Goal: Complete application form: Complete application form

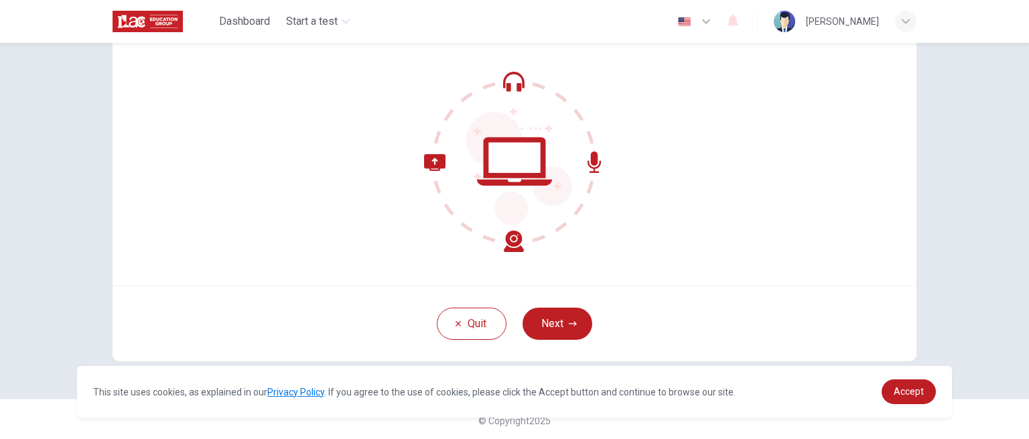
scroll to position [119, 0]
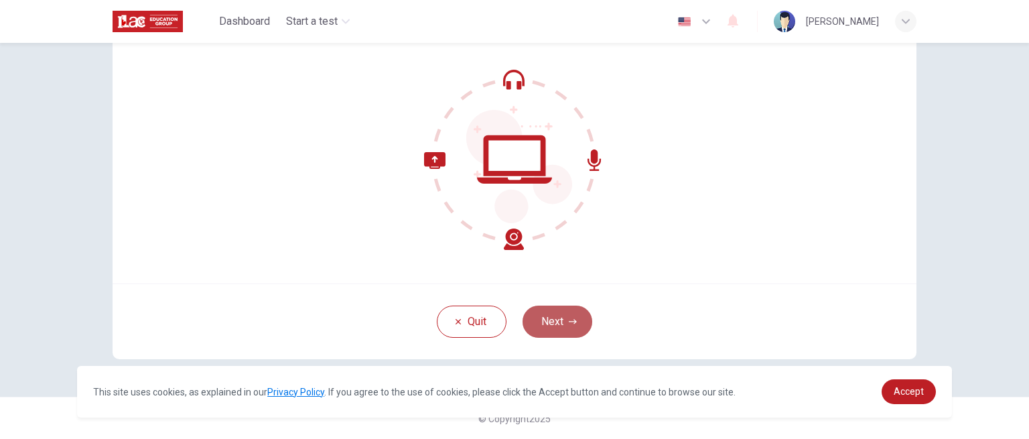
click at [547, 323] on button "Next" at bounding box center [557, 321] width 70 height 32
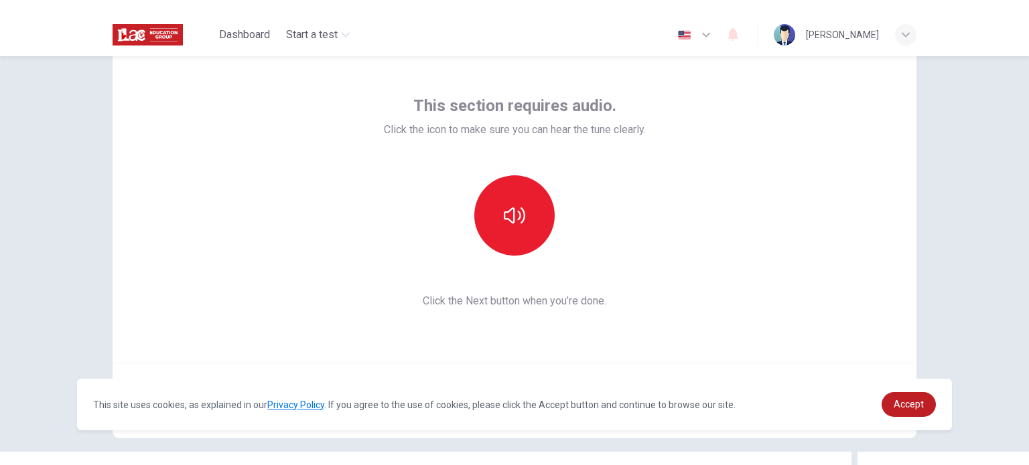
scroll to position [52, 0]
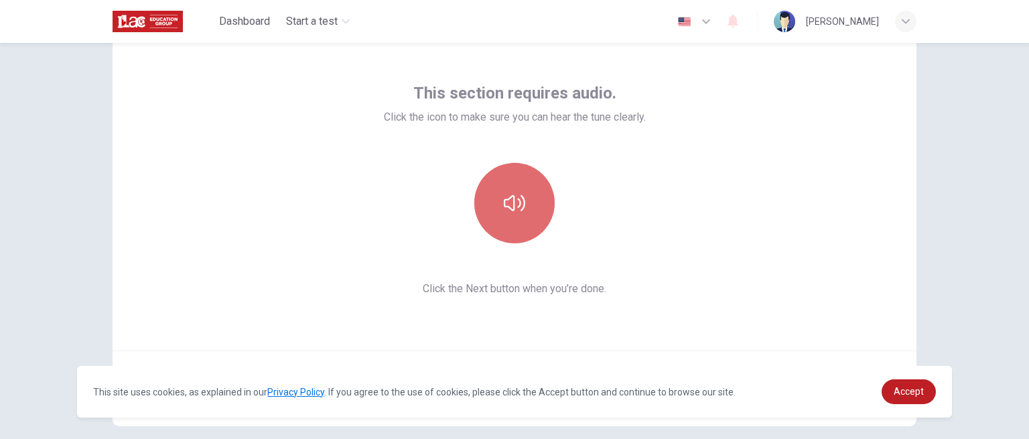
click at [528, 207] on button "button" at bounding box center [514, 203] width 80 height 80
click at [709, 230] on div "This section requires audio. Click the icon to make sure you can hear the tune …" at bounding box center [515, 189] width 804 height 321
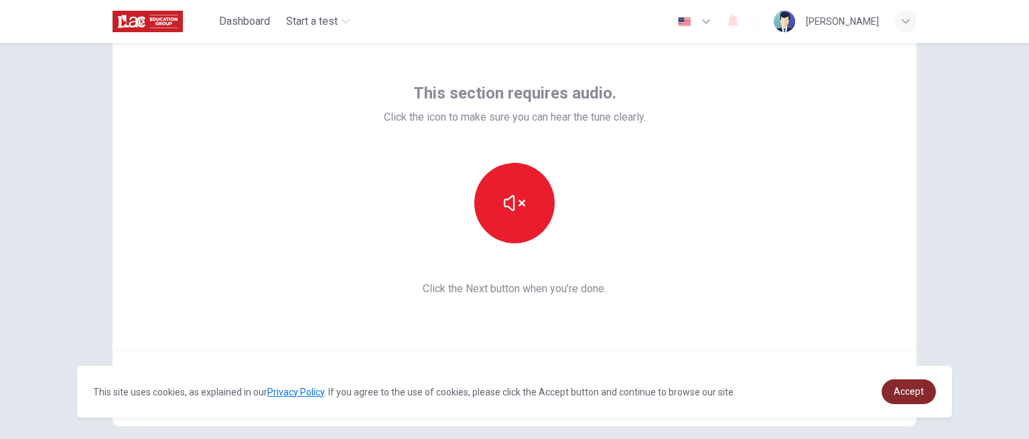
click at [901, 392] on span "Accept" at bounding box center [908, 391] width 30 height 11
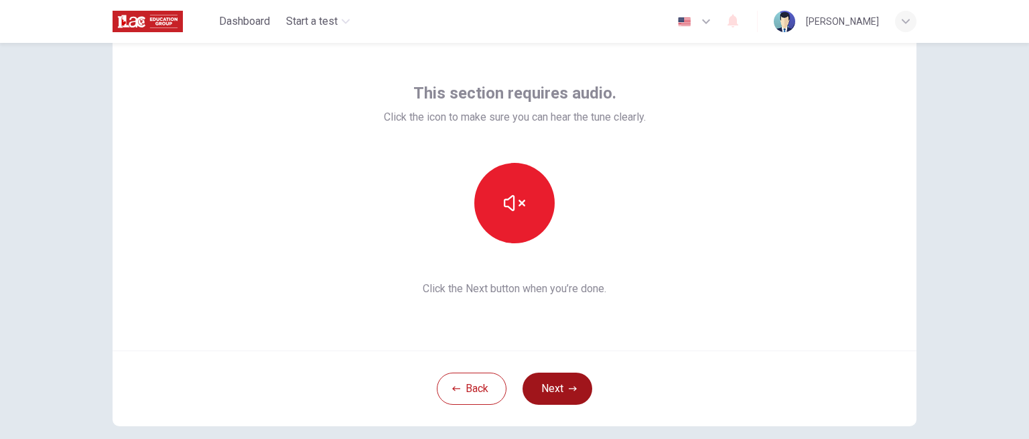
click at [555, 390] on button "Next" at bounding box center [557, 388] width 70 height 32
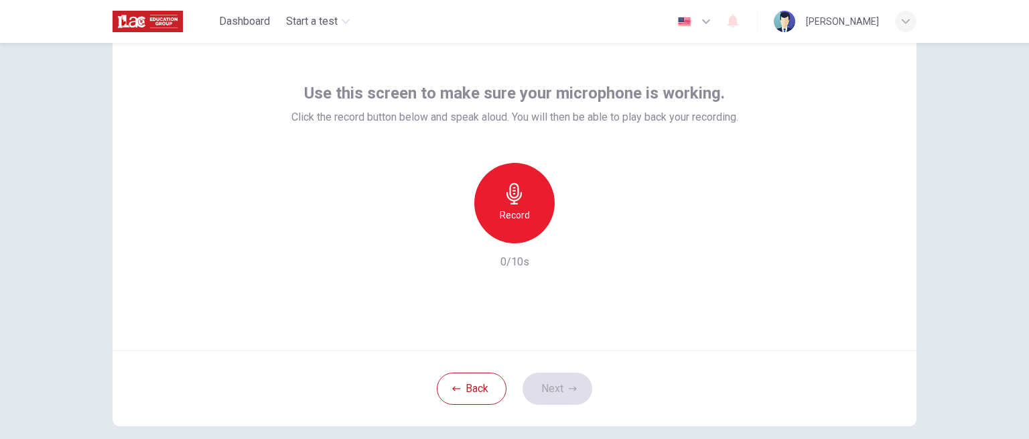
click at [520, 218] on h6 "Record" at bounding box center [515, 215] width 30 height 16
click at [574, 232] on icon "button" at bounding box center [577, 232] width 6 height 8
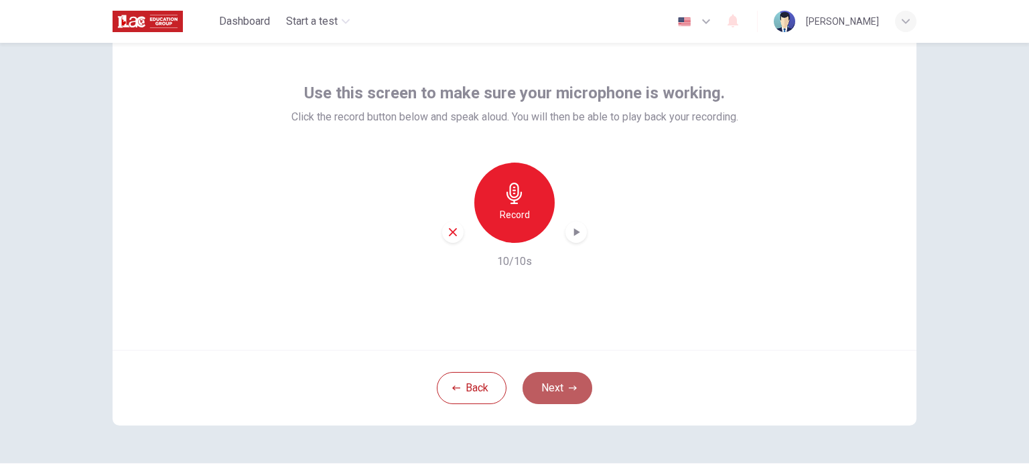
click at [549, 393] on button "Next" at bounding box center [557, 388] width 70 height 32
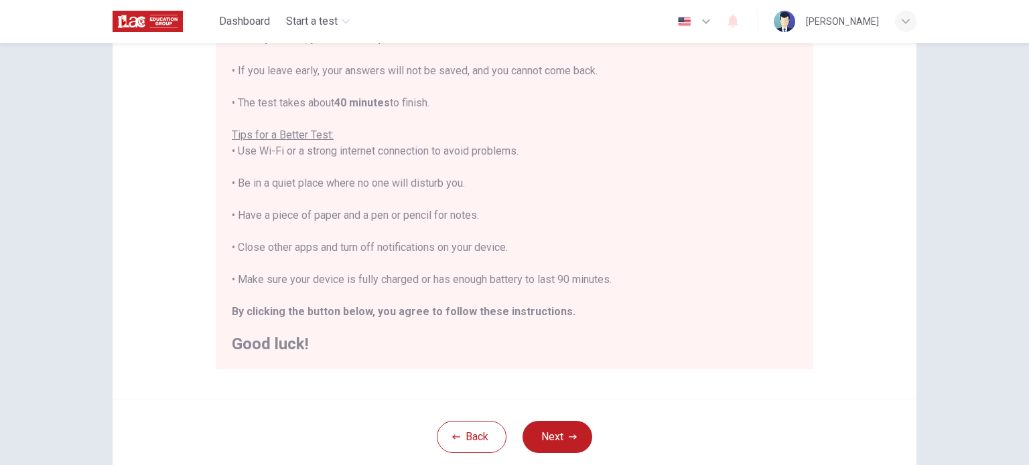
scroll to position [212, 0]
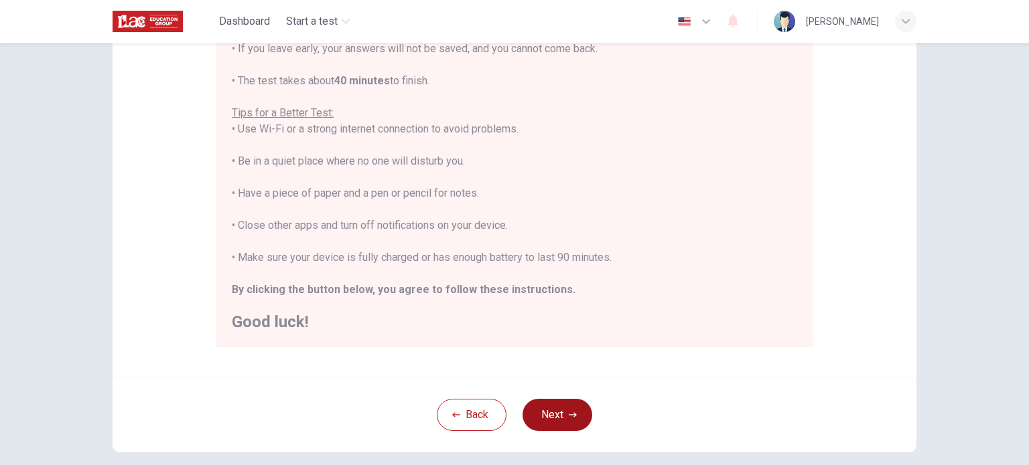
click at [569, 415] on icon "button" at bounding box center [573, 415] width 8 height 5
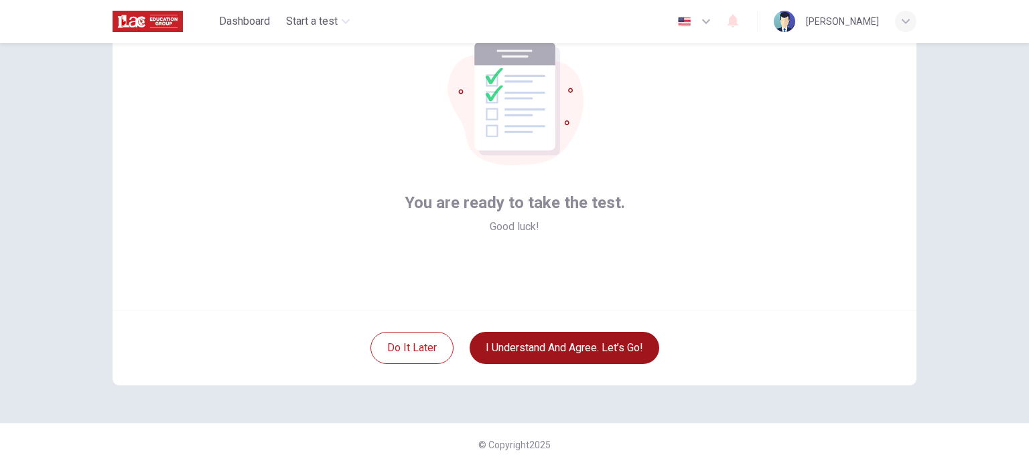
scroll to position [25, 0]
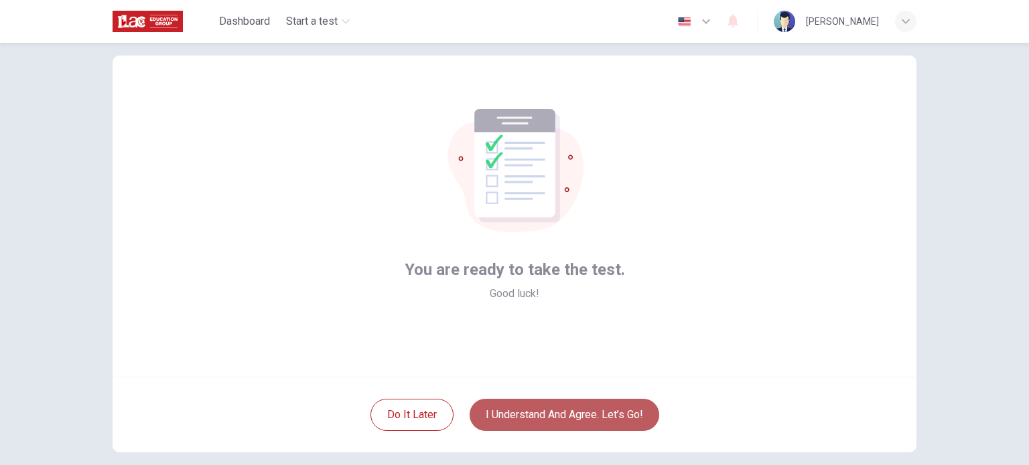
click at [549, 412] on button "I understand and agree. Let’s go!" at bounding box center [564, 415] width 190 height 32
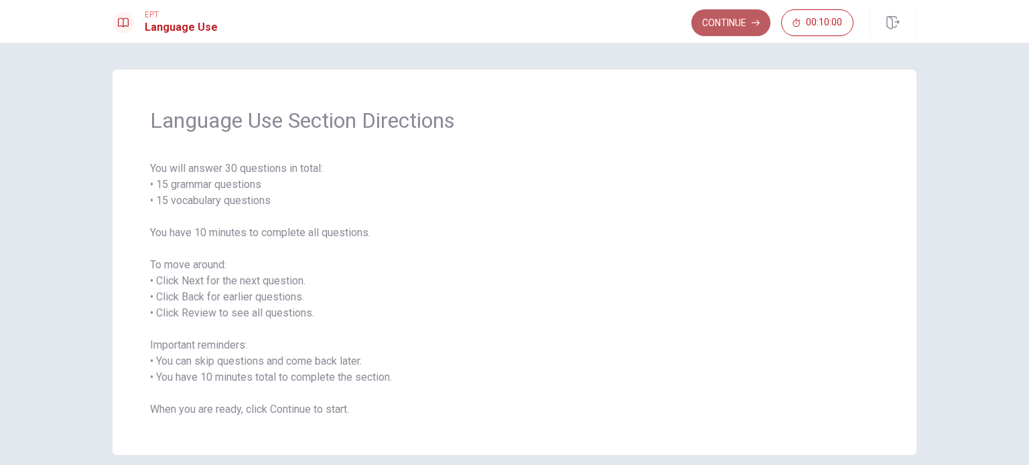
click at [731, 26] on button "Continue" at bounding box center [730, 22] width 79 height 27
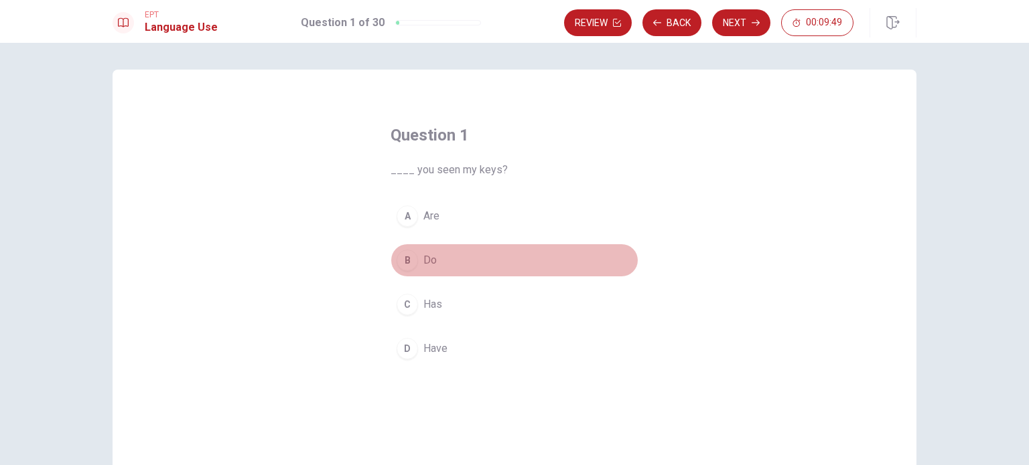
click at [402, 260] on div "B" at bounding box center [406, 260] width 21 height 21
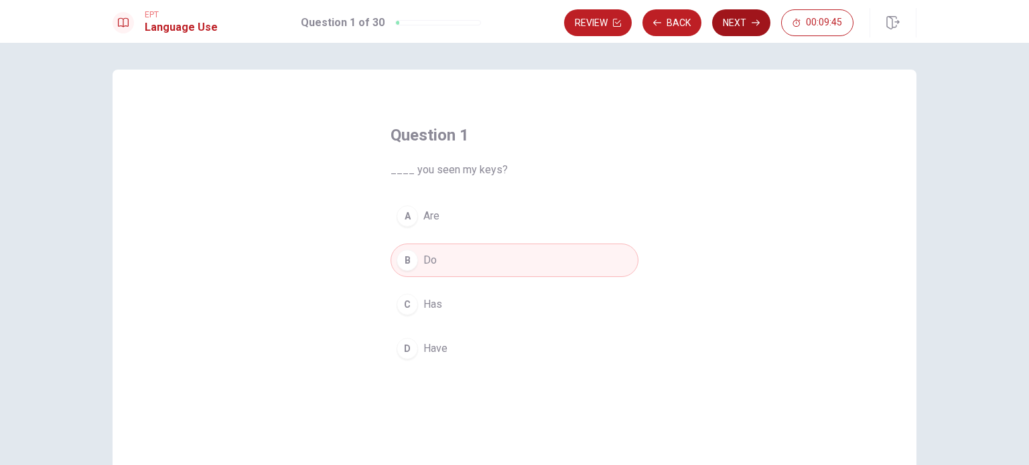
click at [732, 25] on button "Next" at bounding box center [741, 22] width 58 height 27
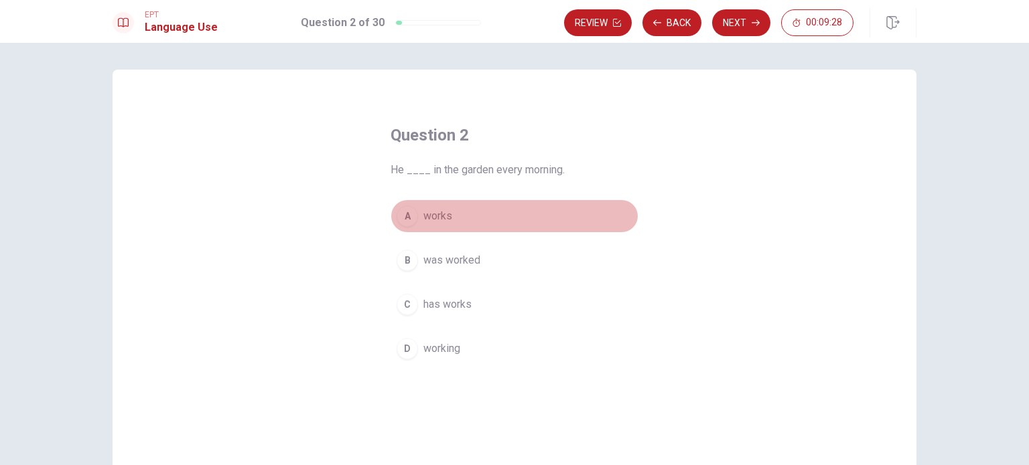
click at [405, 218] on div "A" at bounding box center [406, 216] width 21 height 21
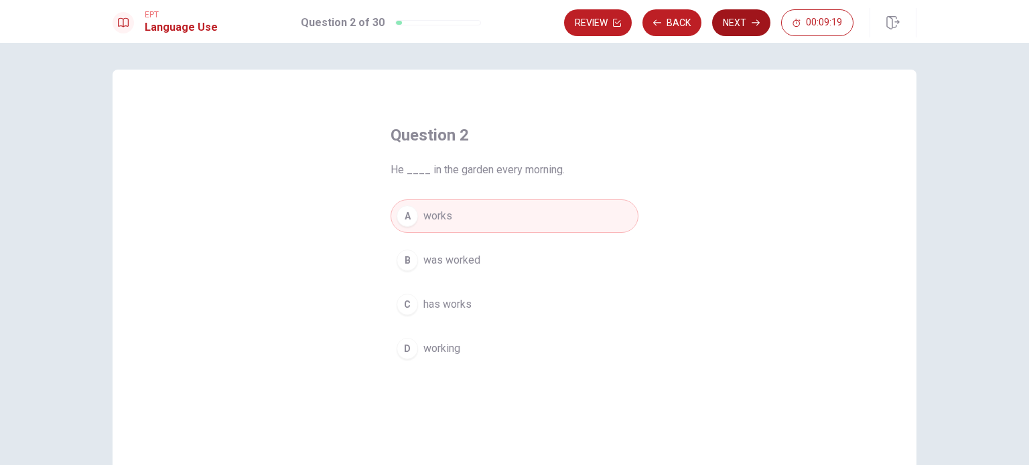
click at [741, 26] on button "Next" at bounding box center [741, 22] width 58 height 27
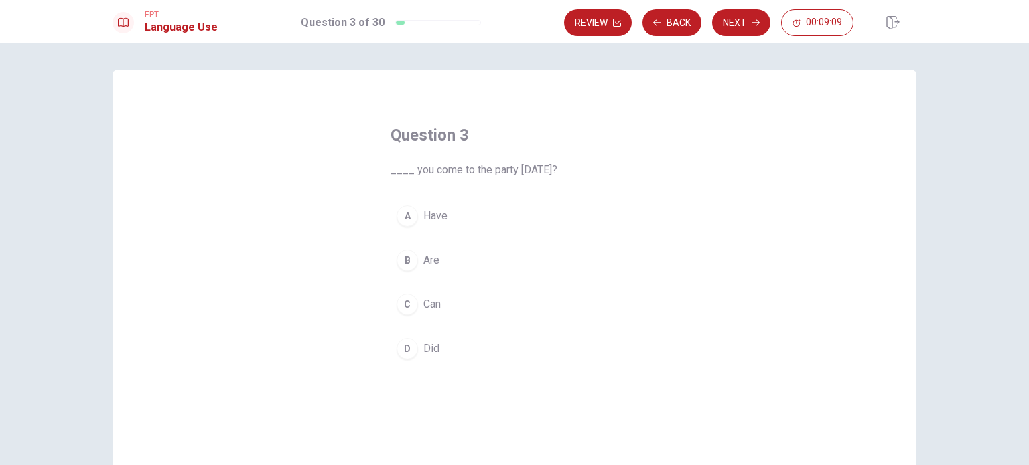
click at [405, 302] on div "C" at bounding box center [406, 304] width 21 height 21
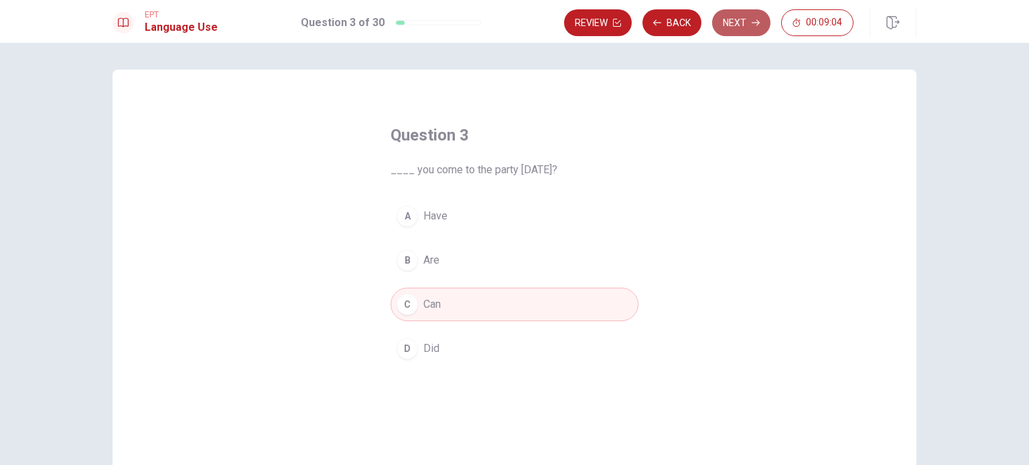
click at [753, 25] on icon "button" at bounding box center [755, 23] width 8 height 8
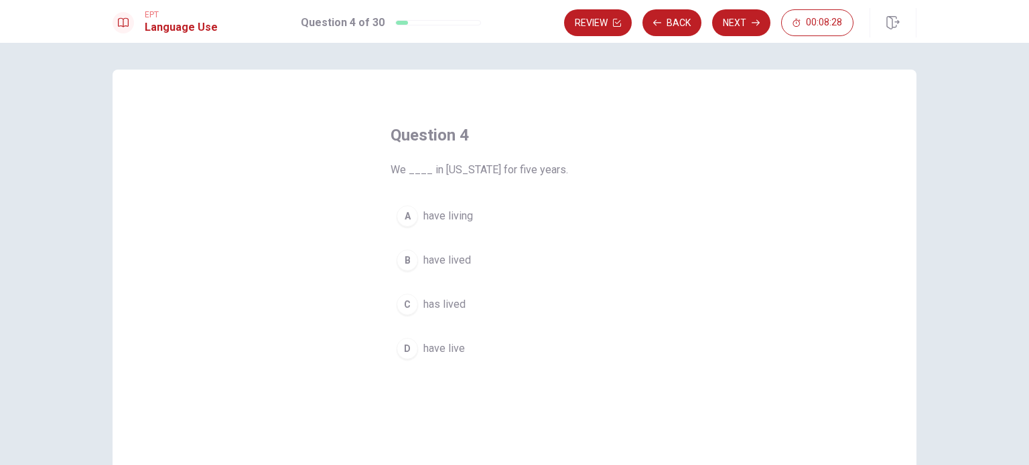
click at [408, 259] on div "B" at bounding box center [406, 260] width 21 height 21
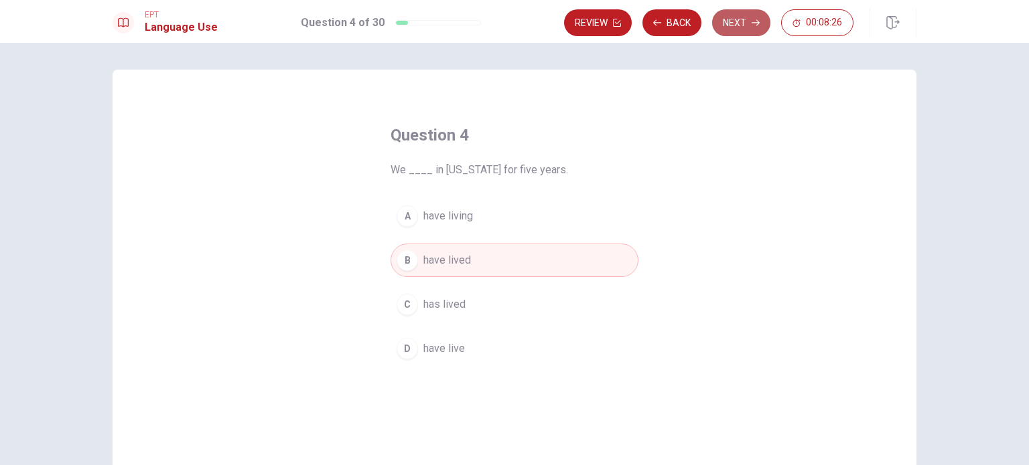
click at [746, 19] on button "Next" at bounding box center [741, 22] width 58 height 27
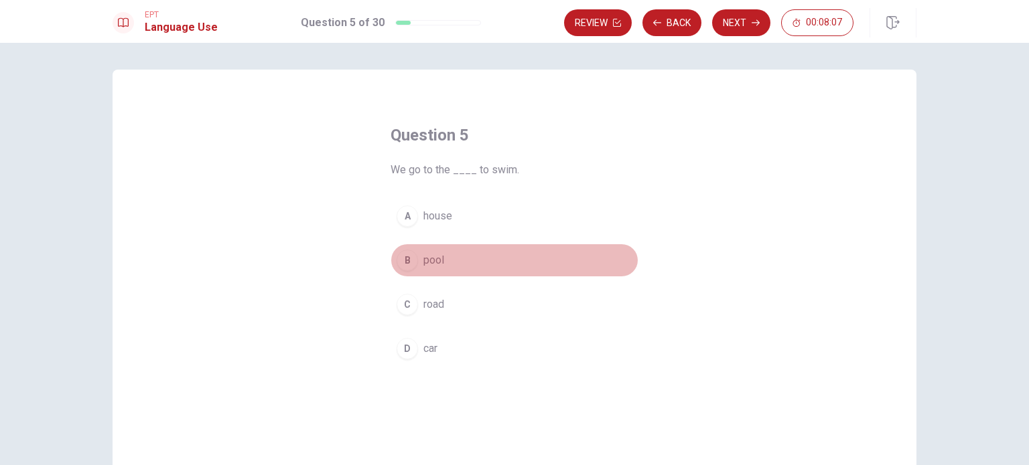
click at [404, 262] on div "B" at bounding box center [406, 260] width 21 height 21
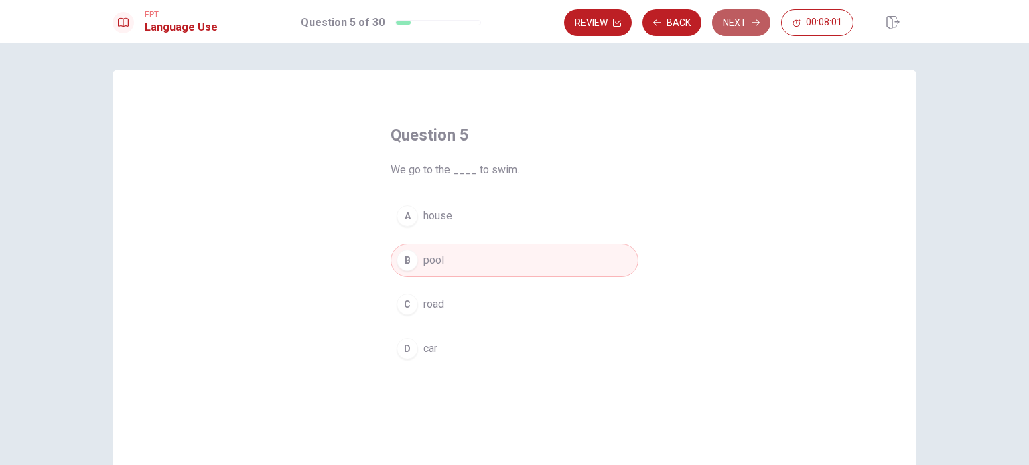
click at [744, 23] on button "Next" at bounding box center [741, 22] width 58 height 27
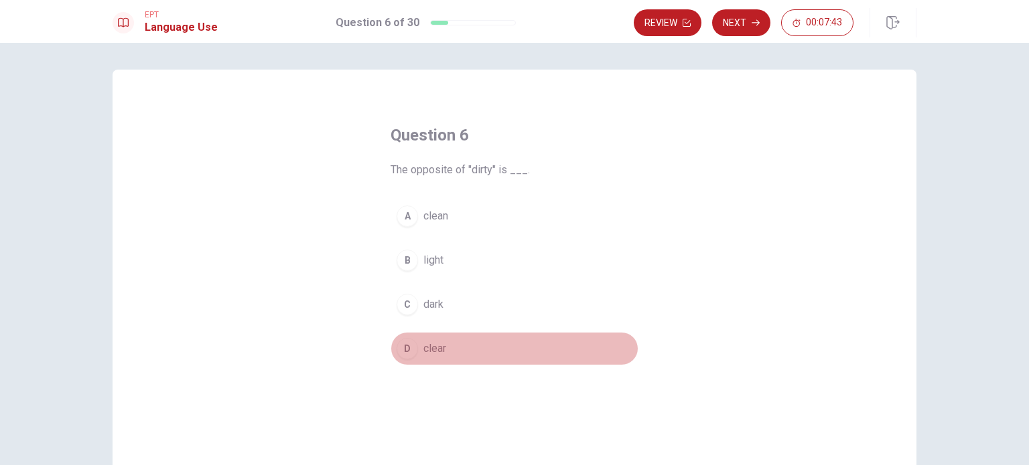
click at [403, 346] on div "D" at bounding box center [406, 348] width 21 height 21
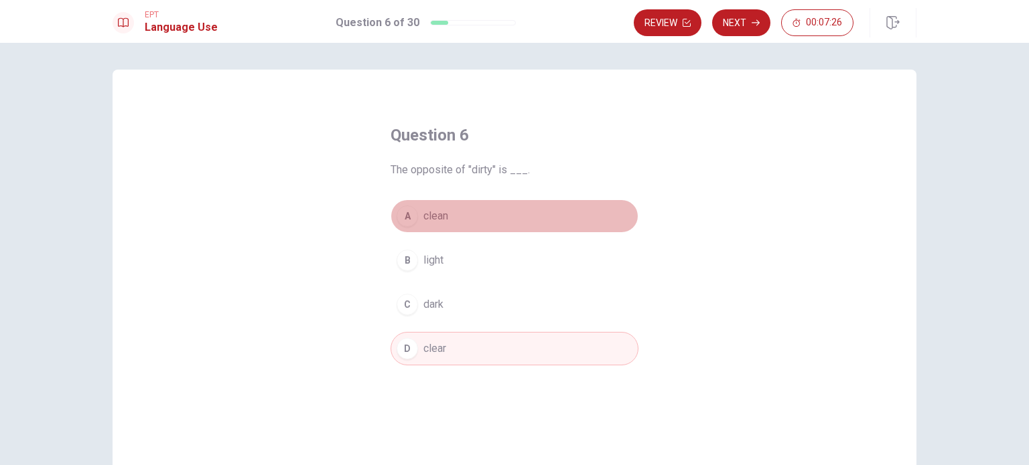
click at [406, 216] on div "A" at bounding box center [406, 216] width 21 height 21
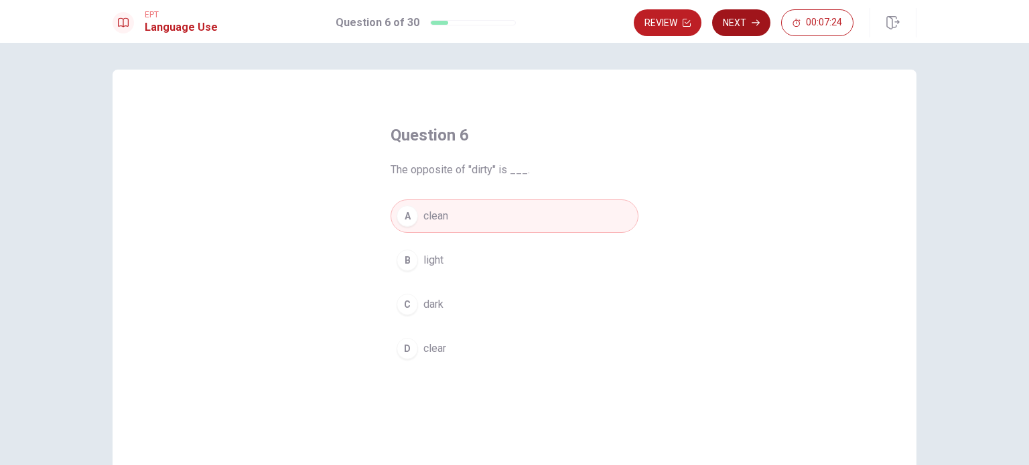
click at [741, 21] on button "Next" at bounding box center [741, 22] width 58 height 27
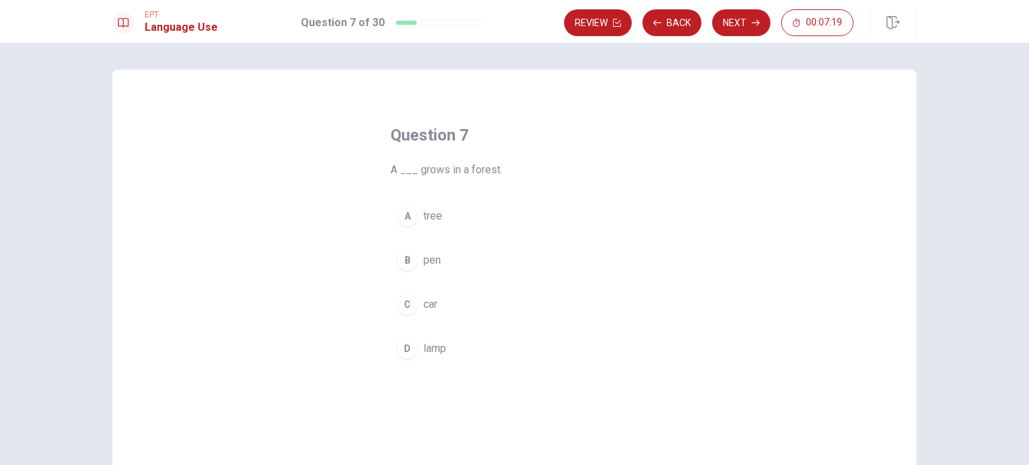
click at [408, 222] on div "A" at bounding box center [406, 216] width 21 height 21
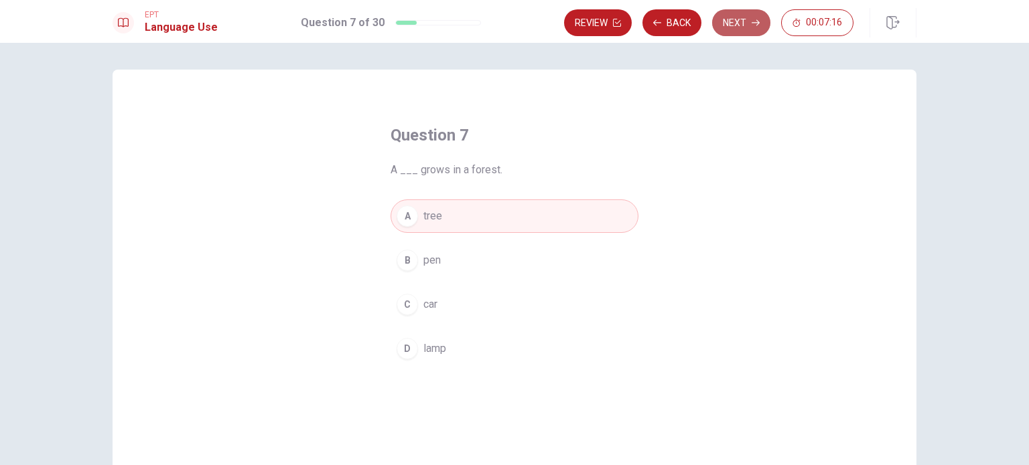
click at [748, 27] on button "Next" at bounding box center [741, 22] width 58 height 27
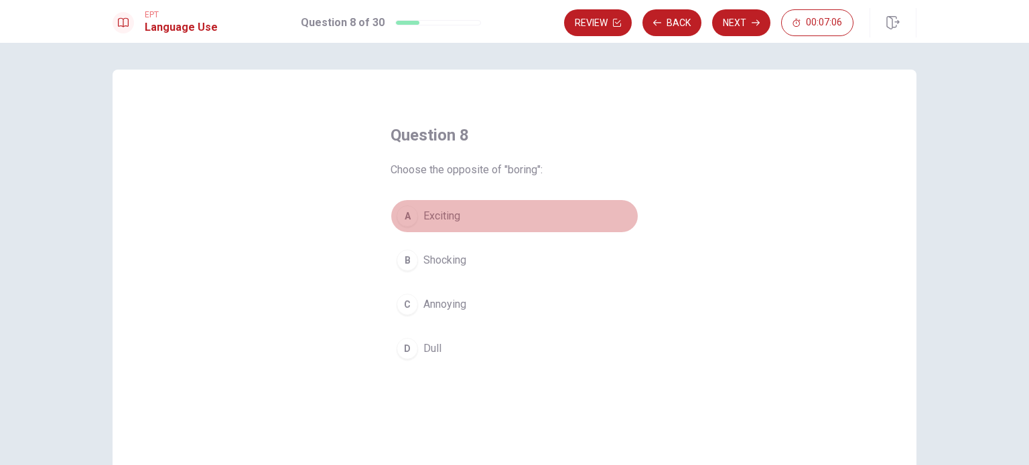
click at [405, 219] on div "A" at bounding box center [406, 216] width 21 height 21
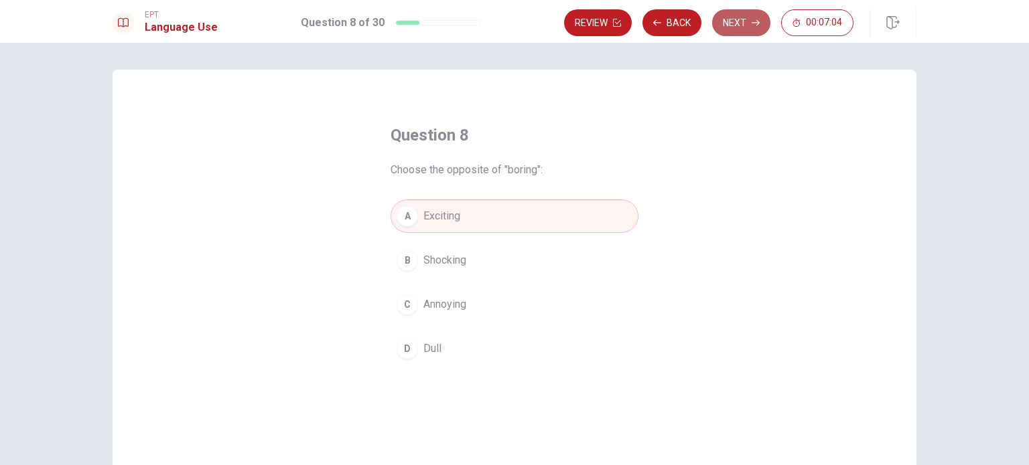
click at [748, 29] on button "Next" at bounding box center [741, 22] width 58 height 27
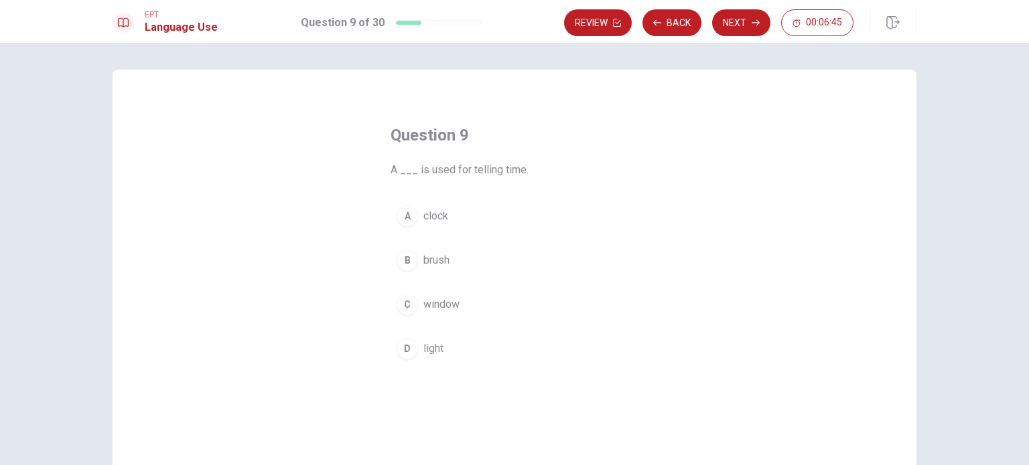
click at [403, 219] on div "A" at bounding box center [406, 216] width 21 height 21
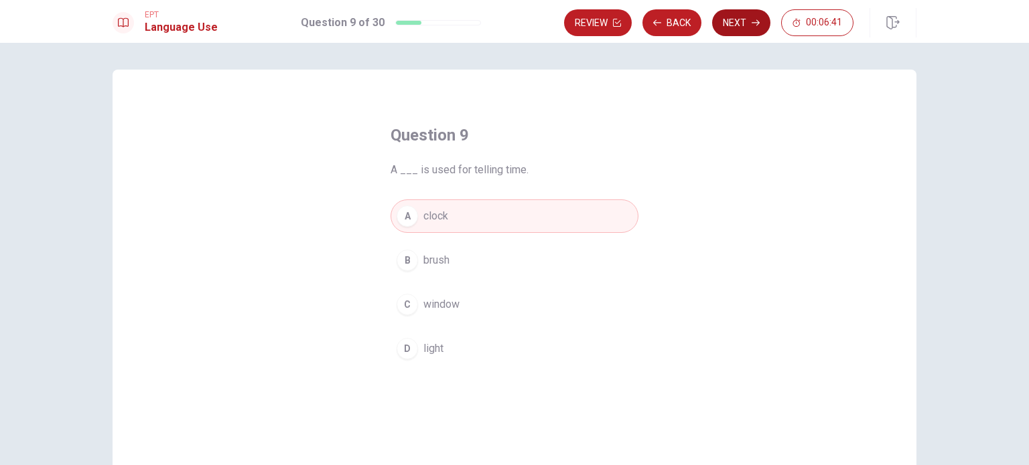
click at [743, 27] on button "Next" at bounding box center [741, 22] width 58 height 27
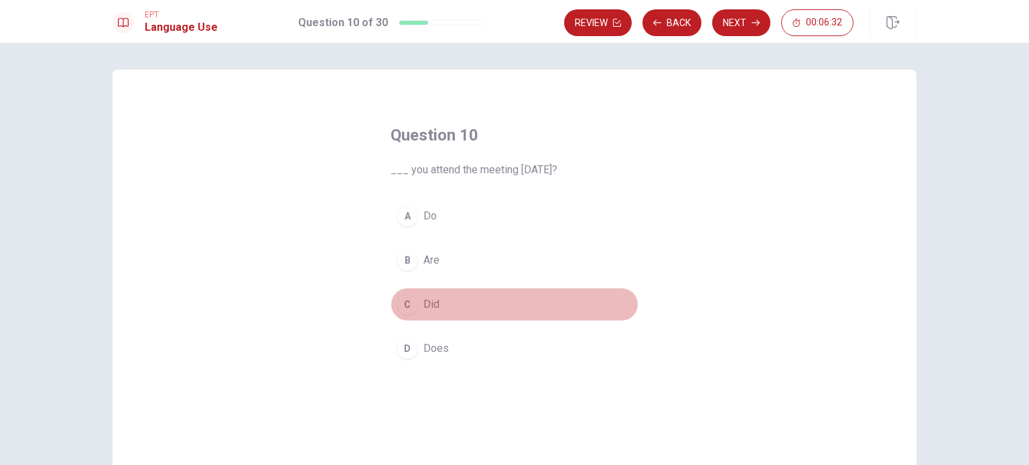
click at [404, 307] on div "C" at bounding box center [406, 304] width 21 height 21
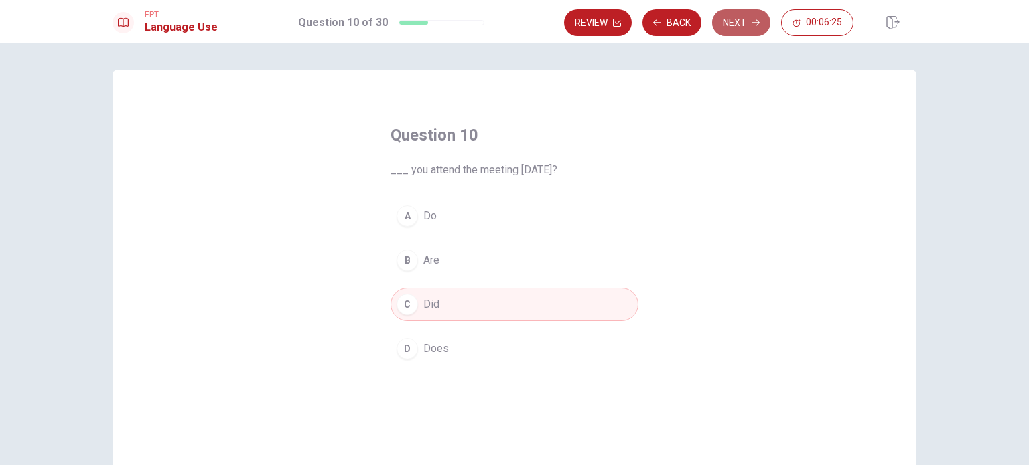
click at [745, 23] on button "Next" at bounding box center [741, 22] width 58 height 27
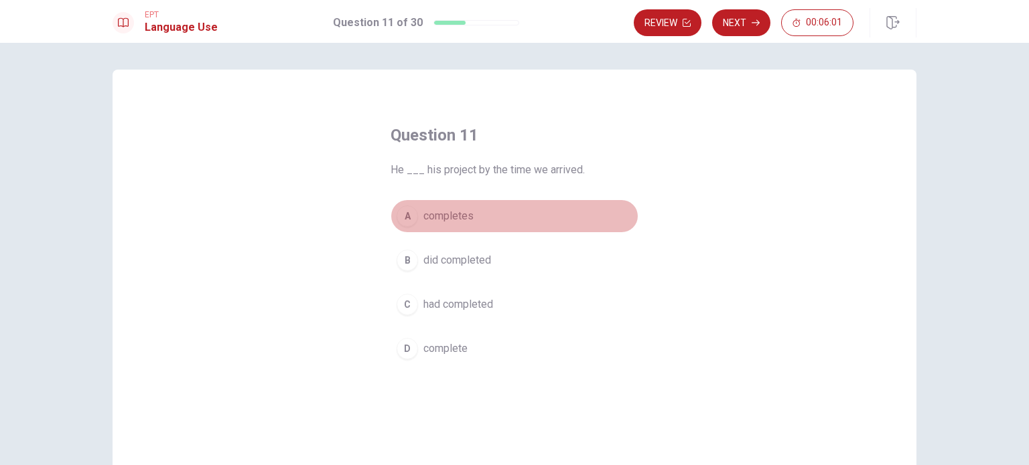
click at [407, 216] on div "A" at bounding box center [406, 216] width 21 height 21
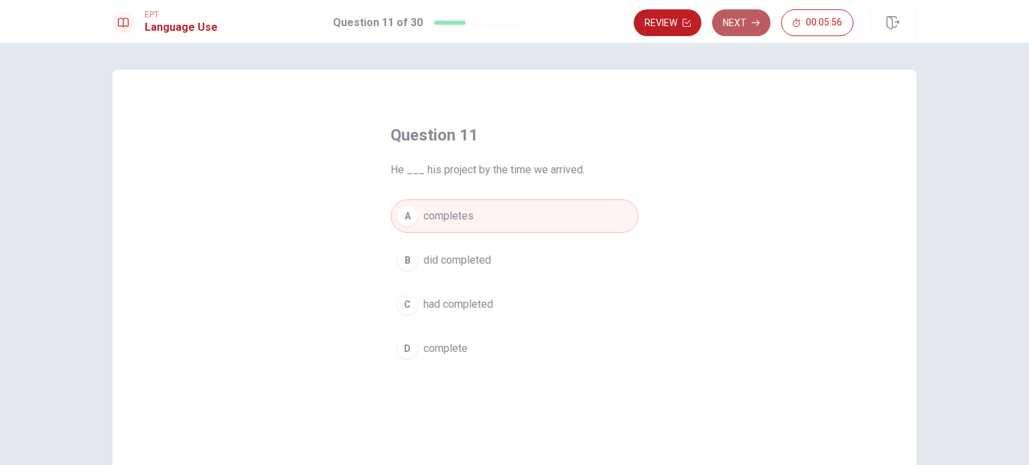
click at [734, 25] on button "Next" at bounding box center [741, 22] width 58 height 27
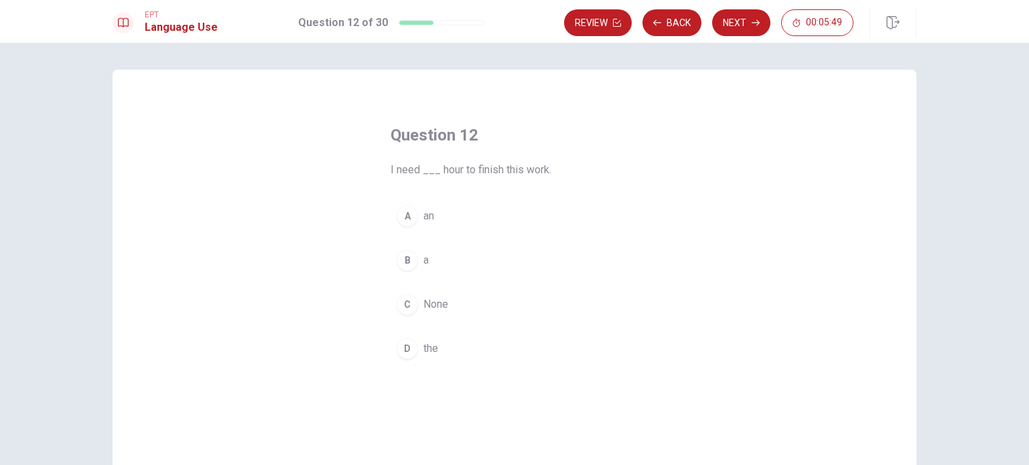
click at [402, 219] on div "A" at bounding box center [406, 216] width 21 height 21
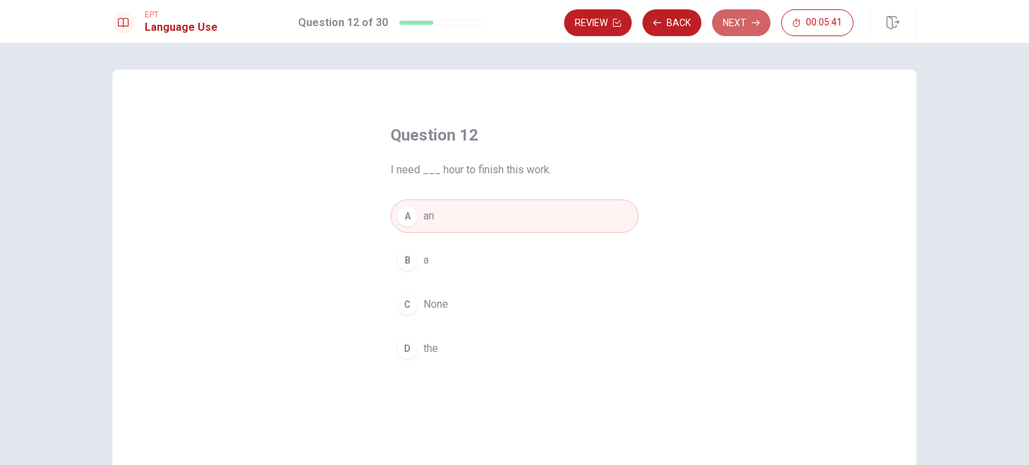
click at [737, 29] on button "Next" at bounding box center [741, 22] width 58 height 27
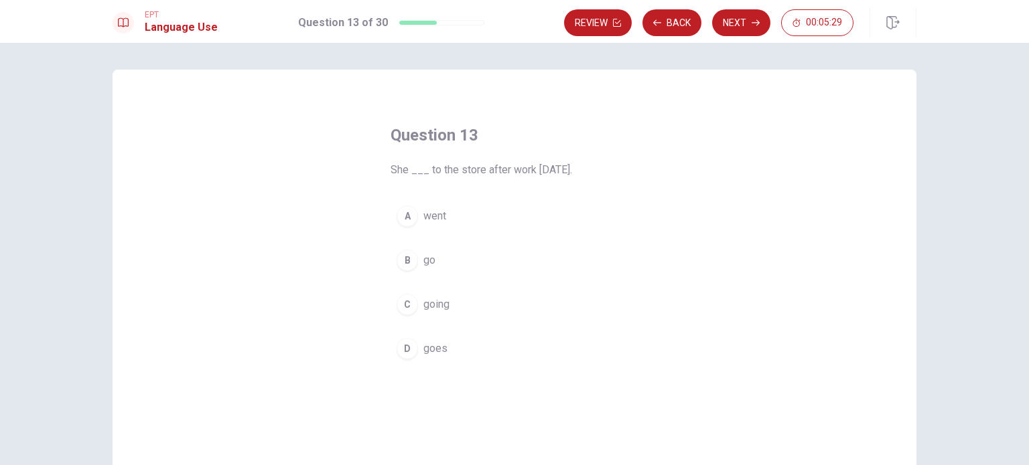
click at [404, 216] on div "A" at bounding box center [406, 216] width 21 height 21
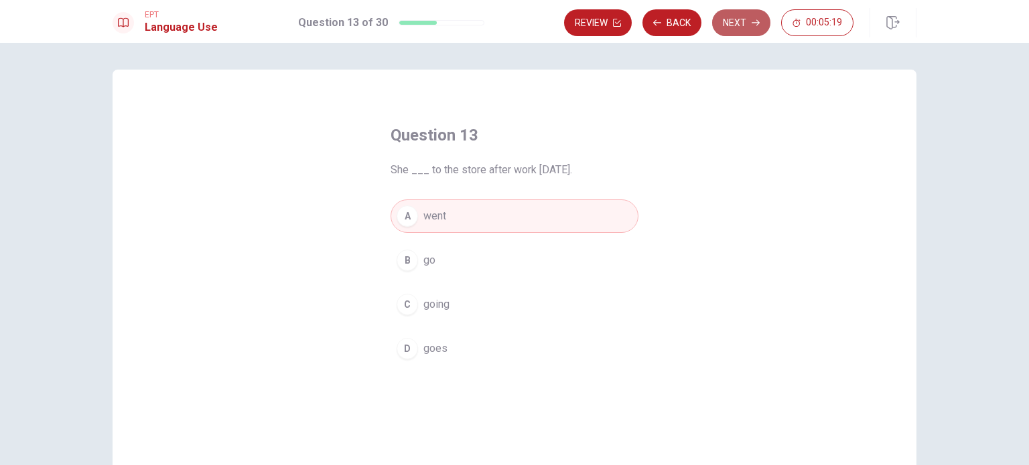
click at [739, 21] on button "Next" at bounding box center [741, 22] width 58 height 27
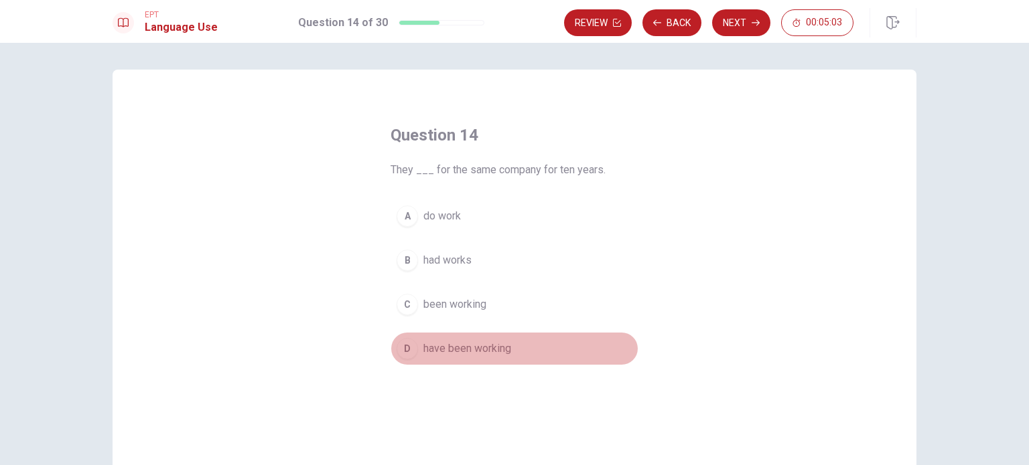
click at [398, 350] on div "D" at bounding box center [406, 348] width 21 height 21
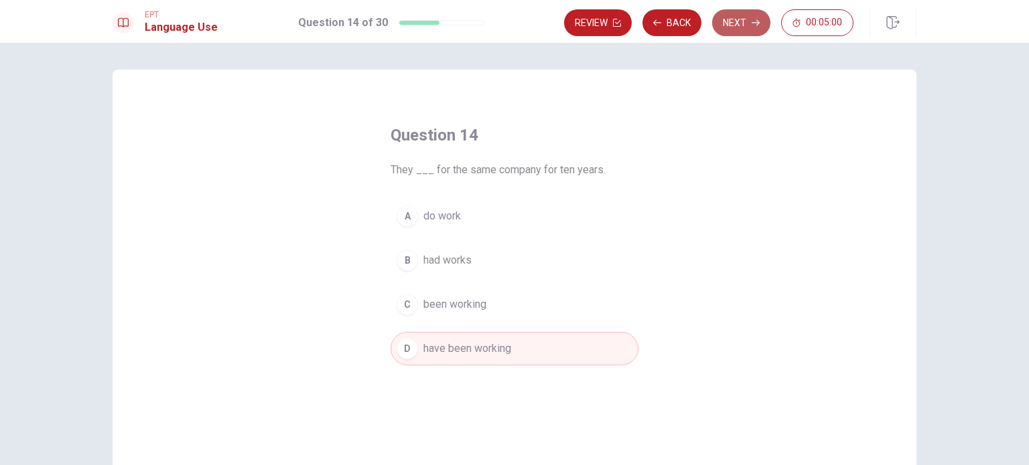
click at [744, 25] on button "Next" at bounding box center [741, 22] width 58 height 27
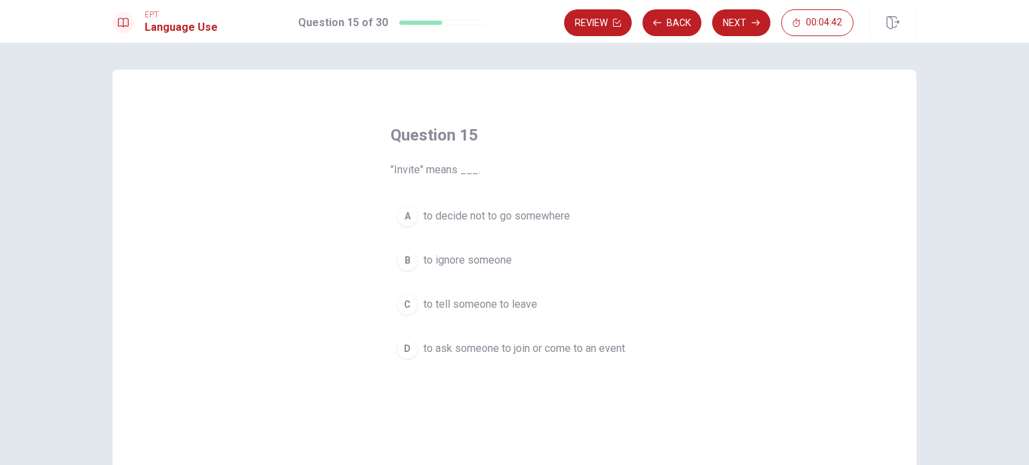
click at [405, 347] on div "D" at bounding box center [406, 348] width 21 height 21
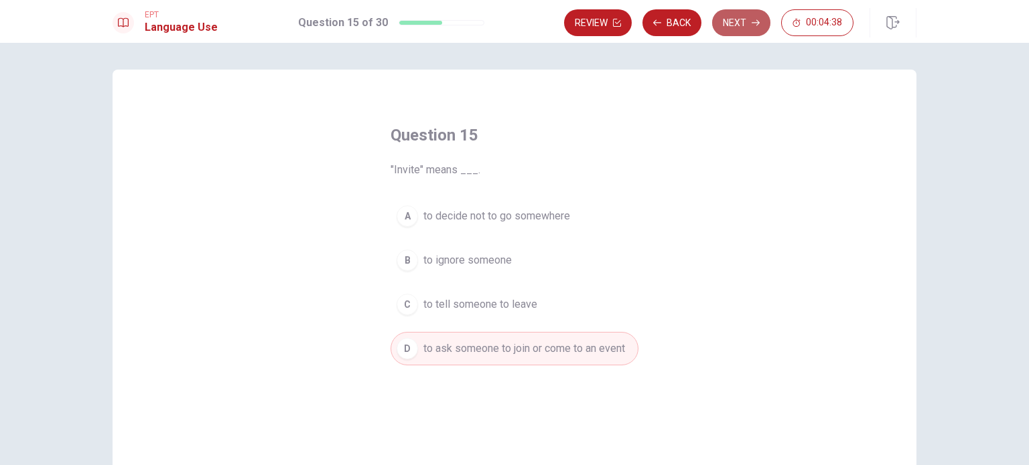
click at [740, 24] on button "Next" at bounding box center [741, 22] width 58 height 27
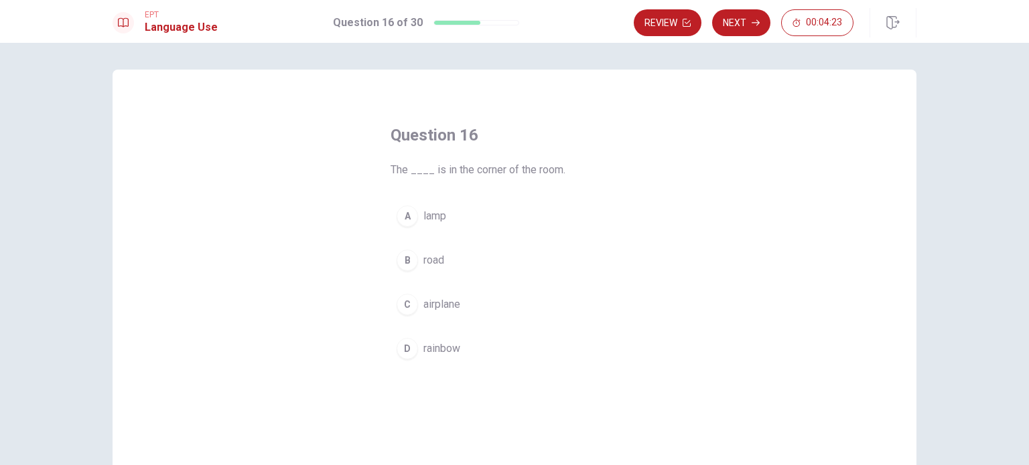
click at [404, 215] on div "A" at bounding box center [406, 216] width 21 height 21
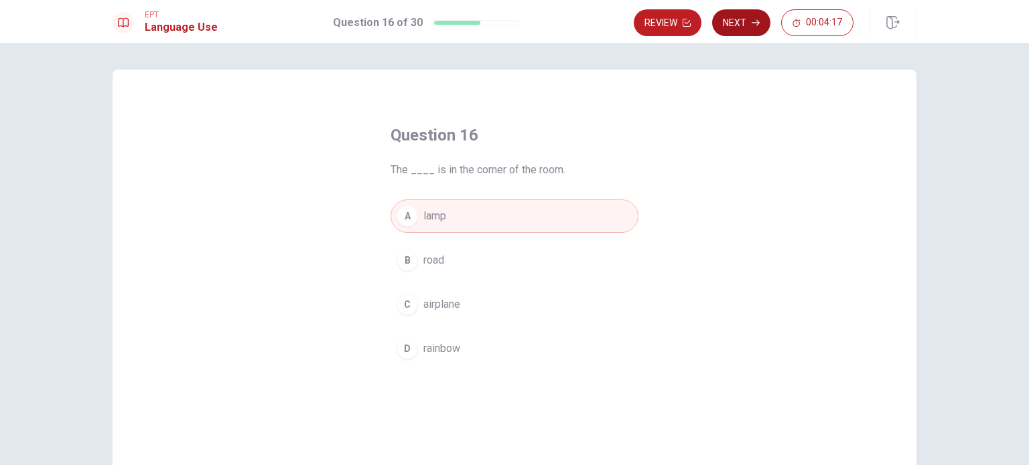
click at [744, 28] on button "Next" at bounding box center [741, 22] width 58 height 27
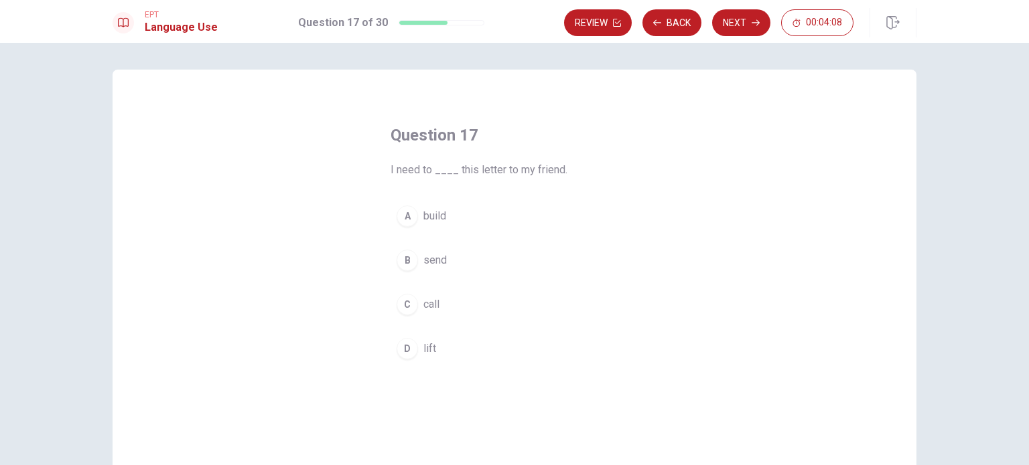
click at [405, 267] on div "B" at bounding box center [406, 260] width 21 height 21
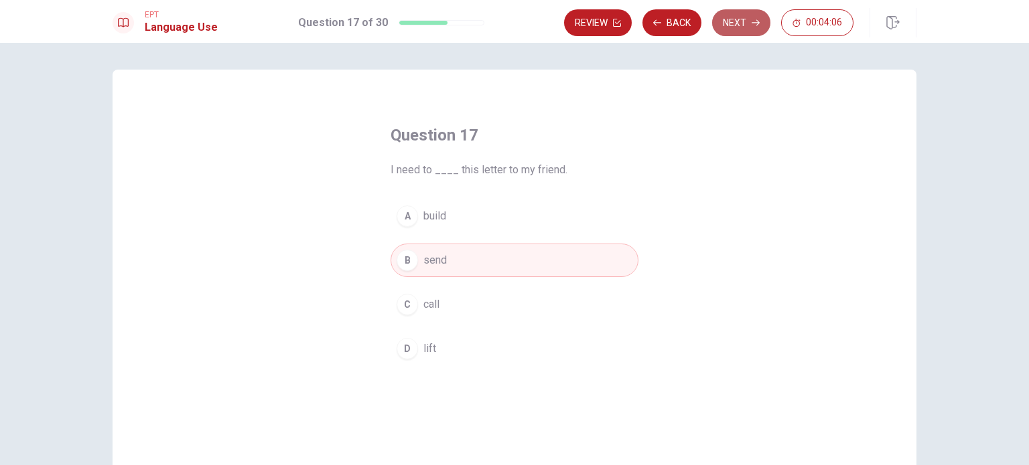
click at [739, 27] on button "Next" at bounding box center [741, 22] width 58 height 27
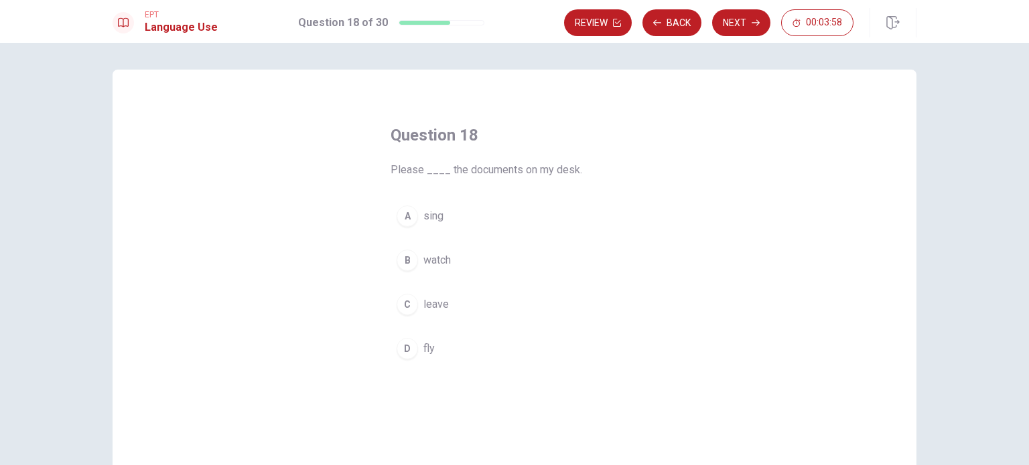
click at [402, 301] on div "C" at bounding box center [406, 304] width 21 height 21
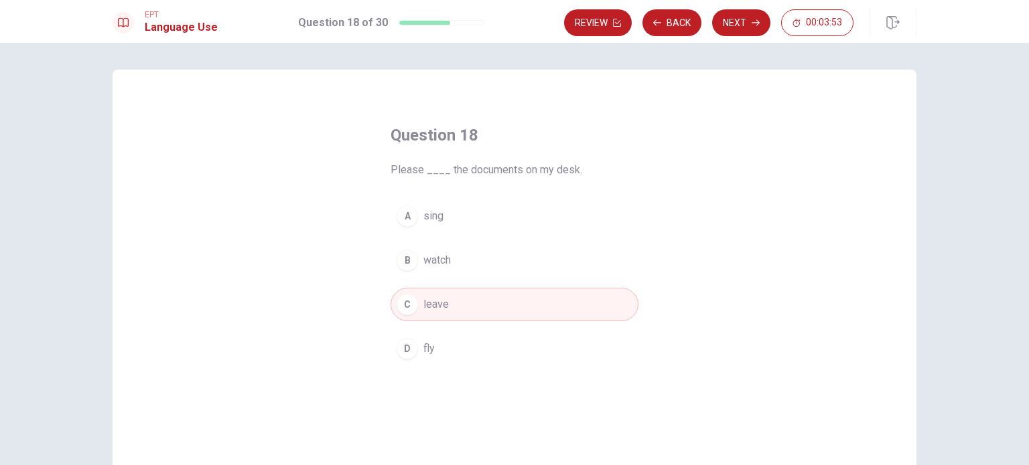
click at [744, 25] on button "Next" at bounding box center [741, 22] width 58 height 27
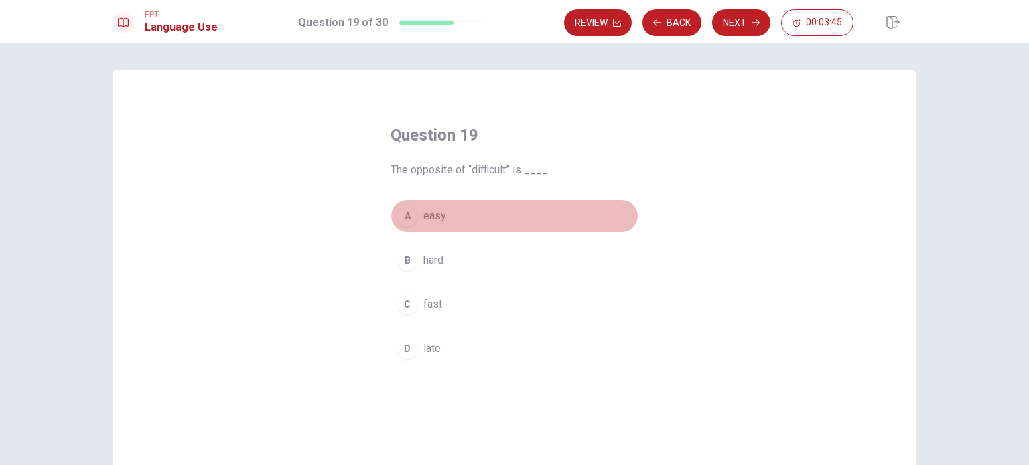
click at [405, 219] on div "A" at bounding box center [406, 216] width 21 height 21
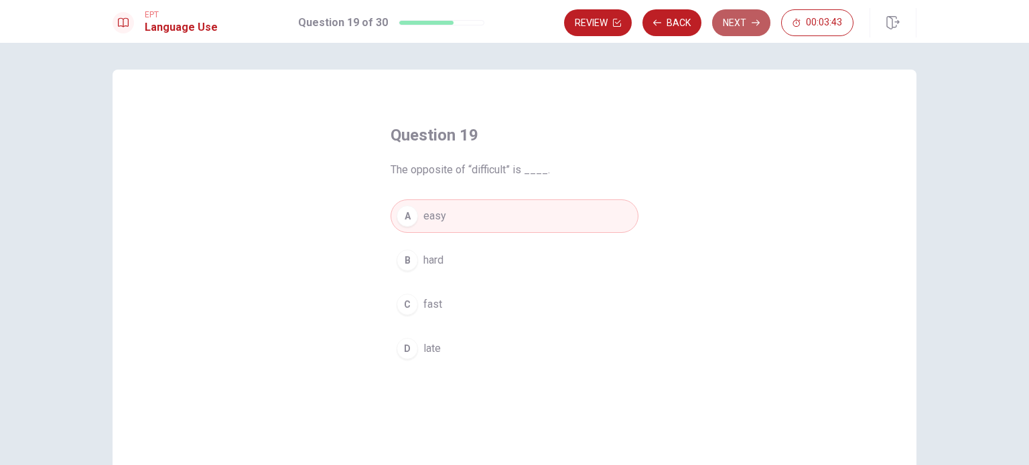
click at [746, 29] on button "Next" at bounding box center [741, 22] width 58 height 27
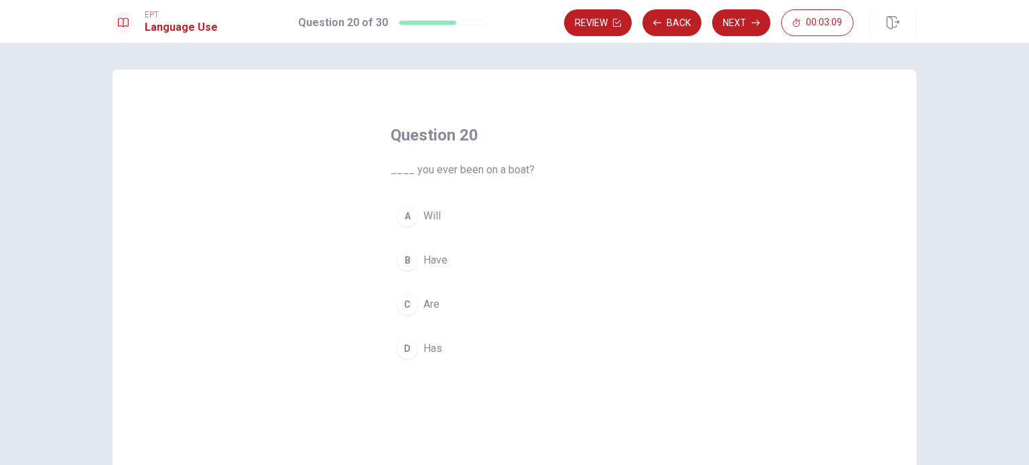
click at [401, 348] on div "D" at bounding box center [406, 348] width 21 height 21
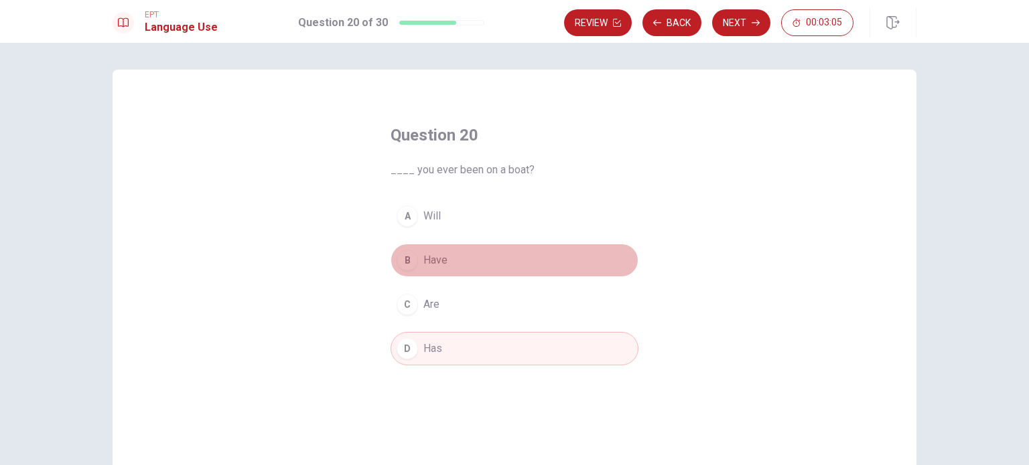
click at [404, 261] on div "B" at bounding box center [406, 260] width 21 height 21
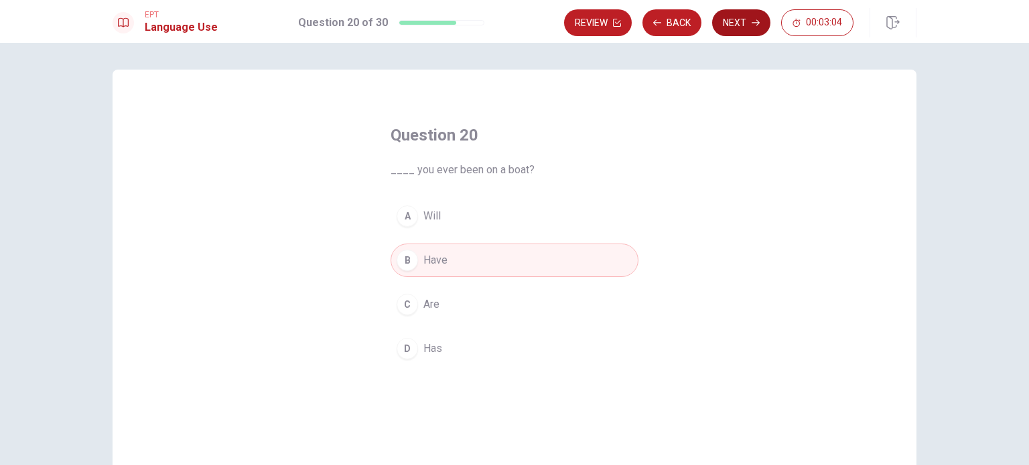
click at [751, 21] on button "Next" at bounding box center [741, 22] width 58 height 27
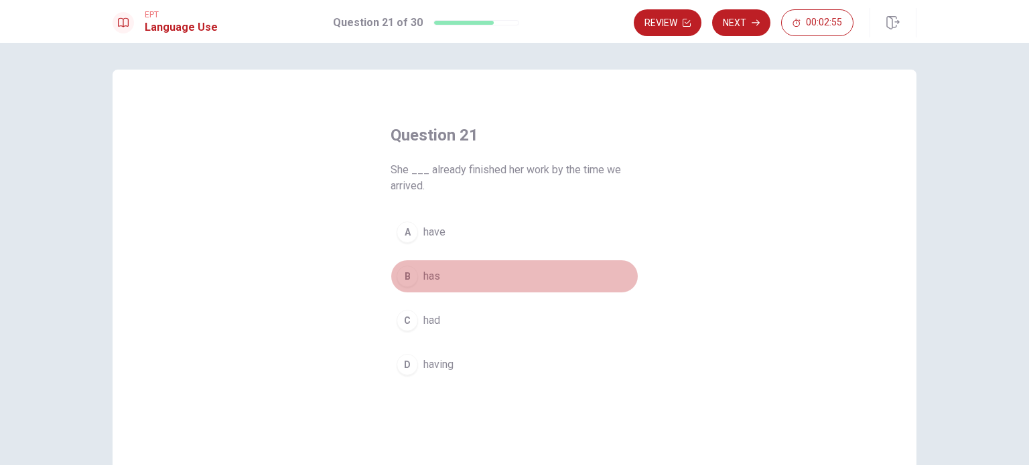
click at [405, 277] on div "B" at bounding box center [406, 276] width 21 height 21
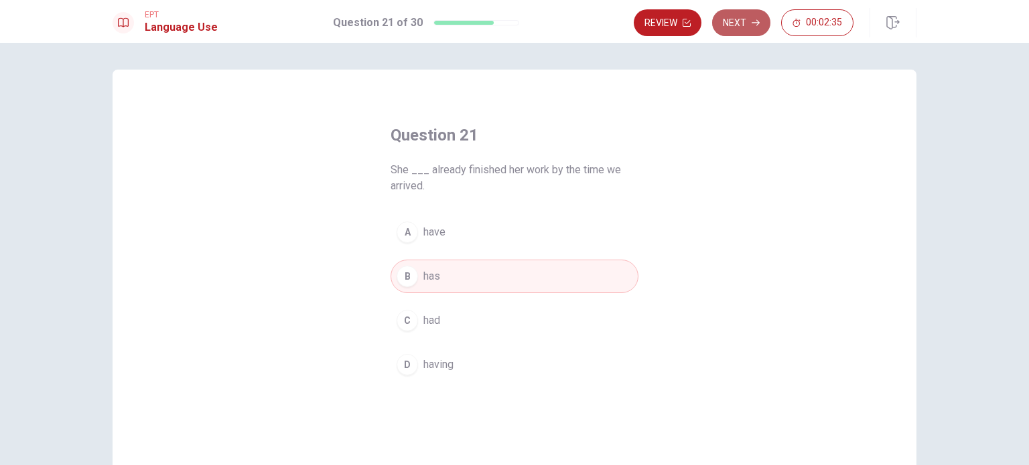
click at [746, 25] on button "Next" at bounding box center [741, 22] width 58 height 27
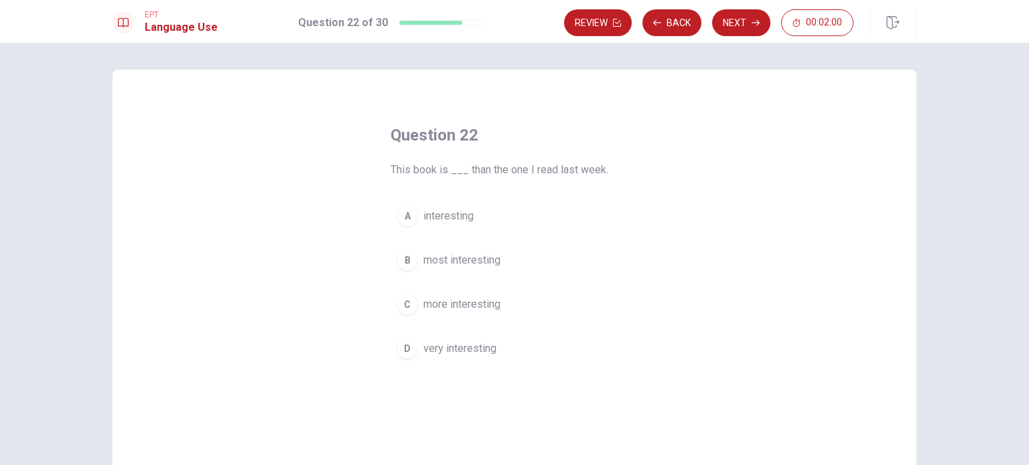
click at [403, 301] on div "C" at bounding box center [406, 304] width 21 height 21
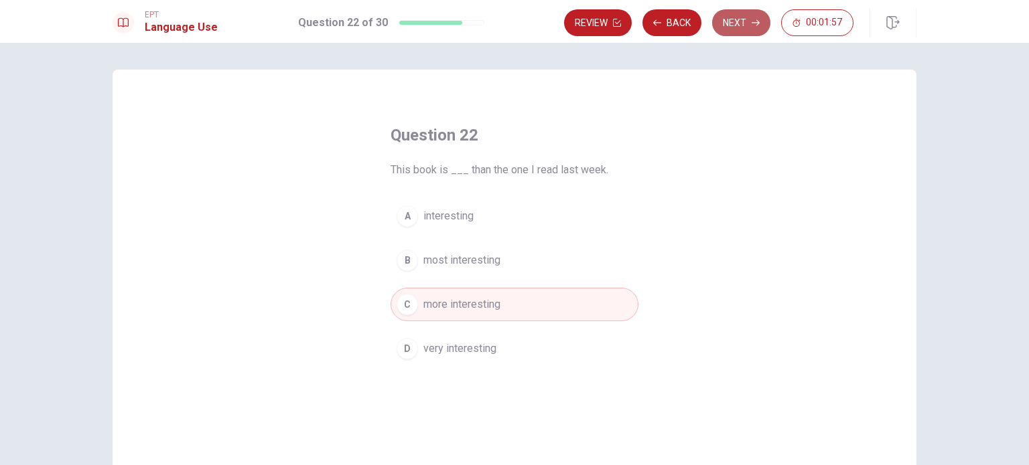
click at [747, 27] on button "Next" at bounding box center [741, 22] width 58 height 27
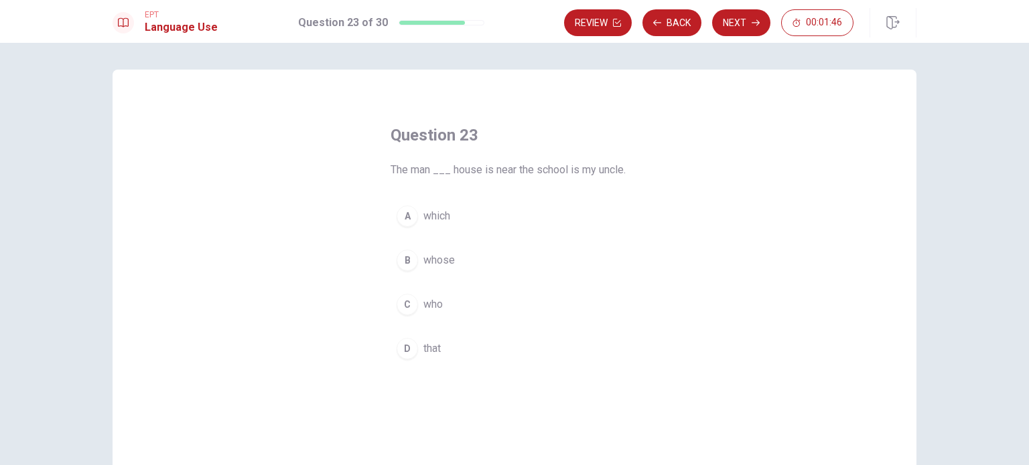
click at [429, 305] on span "who" at bounding box center [432, 305] width 19 height 16
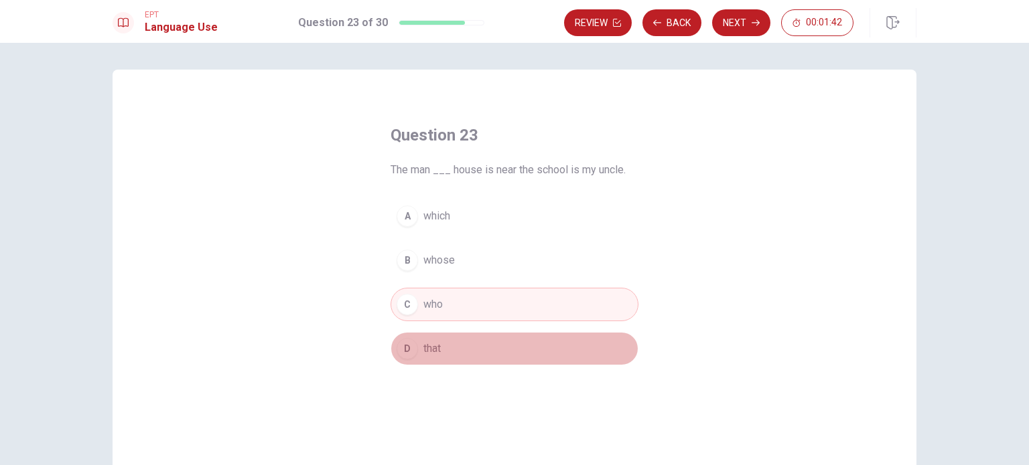
click at [404, 348] on div "D" at bounding box center [406, 348] width 21 height 21
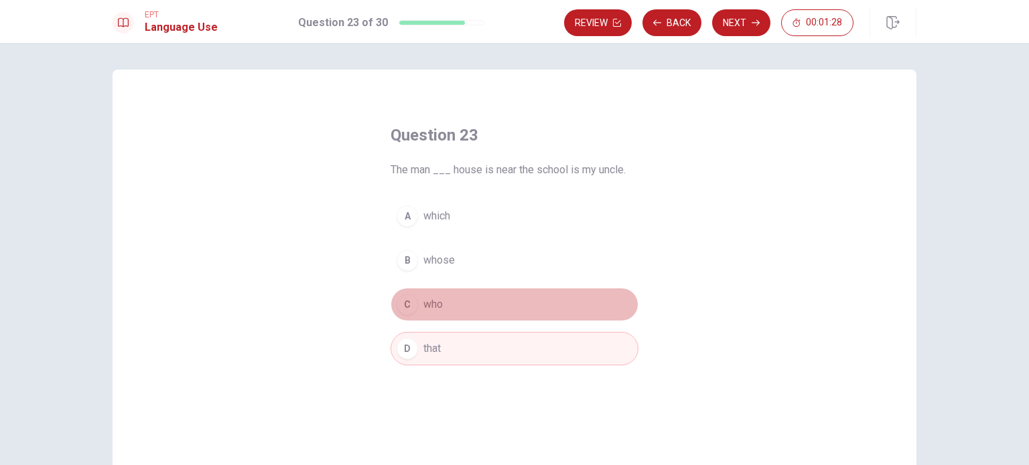
click at [403, 302] on div "C" at bounding box center [406, 304] width 21 height 21
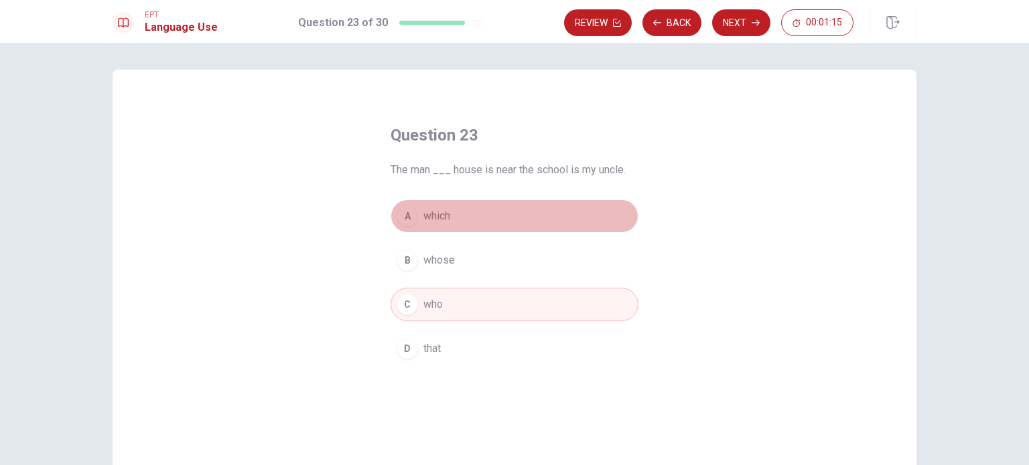
click at [402, 217] on div "A" at bounding box center [406, 216] width 21 height 21
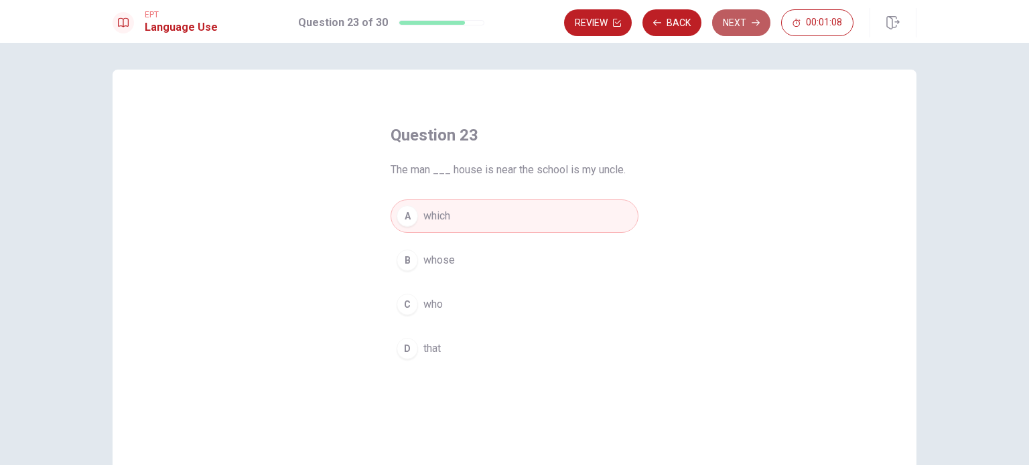
click at [743, 26] on button "Next" at bounding box center [741, 22] width 58 height 27
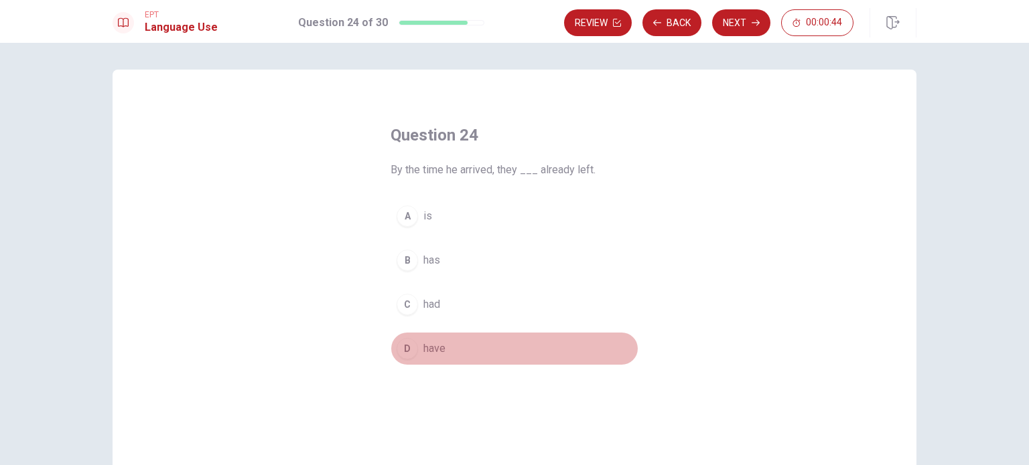
click at [405, 348] on div "D" at bounding box center [406, 348] width 21 height 21
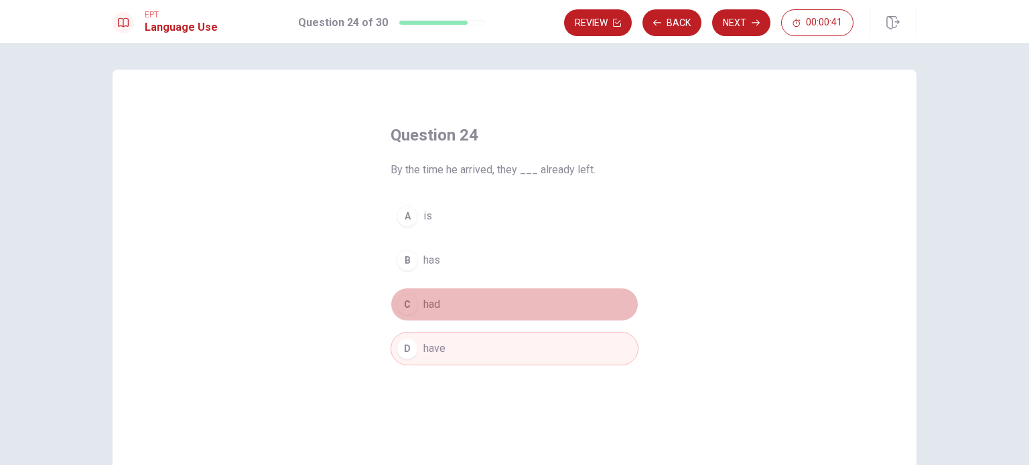
click at [410, 307] on div "C" at bounding box center [406, 304] width 21 height 21
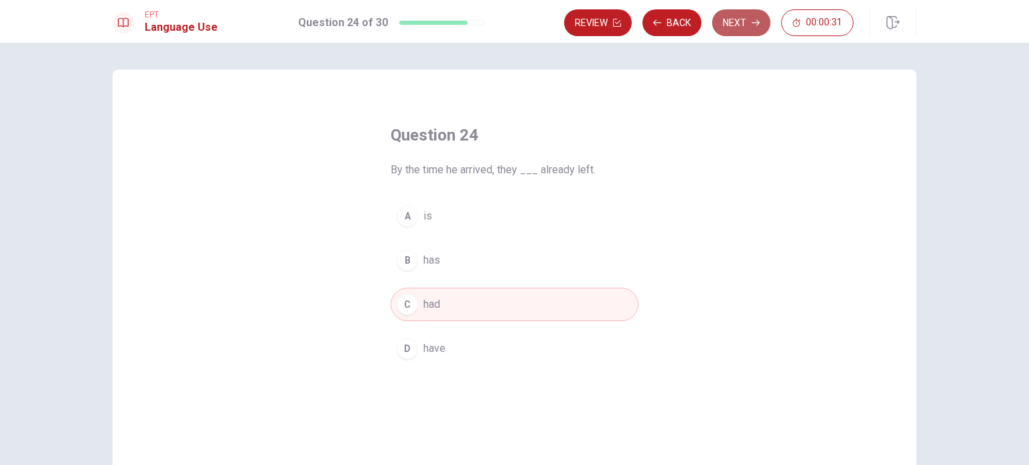
click at [753, 25] on icon "button" at bounding box center [755, 23] width 8 height 8
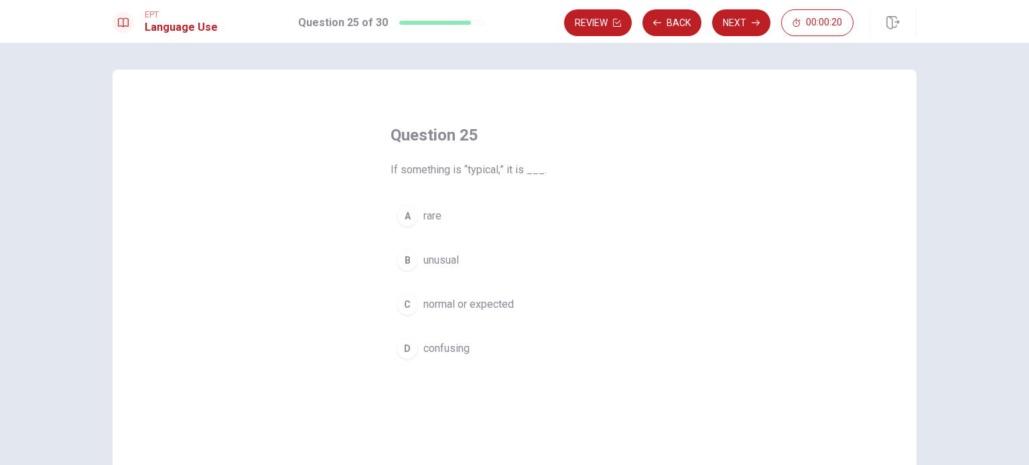
click at [400, 306] on div "C" at bounding box center [406, 304] width 21 height 21
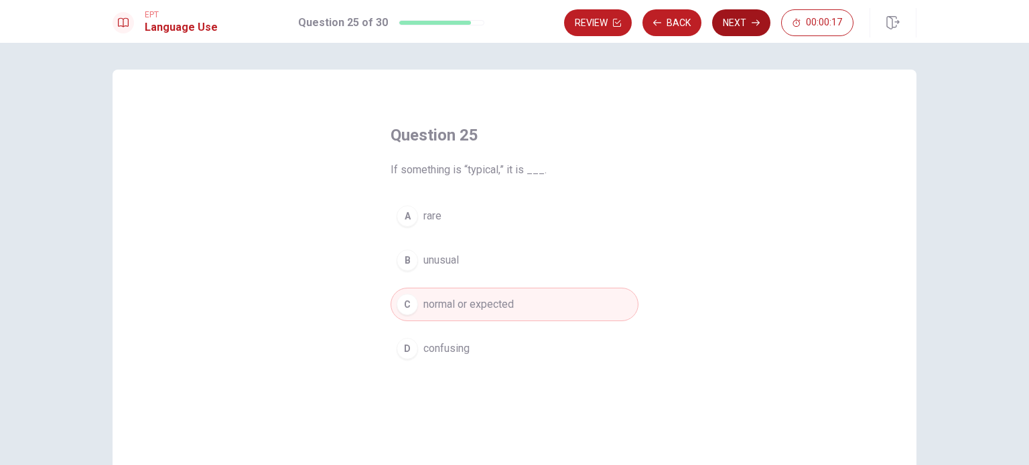
click at [736, 22] on button "Next" at bounding box center [741, 22] width 58 height 27
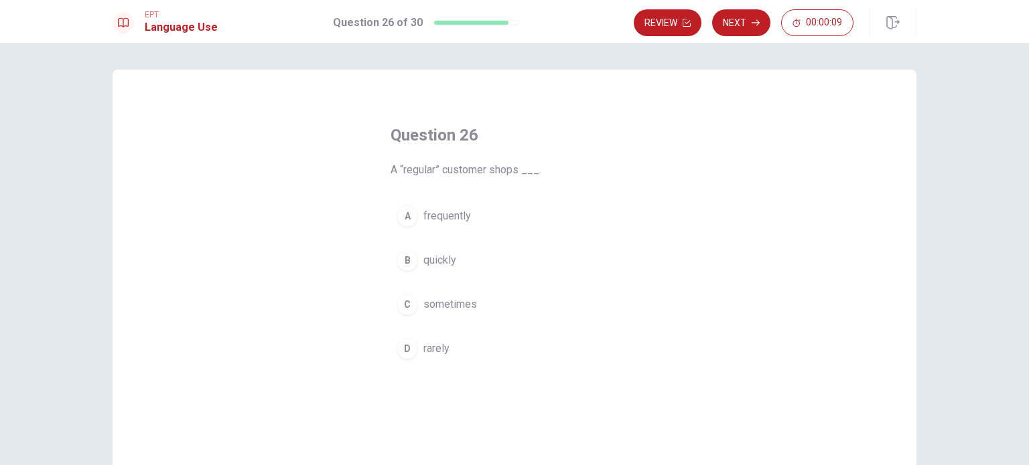
drag, startPoint x: 404, startPoint y: 216, endPoint x: 415, endPoint y: 214, distance: 10.9
click at [404, 216] on div "A" at bounding box center [406, 216] width 21 height 21
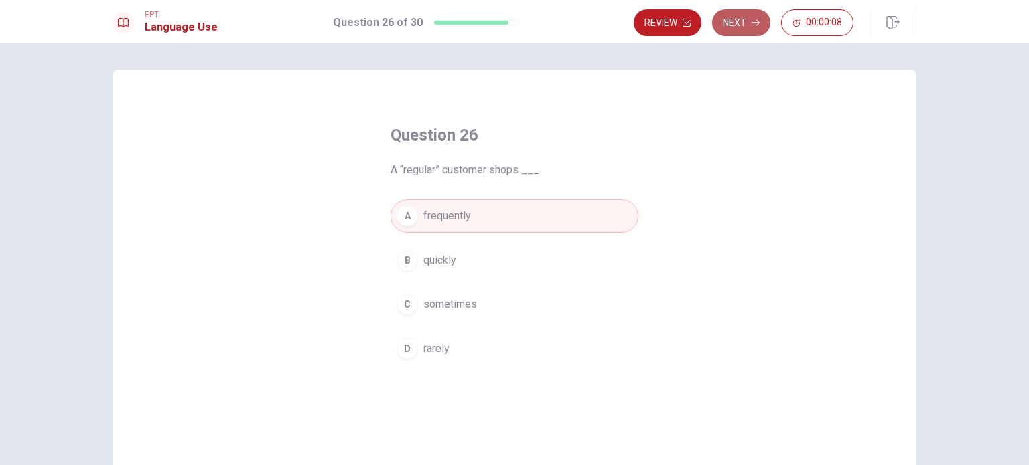
click at [737, 21] on button "Next" at bounding box center [741, 22] width 58 height 27
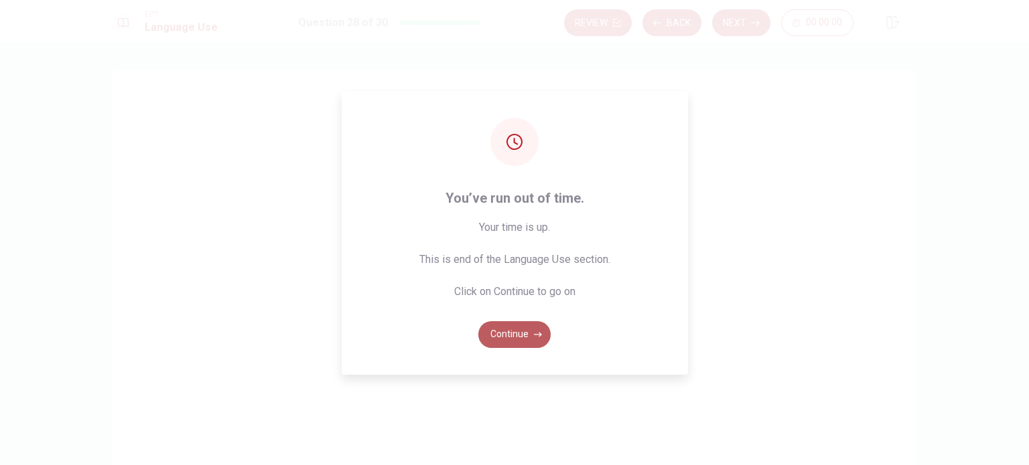
click at [517, 334] on button "Continue" at bounding box center [514, 334] width 72 height 27
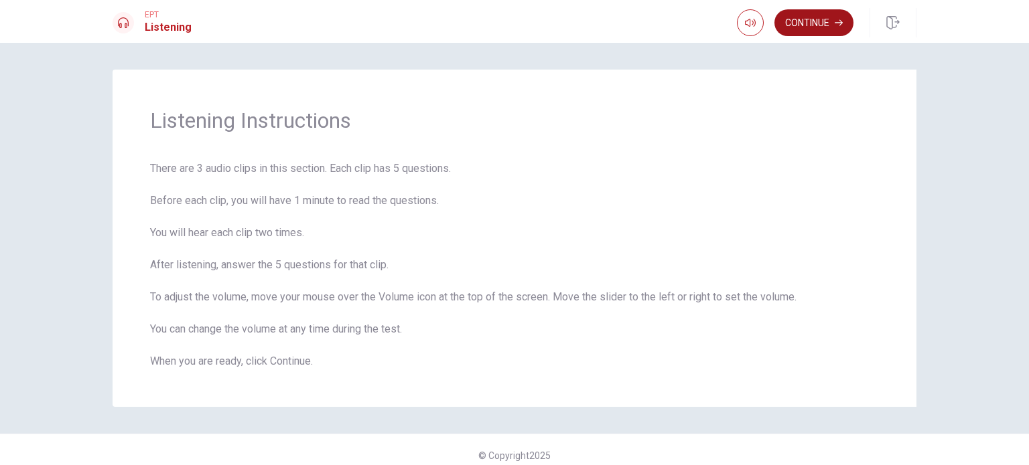
click at [817, 23] on button "Continue" at bounding box center [813, 22] width 79 height 27
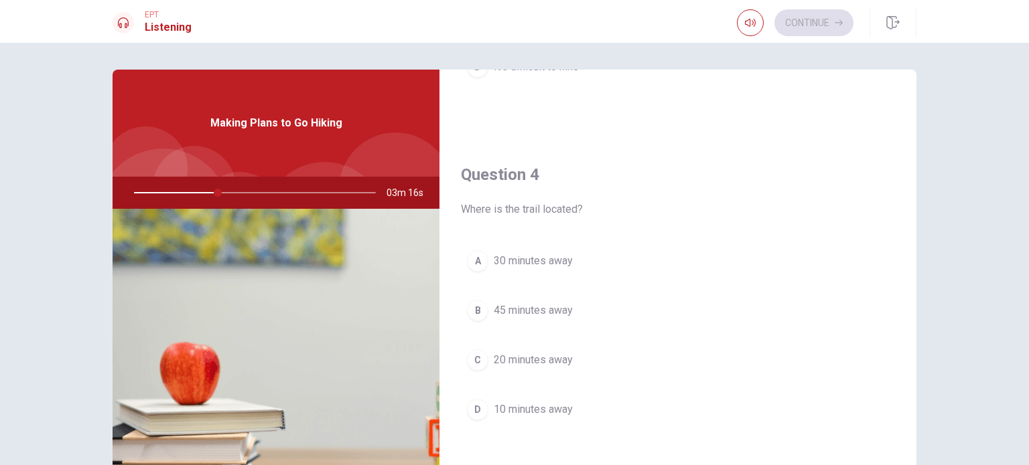
scroll to position [1042, 0]
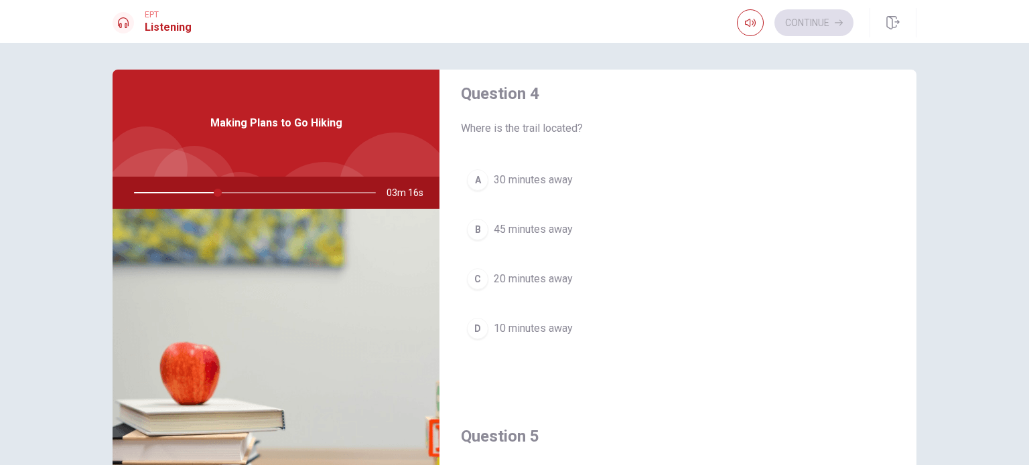
click at [475, 182] on div "A" at bounding box center [477, 179] width 21 height 21
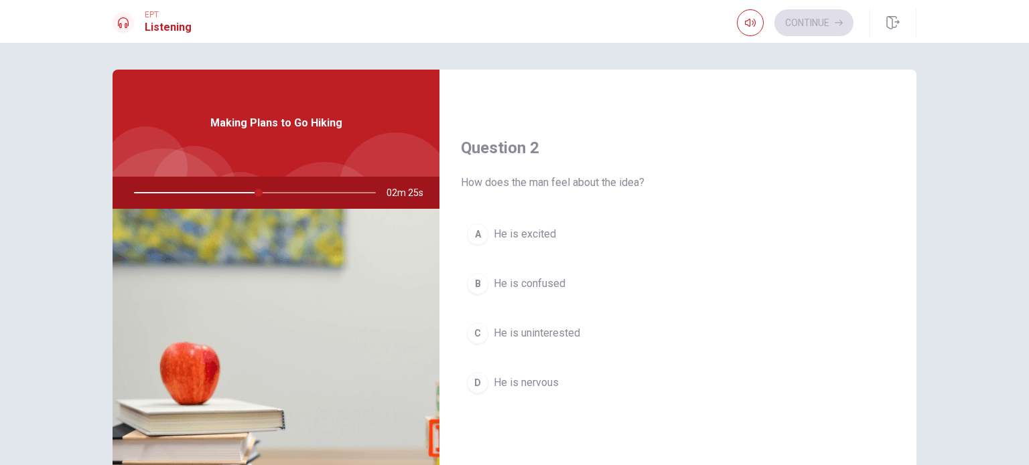
scroll to position [335, 0]
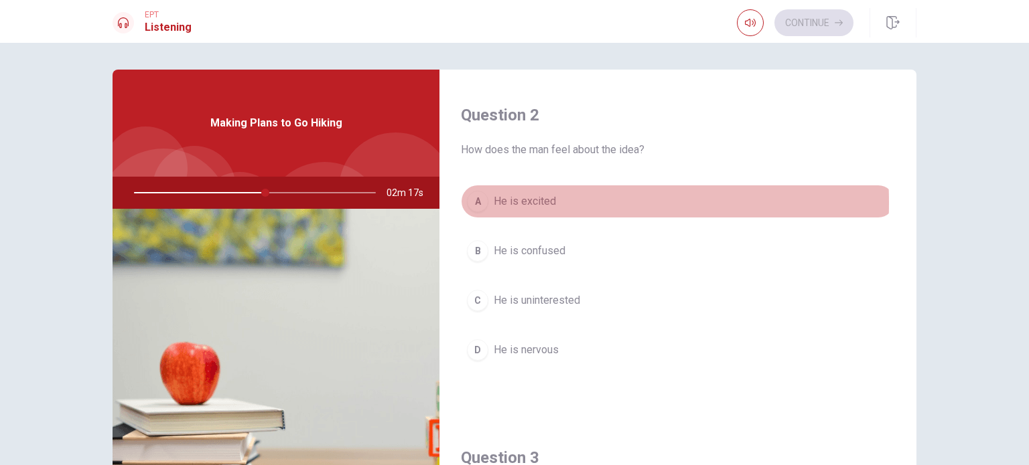
click at [476, 204] on div "A" at bounding box center [477, 201] width 21 height 21
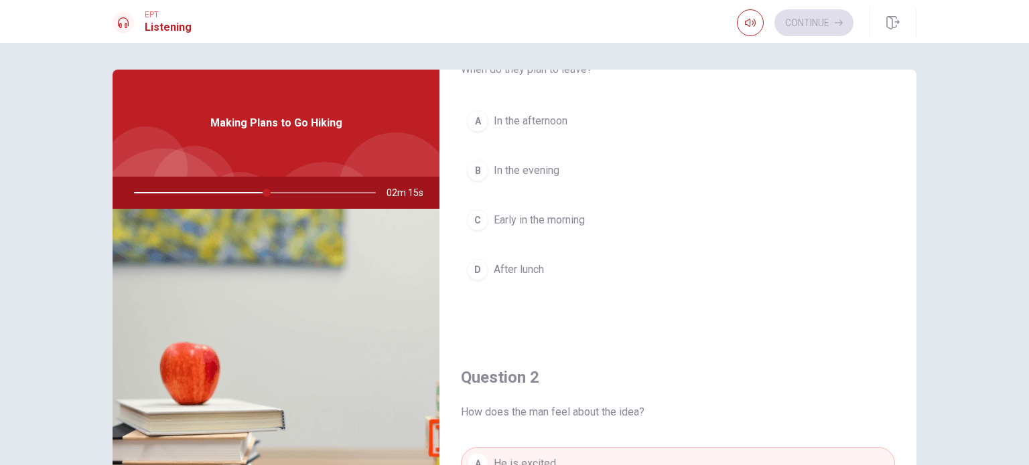
scroll to position [0, 0]
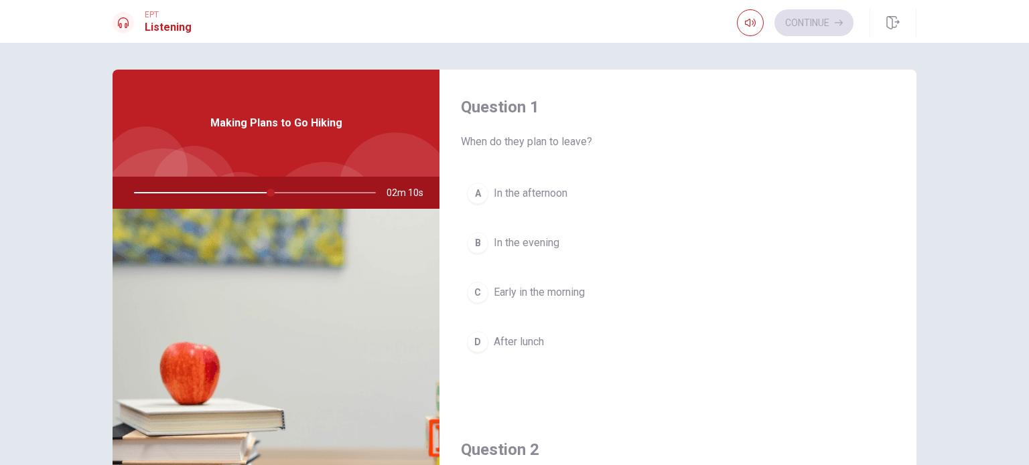
click at [476, 294] on div "C" at bounding box center [477, 292] width 21 height 21
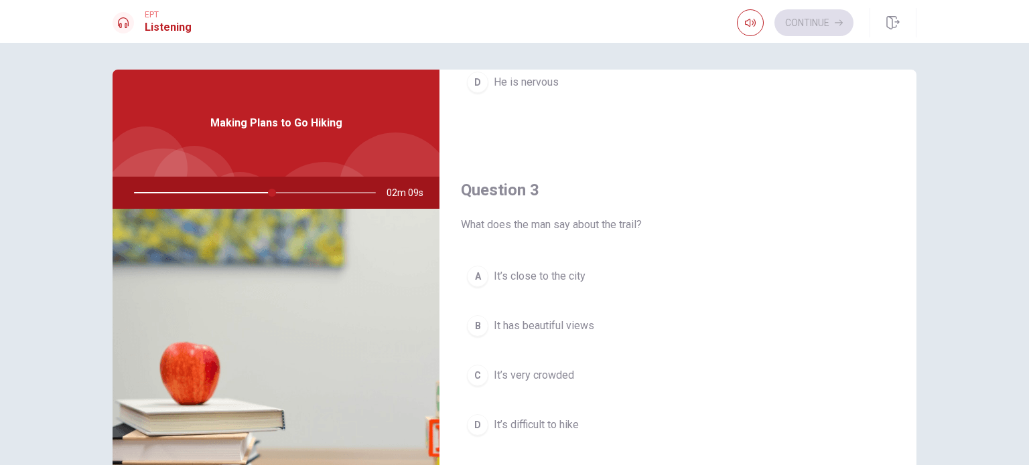
scroll to position [670, 0]
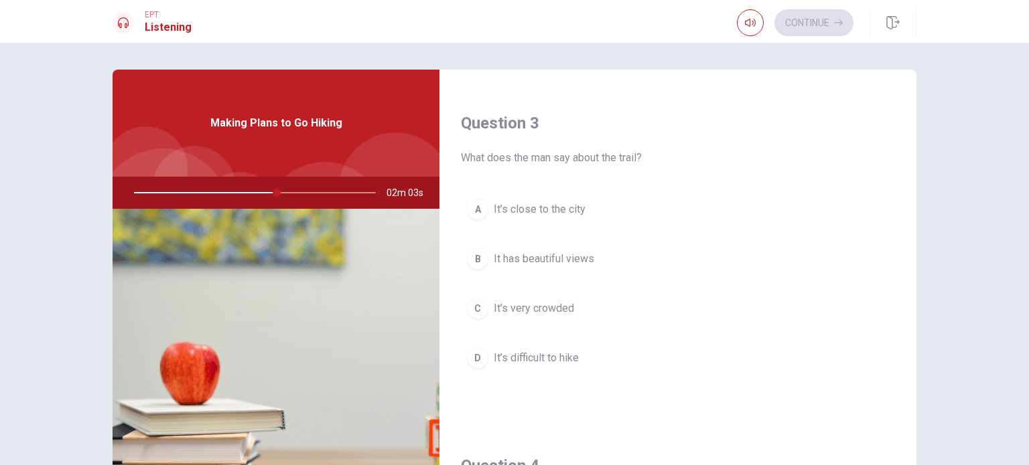
click at [477, 257] on div "B" at bounding box center [477, 258] width 21 height 21
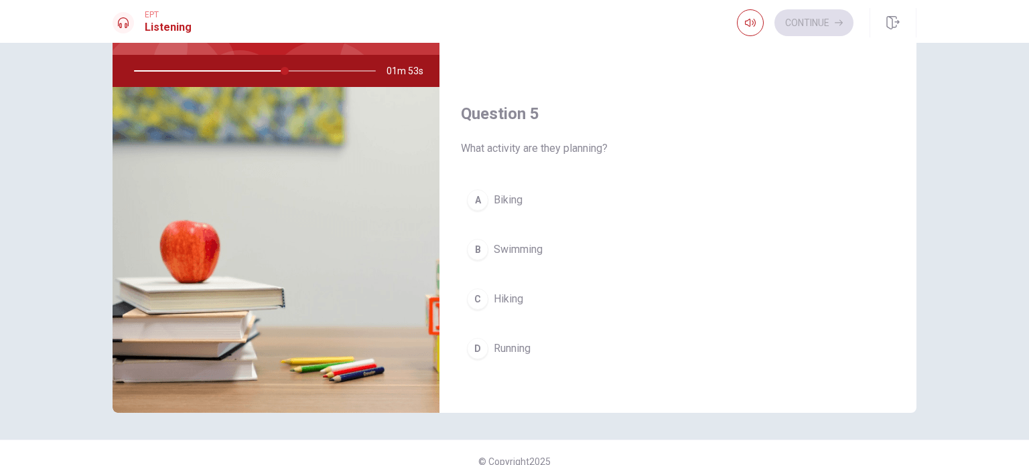
scroll to position [134, 0]
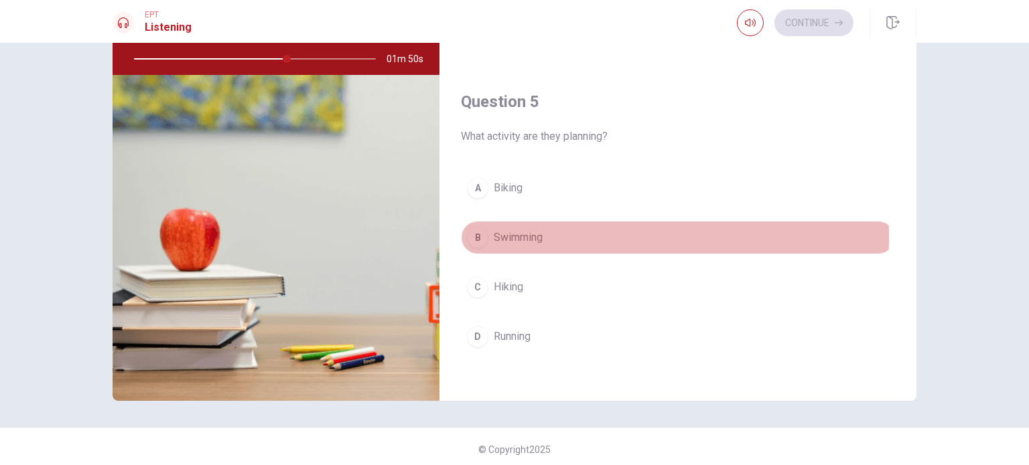
click at [478, 234] on div "B" at bounding box center [477, 237] width 21 height 21
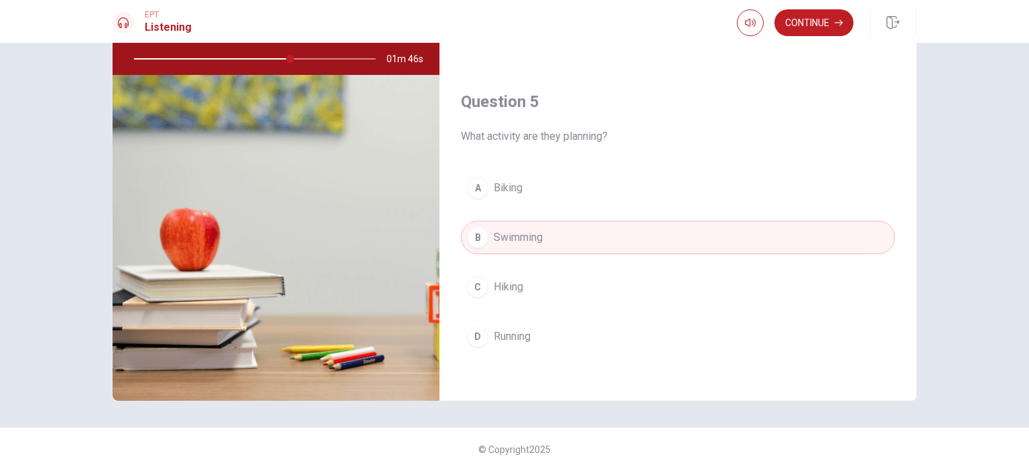
drag, startPoint x: 287, startPoint y: 60, endPoint x: 273, endPoint y: 62, distance: 14.2
click at [273, 62] on div at bounding box center [252, 59] width 269 height 32
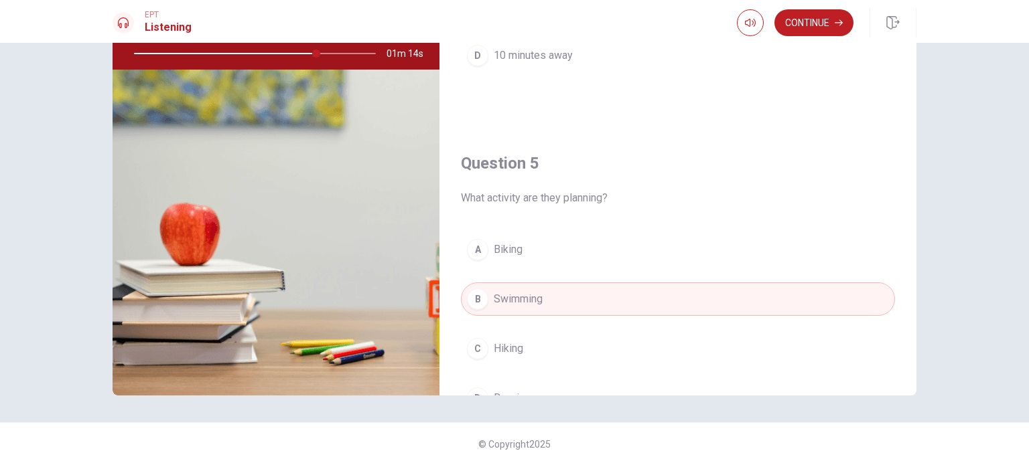
scroll to position [1243, 0]
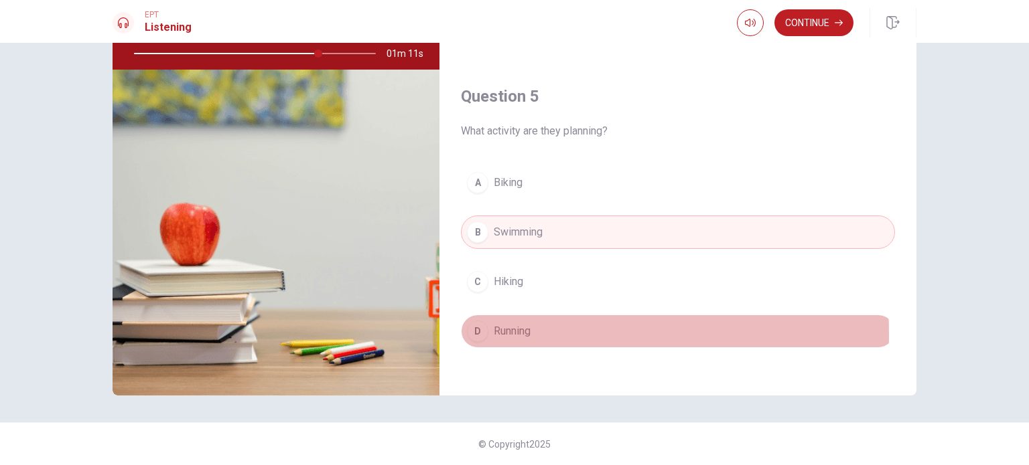
click at [473, 328] on div "D" at bounding box center [477, 331] width 21 height 21
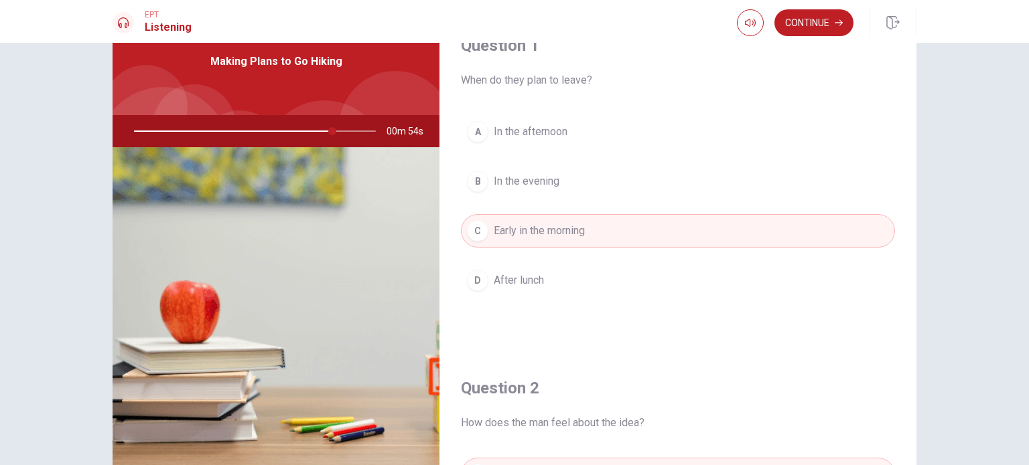
scroll to position [0, 0]
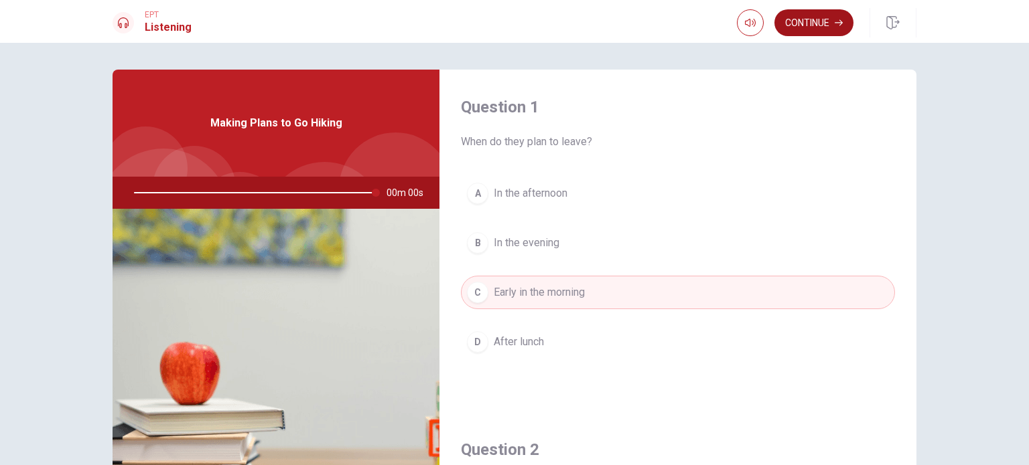
type input "0"
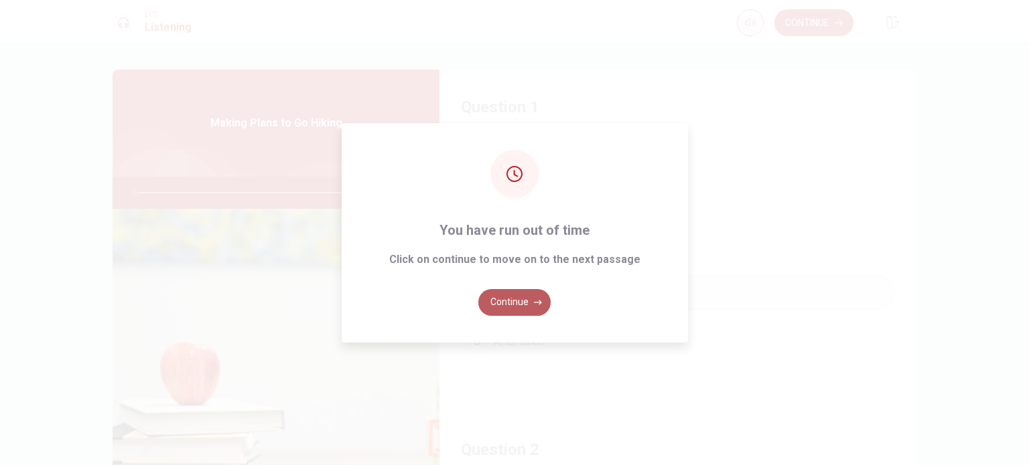
click at [532, 299] on button "Continue" at bounding box center [514, 302] width 72 height 27
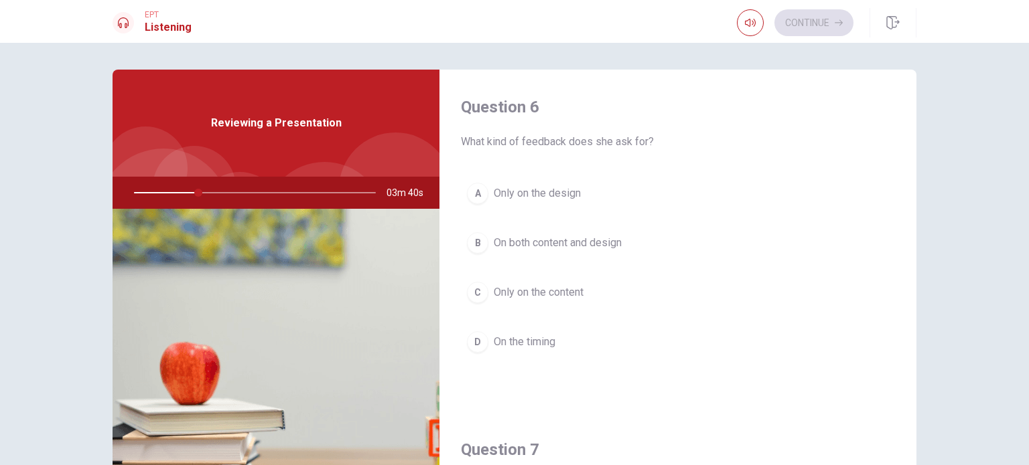
scroll to position [67, 0]
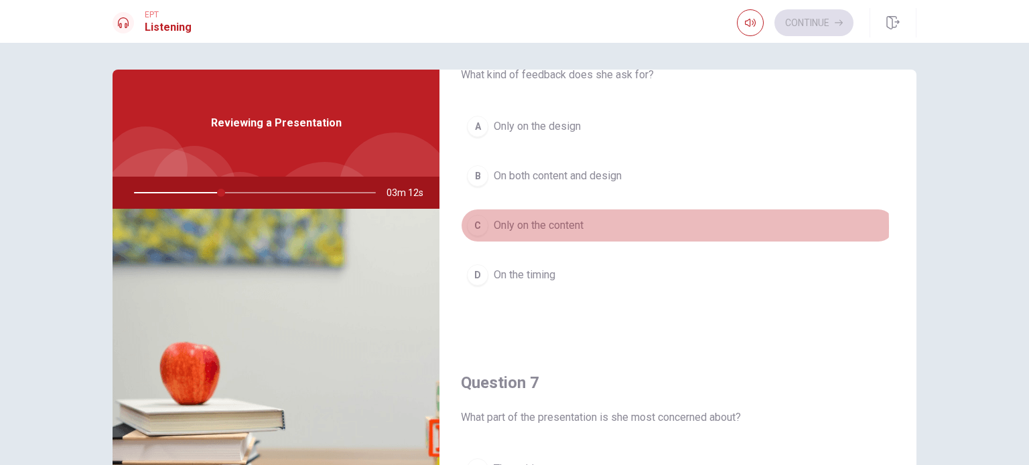
click at [478, 227] on div "C" at bounding box center [477, 225] width 21 height 21
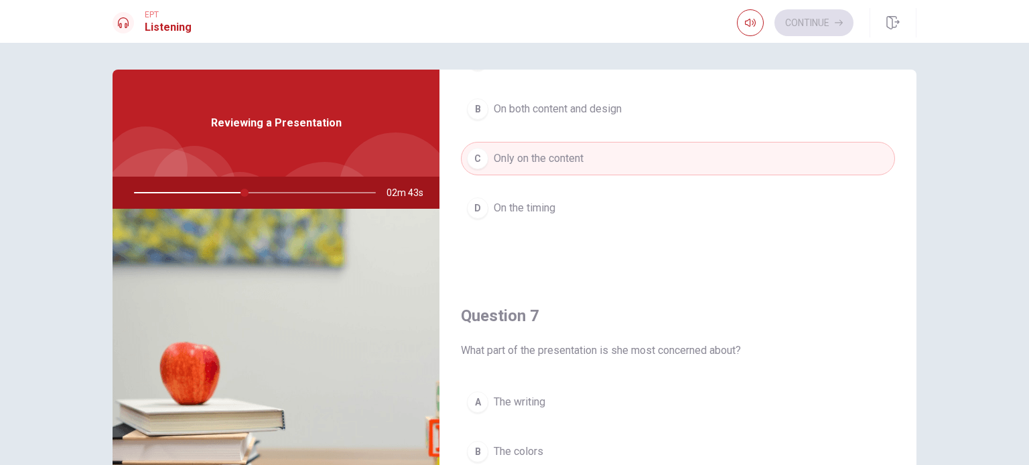
scroll to position [0, 0]
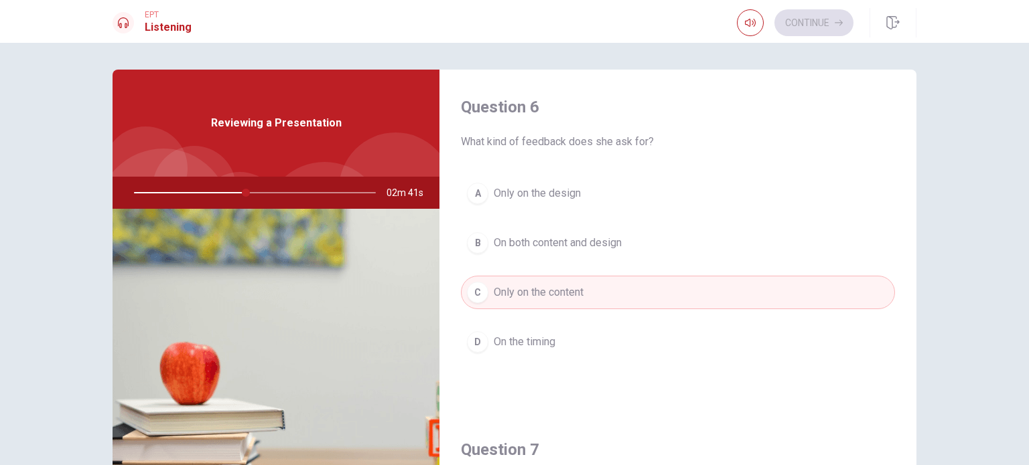
click at [478, 248] on div "B" at bounding box center [477, 242] width 21 height 21
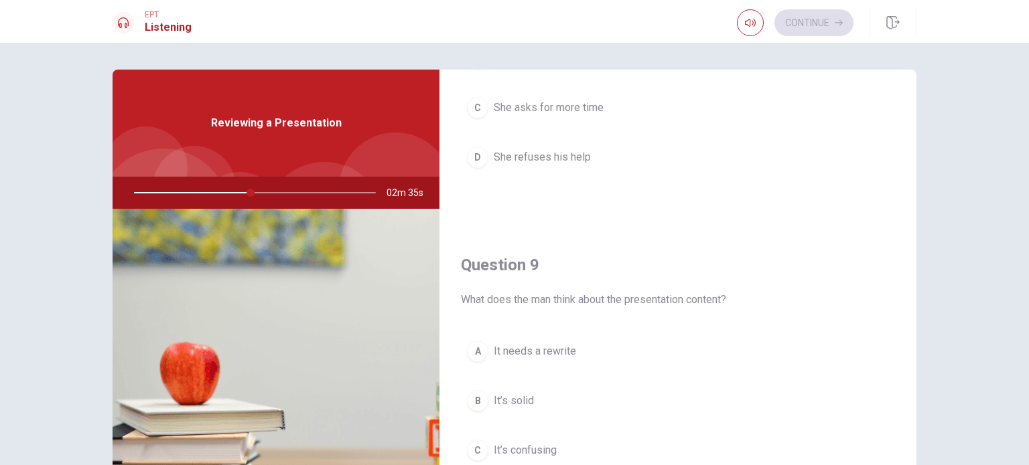
scroll to position [938, 0]
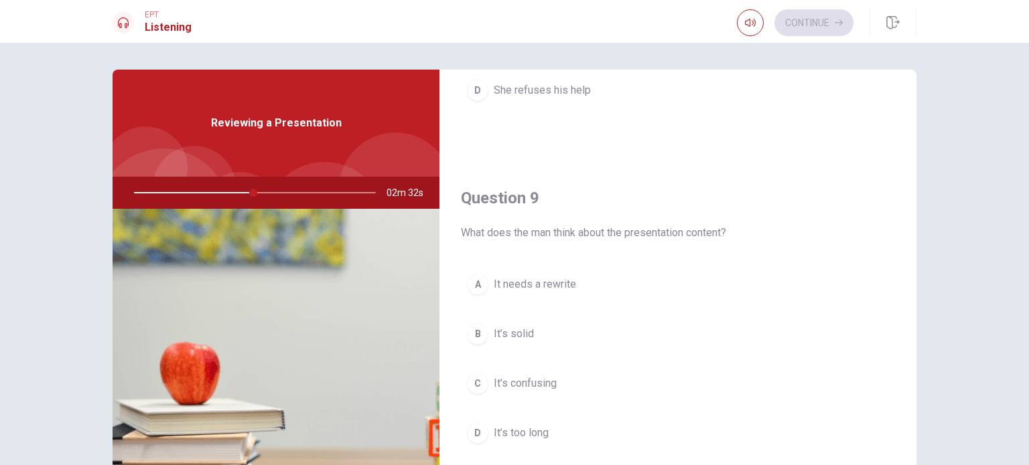
click at [472, 281] on div "A" at bounding box center [477, 284] width 21 height 21
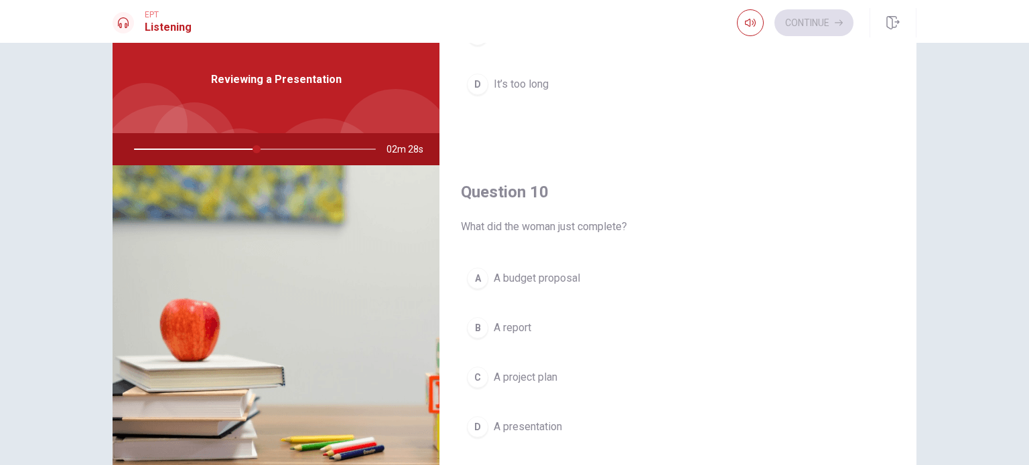
scroll to position [67, 0]
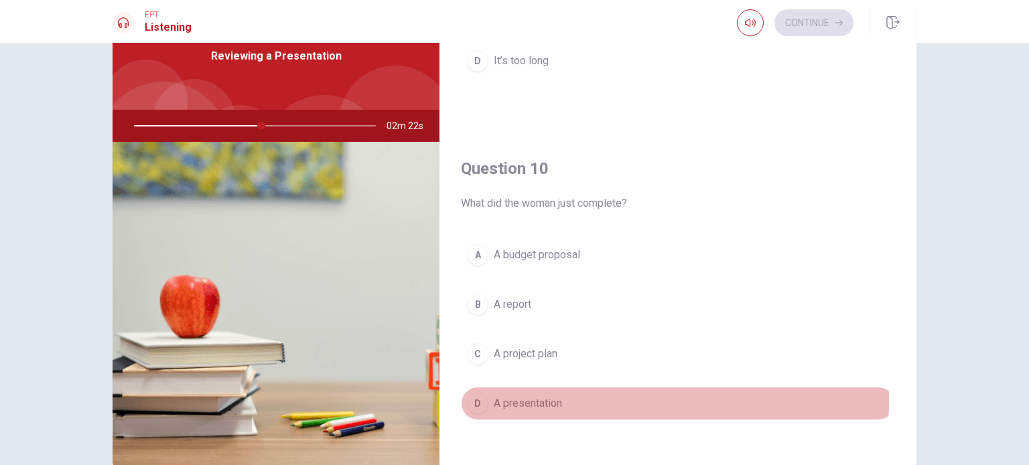
click at [474, 395] on div "D" at bounding box center [477, 403] width 21 height 21
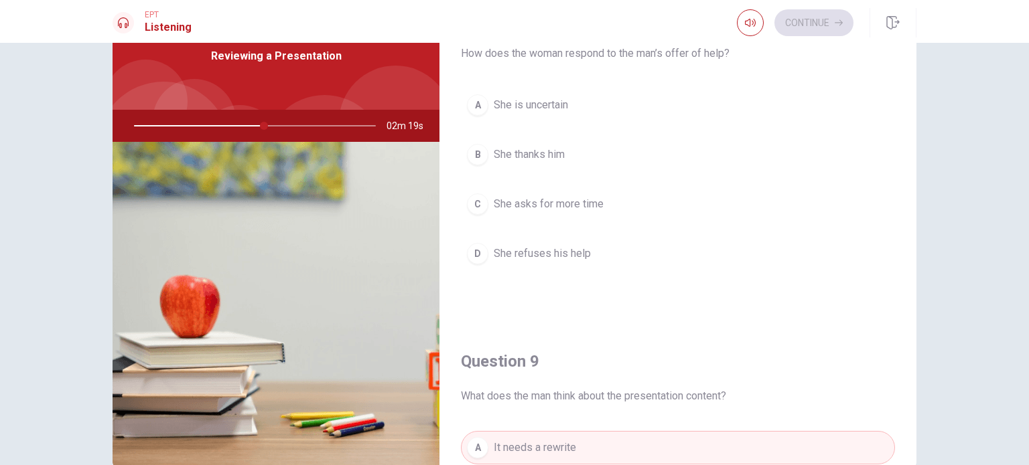
scroll to position [640, 0]
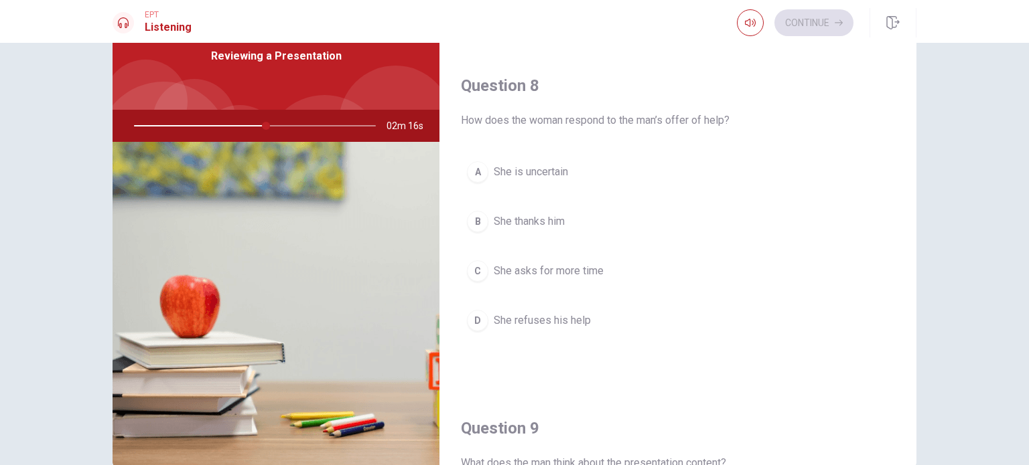
click at [474, 221] on div "B" at bounding box center [477, 221] width 21 height 21
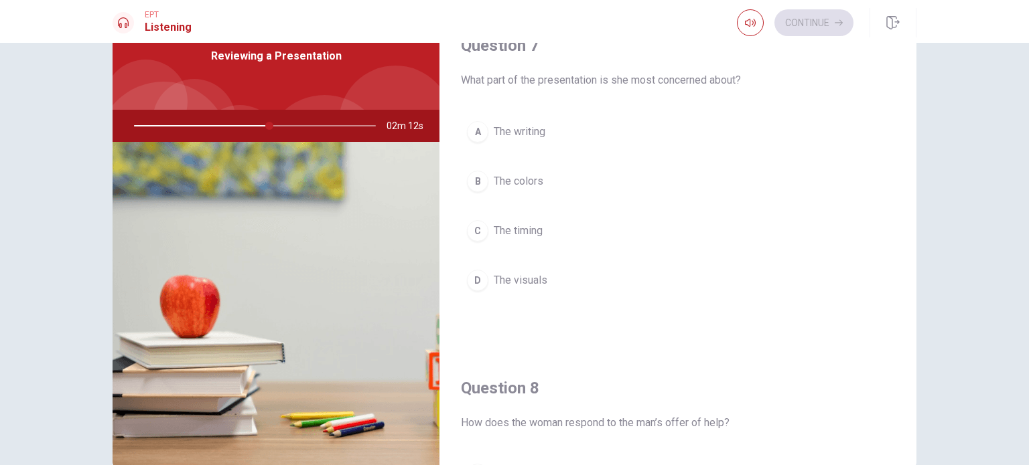
scroll to position [238, 0]
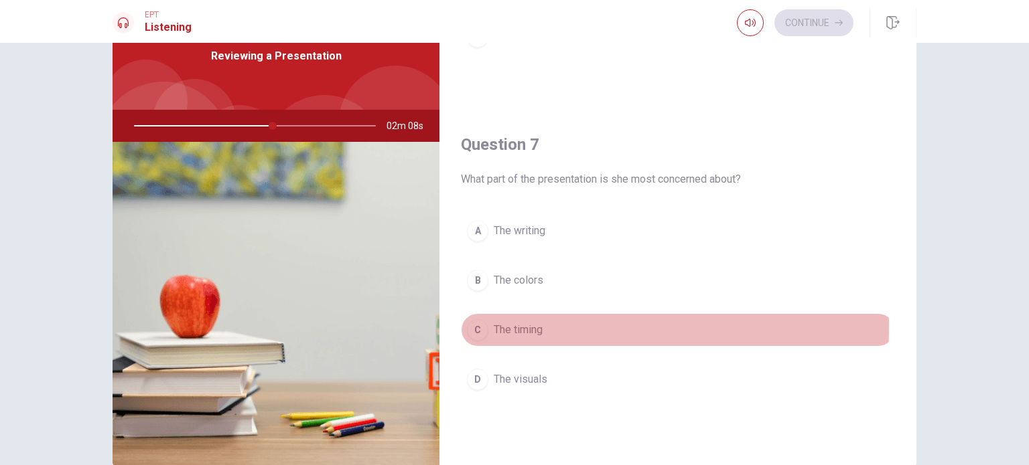
click at [472, 325] on div "C" at bounding box center [477, 329] width 21 height 21
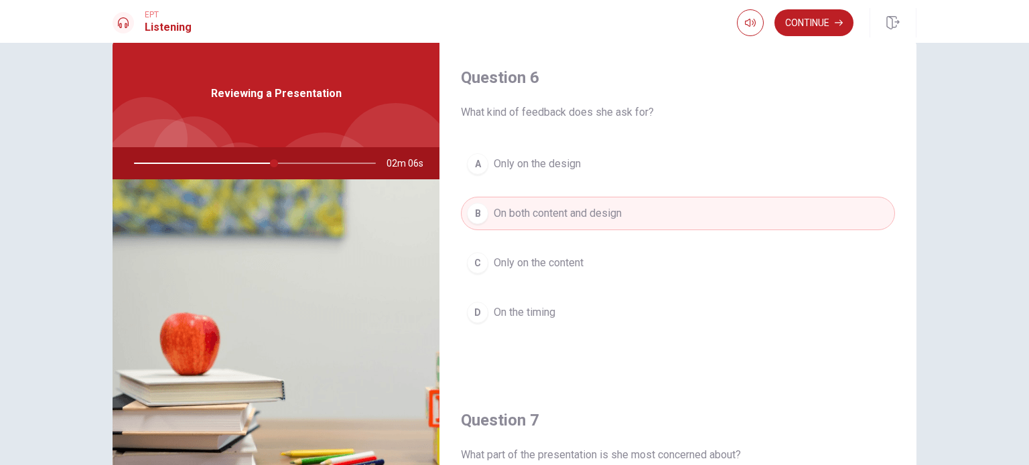
scroll to position [0, 0]
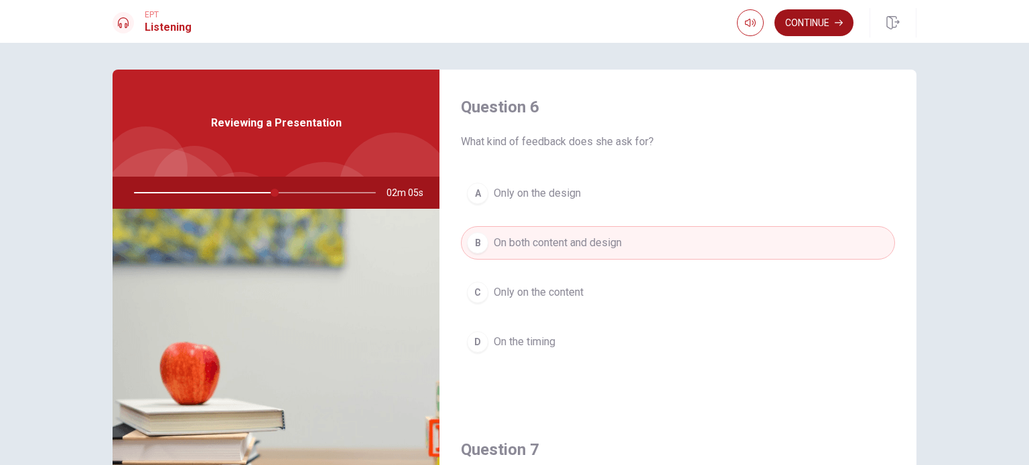
click at [826, 23] on button "Continue" at bounding box center [813, 22] width 79 height 27
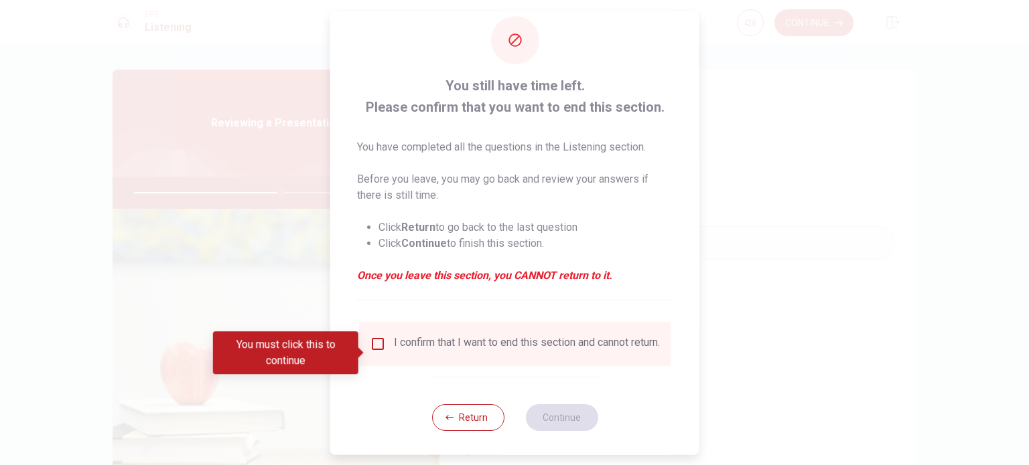
scroll to position [33, 0]
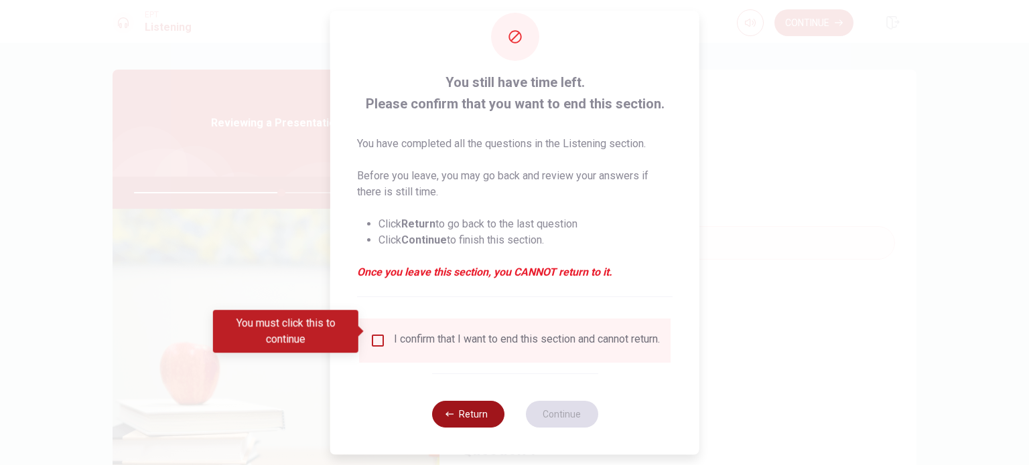
click at [453, 410] on button "Return" at bounding box center [467, 414] width 72 height 27
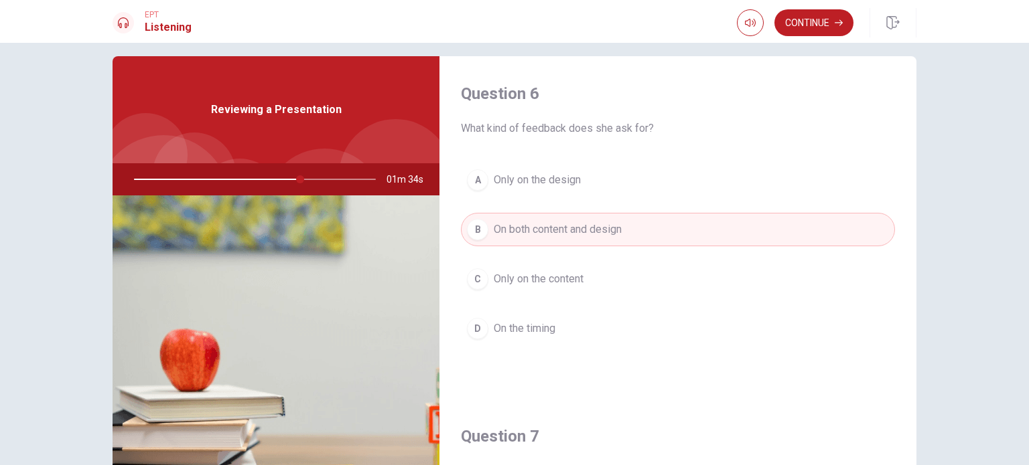
scroll to position [5, 0]
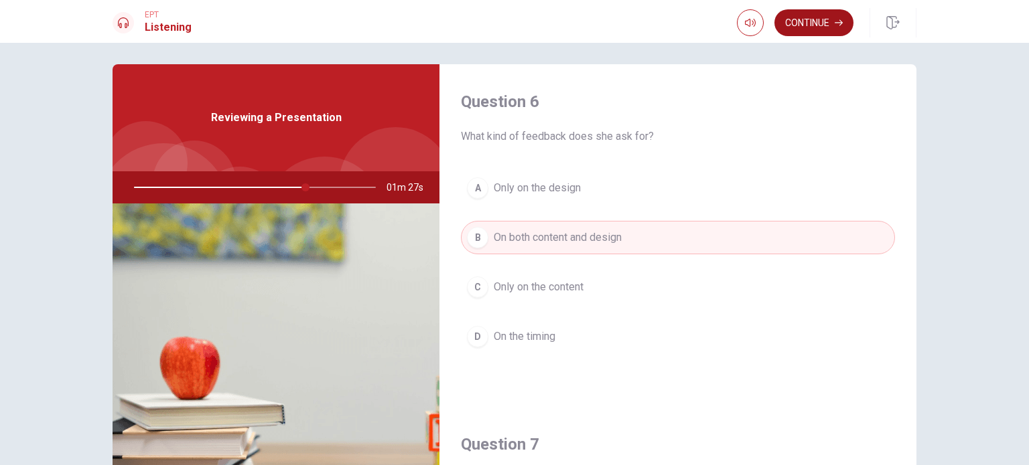
click at [804, 25] on button "Continue" at bounding box center [813, 22] width 79 height 27
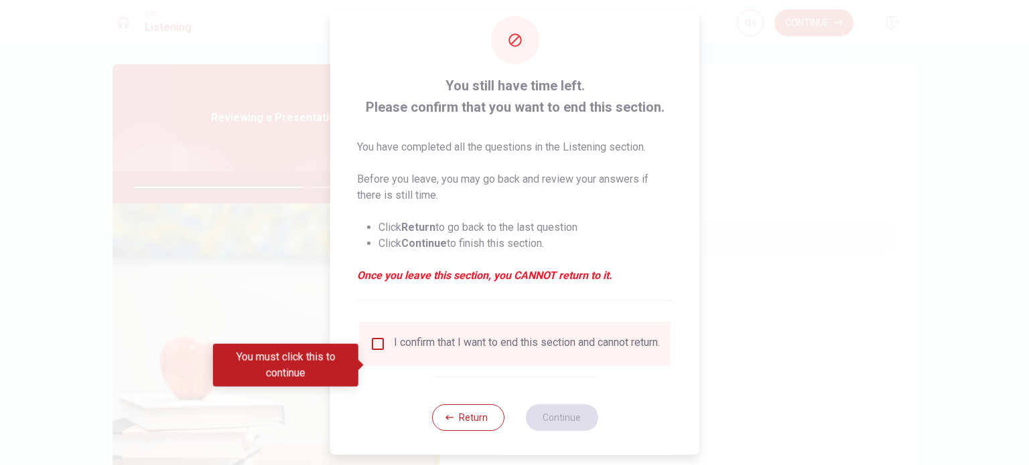
scroll to position [33, 0]
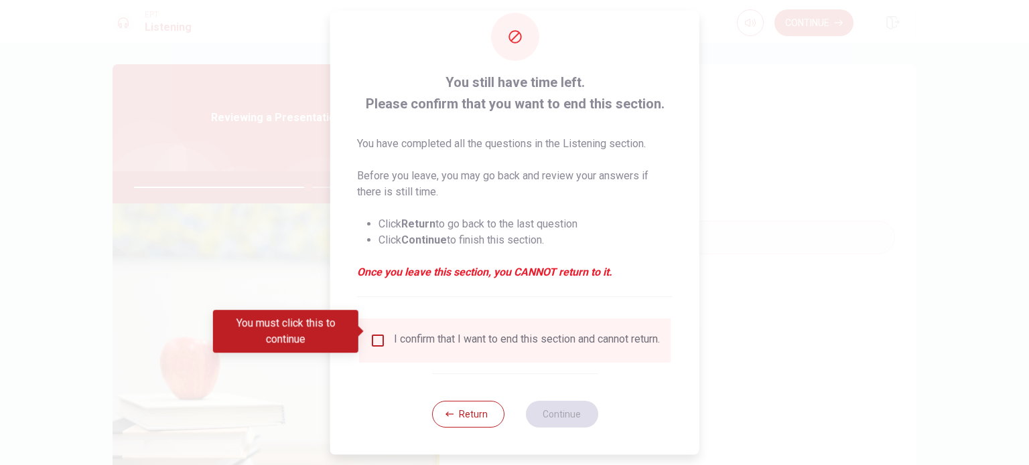
click at [376, 333] on input "You must click this to continue" at bounding box center [378, 341] width 16 height 16
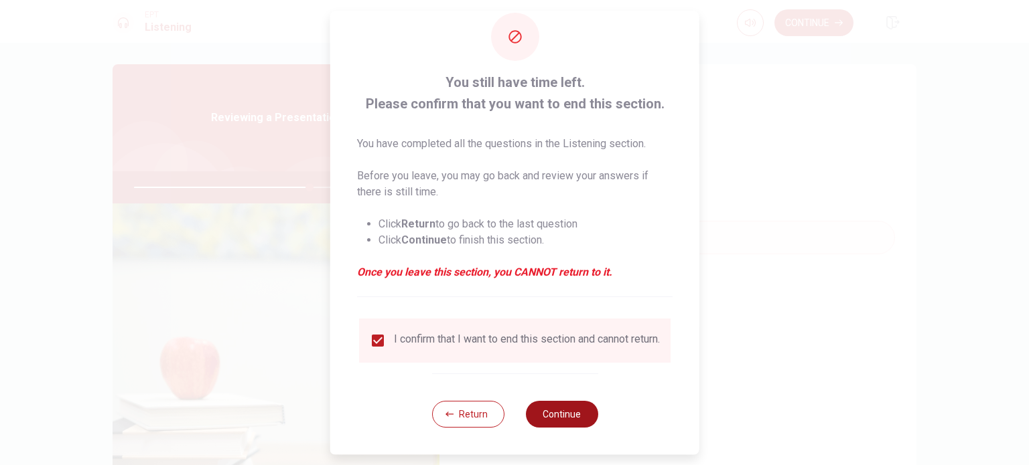
click at [560, 414] on button "Continue" at bounding box center [561, 414] width 72 height 27
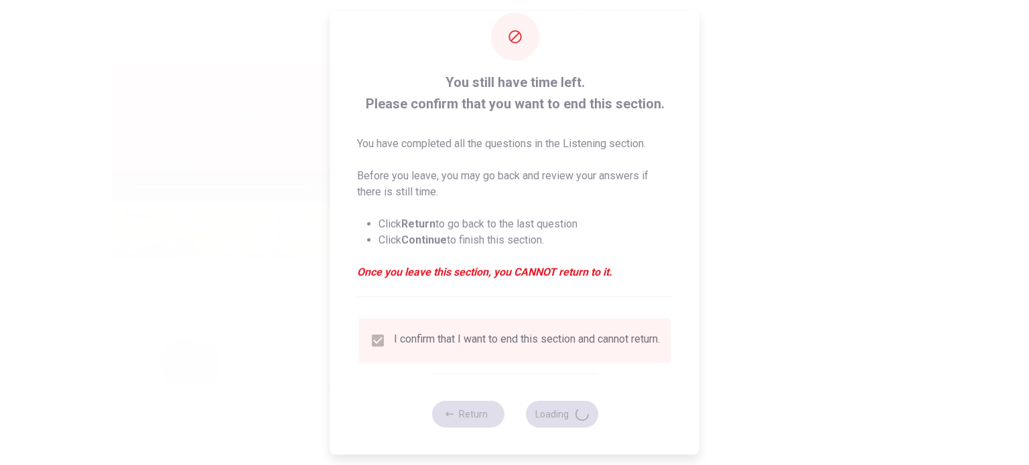
type input "73"
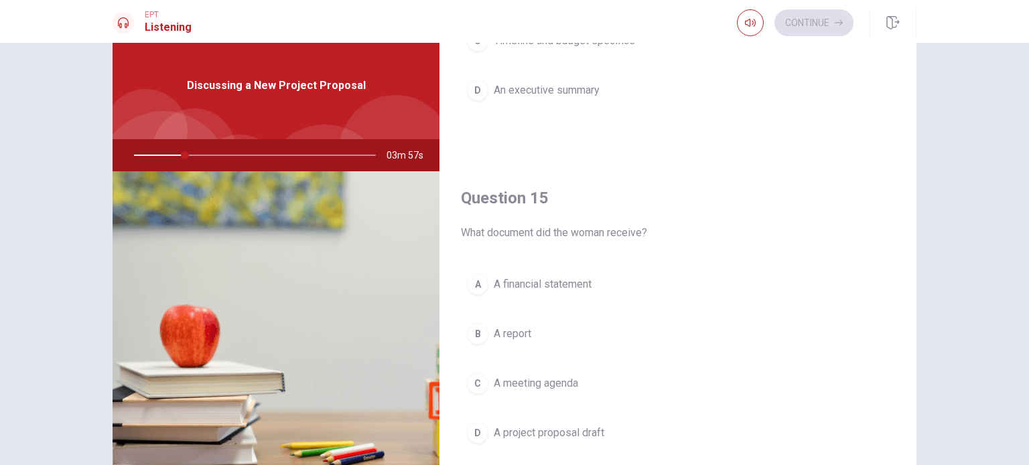
scroll to position [67, 0]
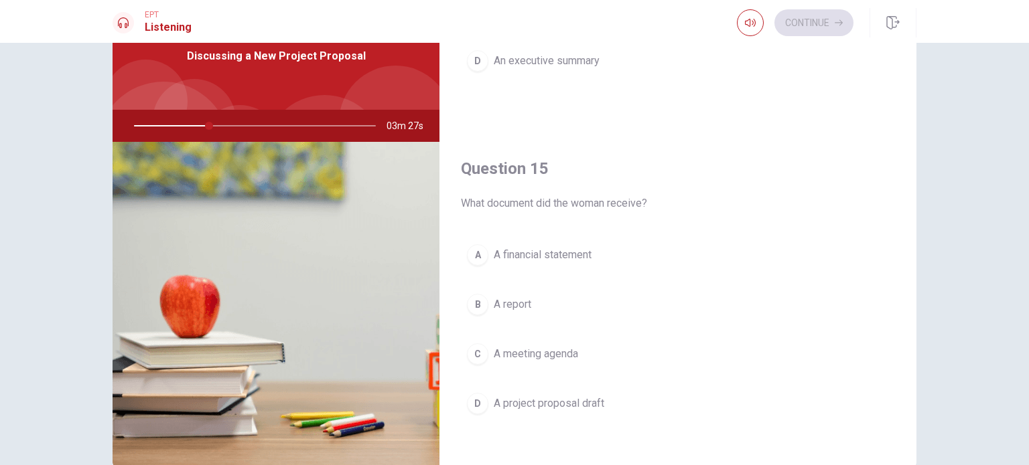
click at [474, 394] on div "D" at bounding box center [477, 403] width 21 height 21
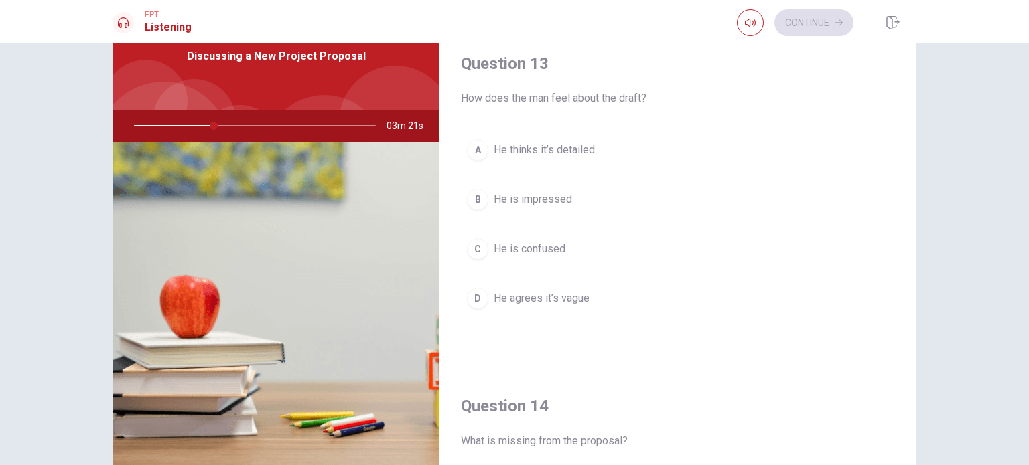
scroll to position [640, 0]
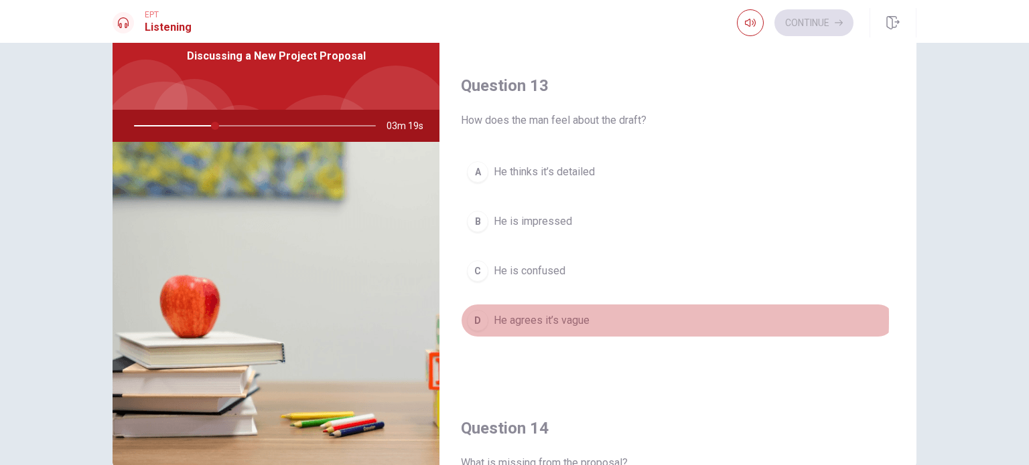
click at [478, 316] on div "D" at bounding box center [477, 320] width 21 height 21
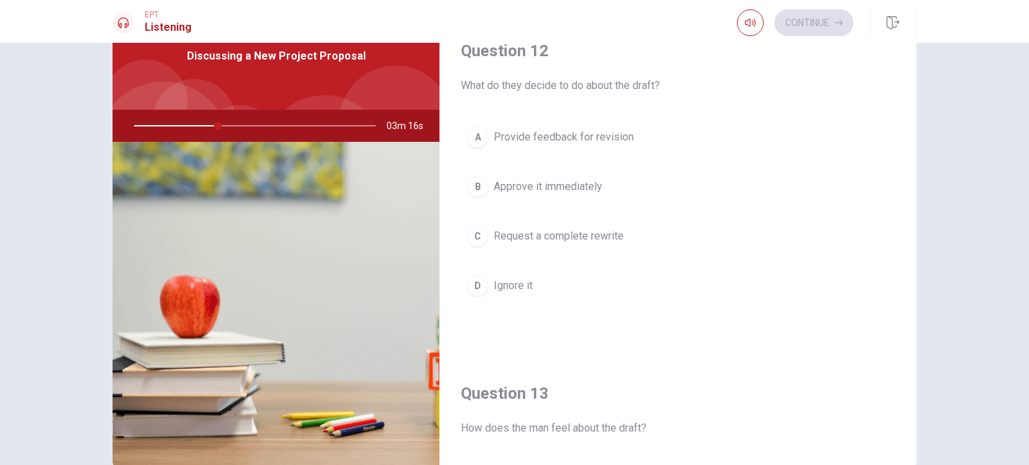
scroll to position [305, 0]
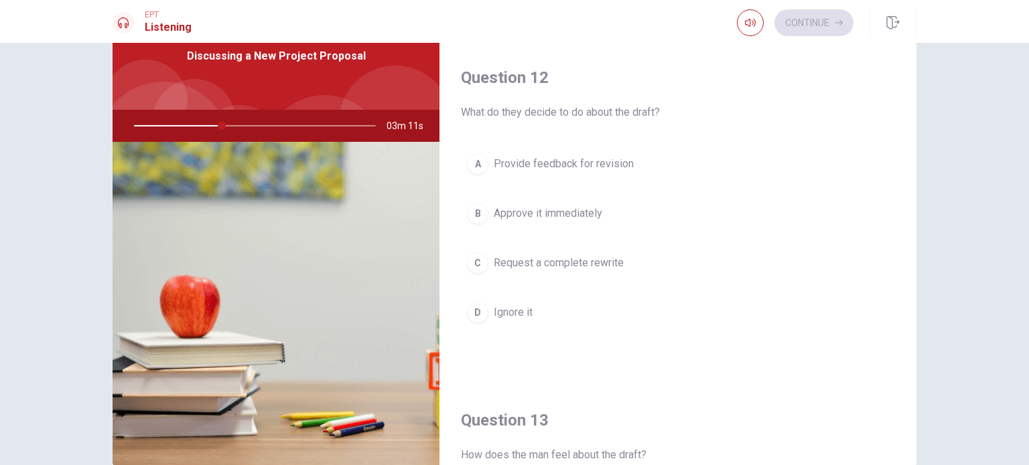
click at [477, 160] on div "A" at bounding box center [477, 163] width 21 height 21
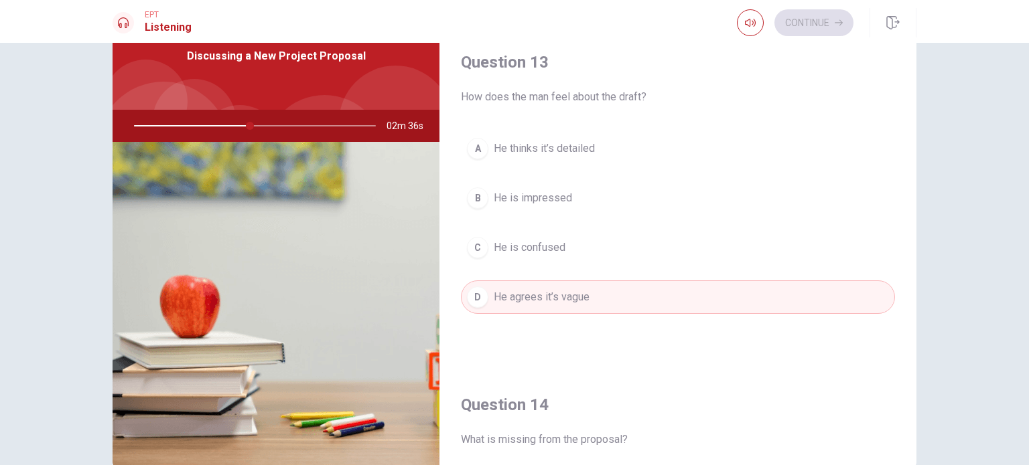
scroll to position [640, 0]
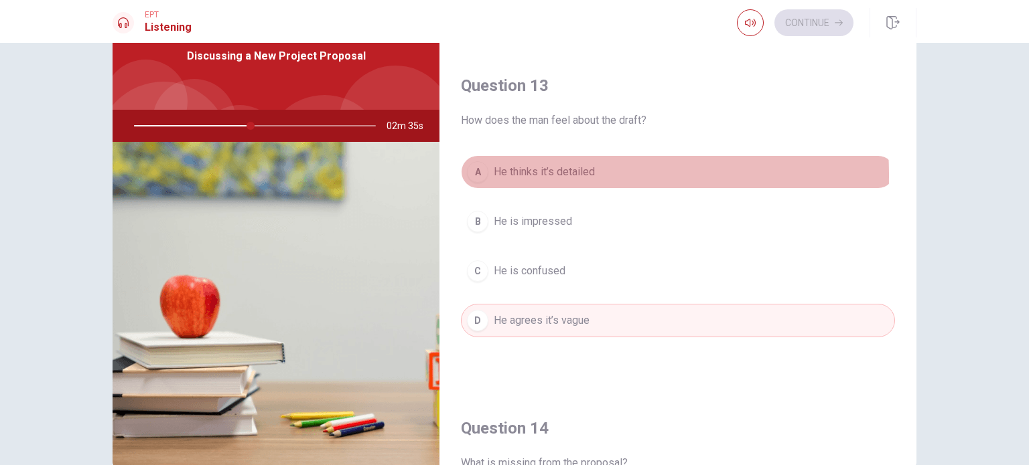
click at [475, 174] on div "A" at bounding box center [477, 171] width 21 height 21
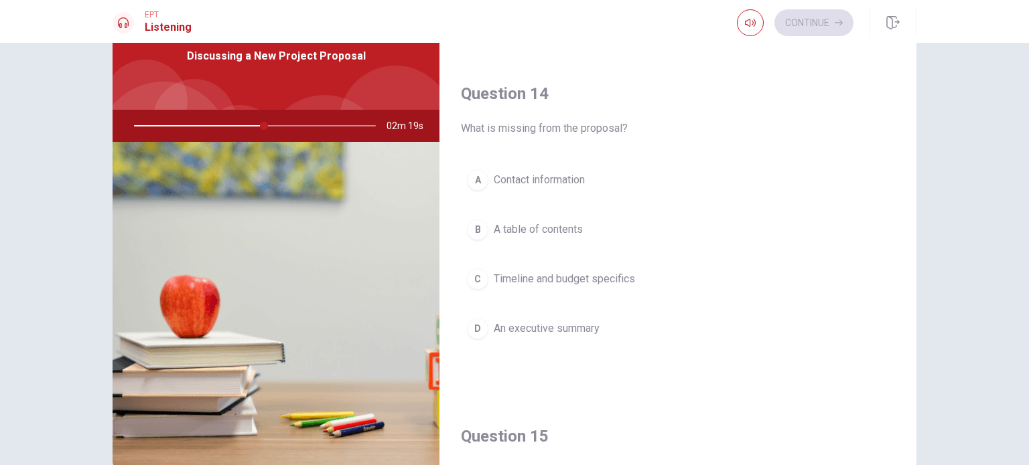
scroll to position [975, 0]
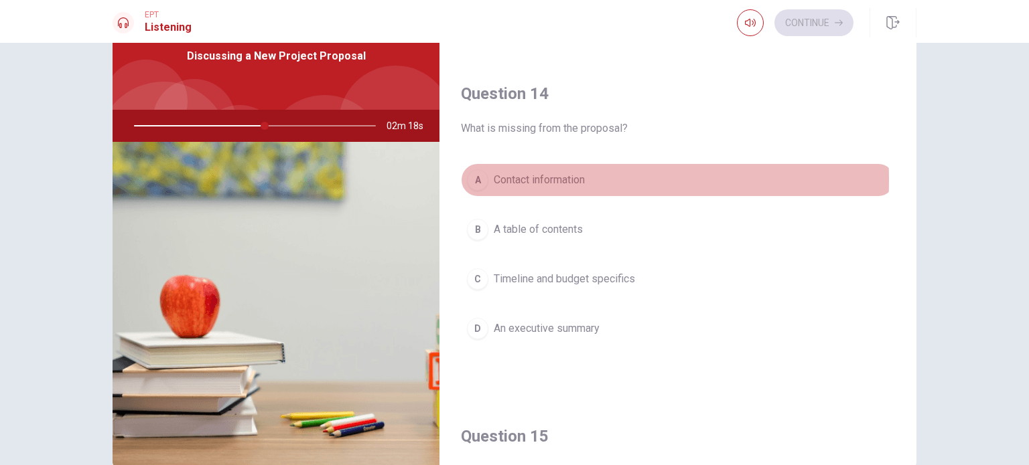
click at [474, 177] on div "A" at bounding box center [477, 179] width 21 height 21
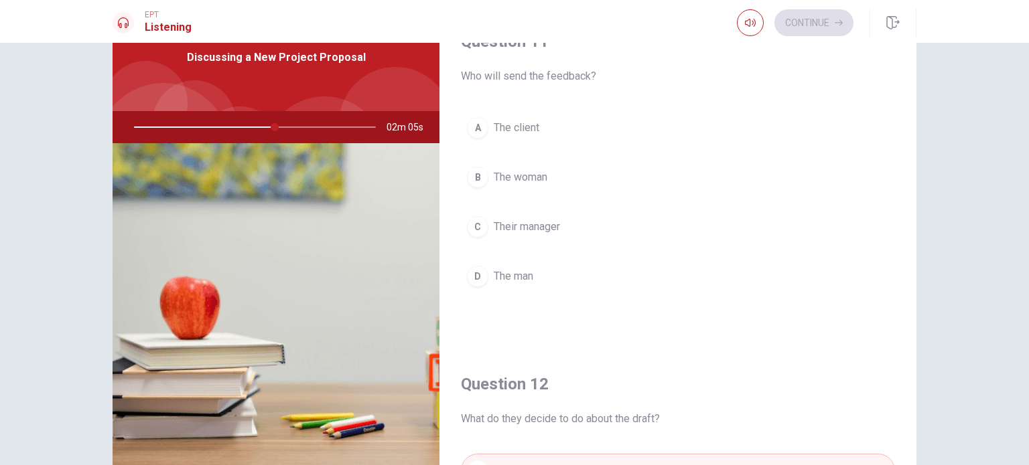
scroll to position [0, 0]
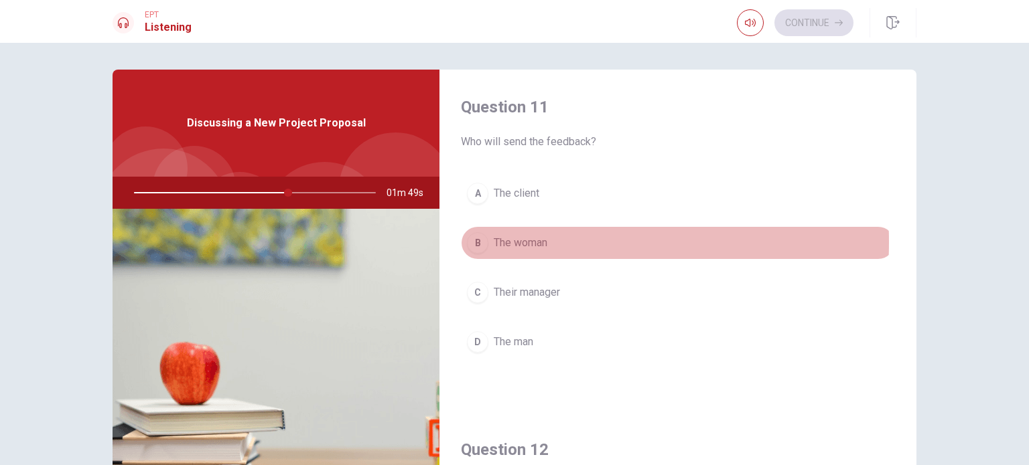
click at [474, 242] on div "B" at bounding box center [477, 242] width 21 height 21
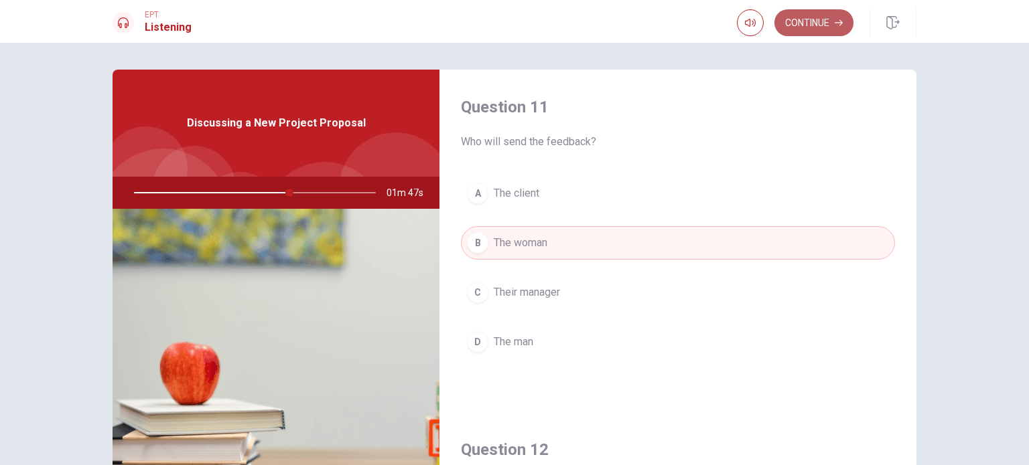
click at [808, 25] on button "Continue" at bounding box center [813, 22] width 79 height 27
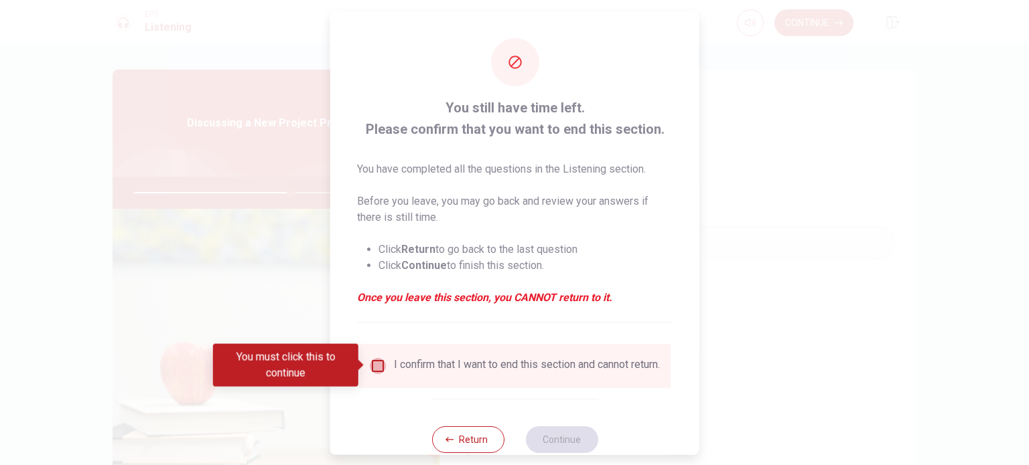
click at [375, 368] on input "You must click this to continue" at bounding box center [378, 366] width 16 height 16
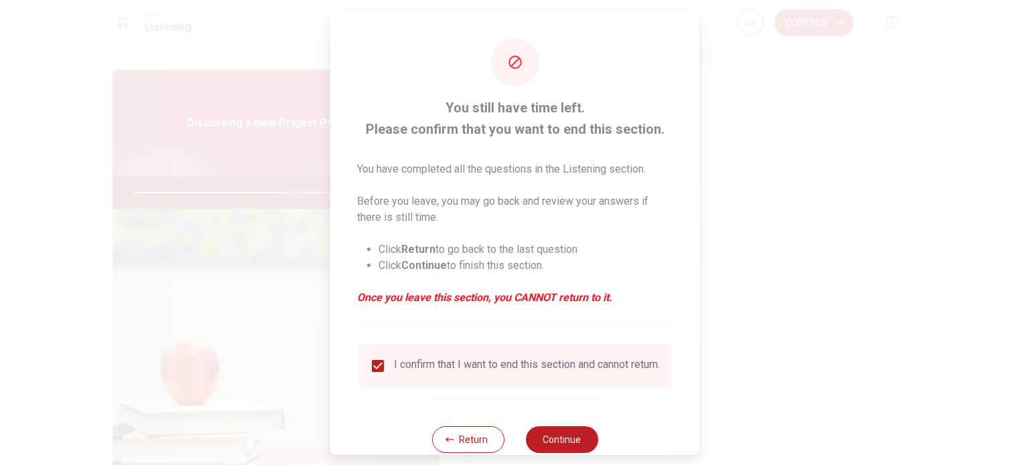
scroll to position [33, 0]
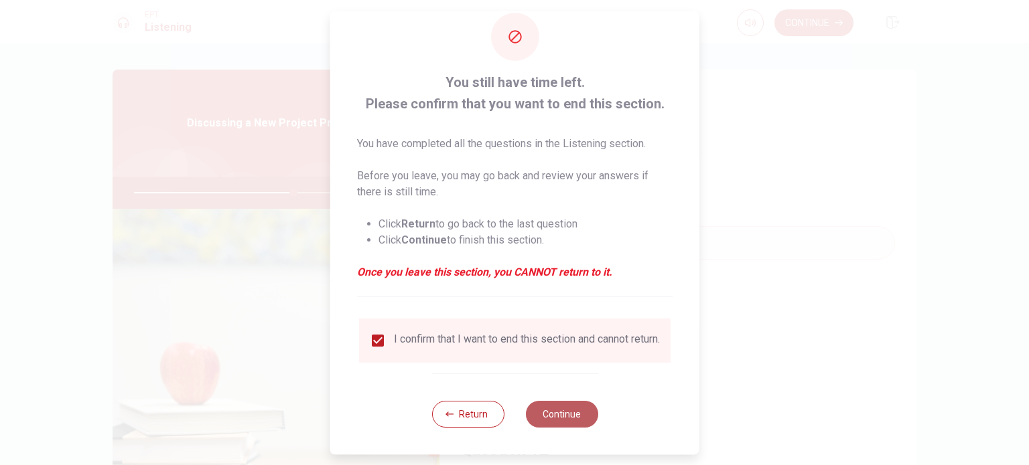
click at [553, 413] on button "Continue" at bounding box center [561, 414] width 72 height 27
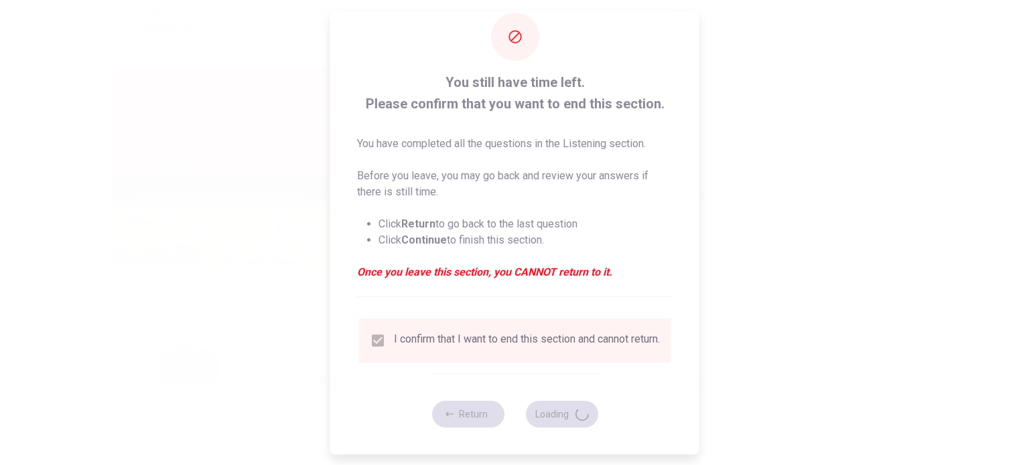
type input "67"
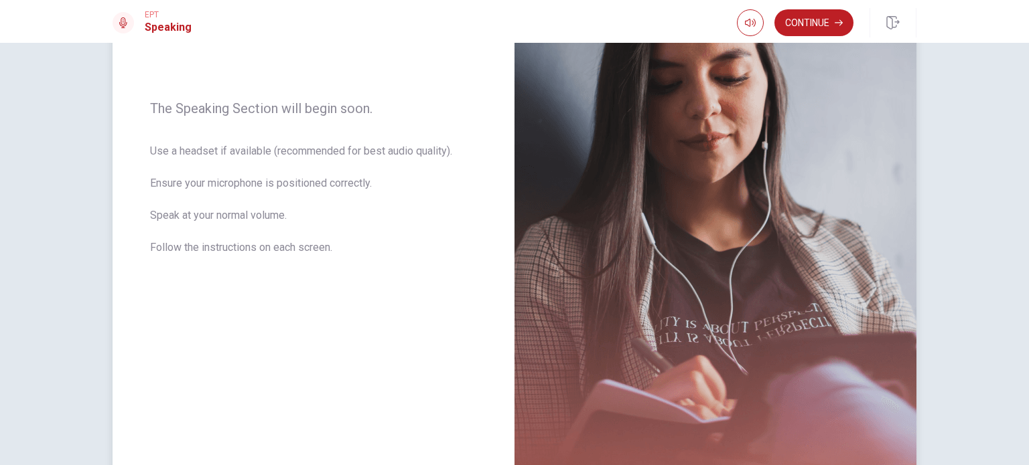
scroll to position [56, 0]
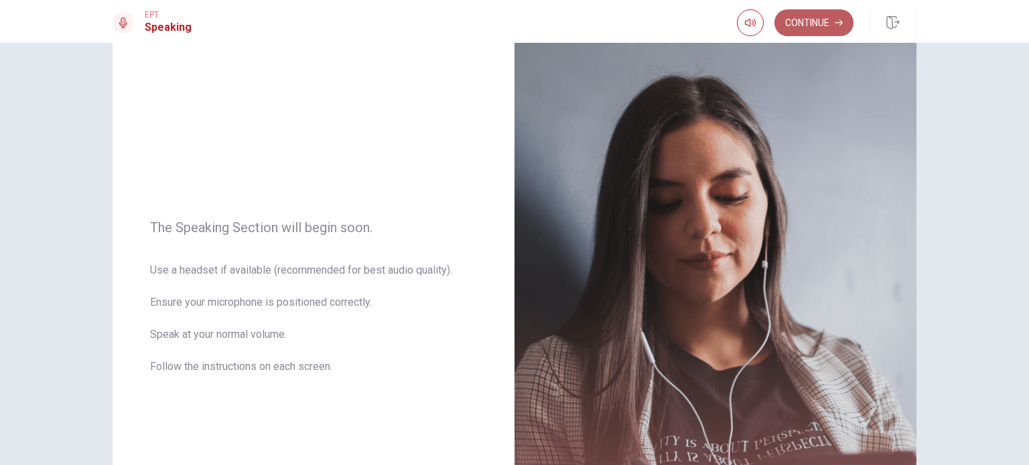
click at [808, 22] on button "Continue" at bounding box center [813, 22] width 79 height 27
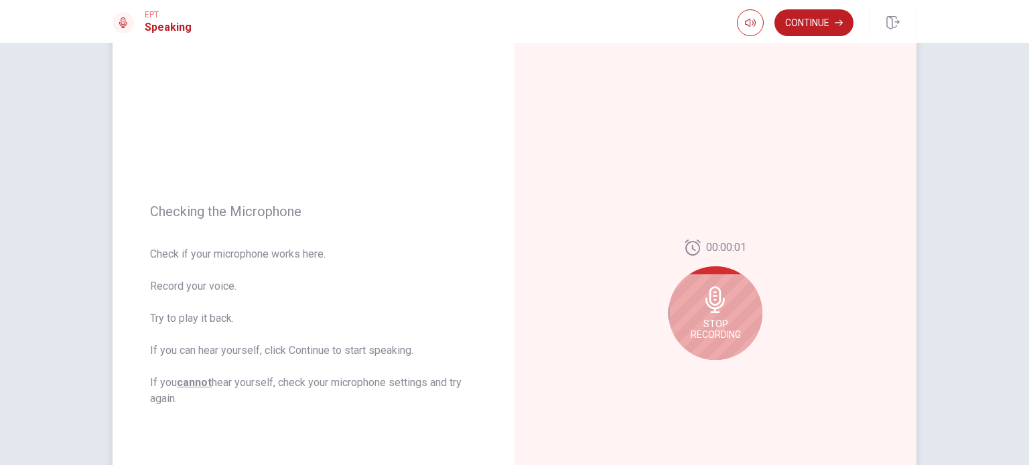
click at [724, 308] on div "Stop Recording" at bounding box center [715, 314] width 94 height 94
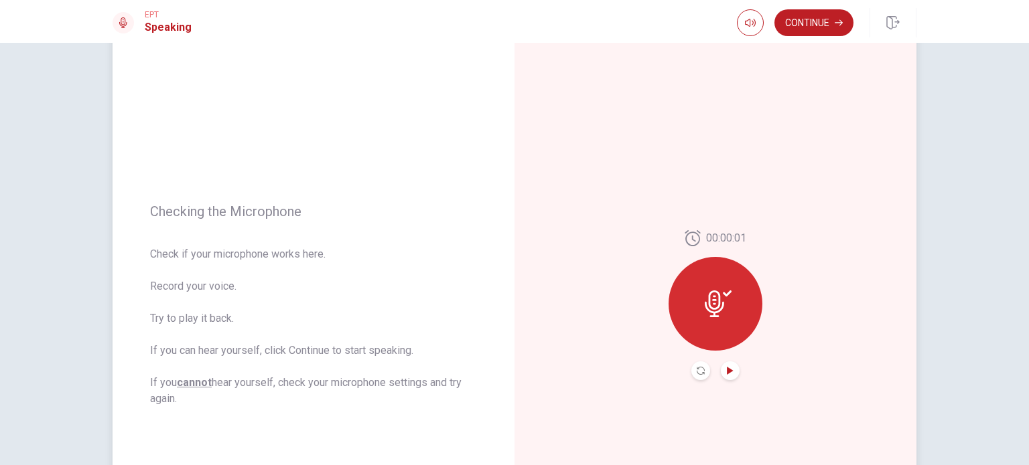
click at [727, 368] on icon "Play Audio" at bounding box center [730, 371] width 8 height 8
click at [726, 373] on icon "Pause Audio" at bounding box center [730, 371] width 8 height 8
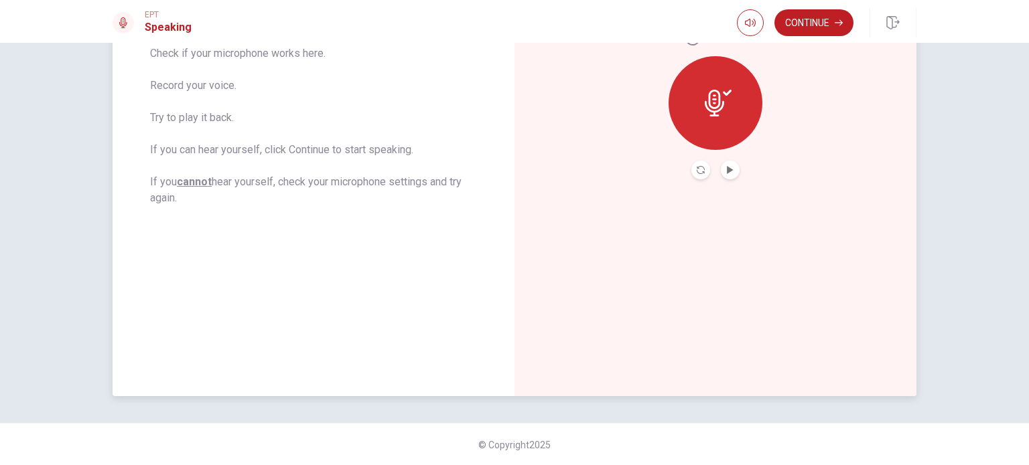
scroll to position [123, 0]
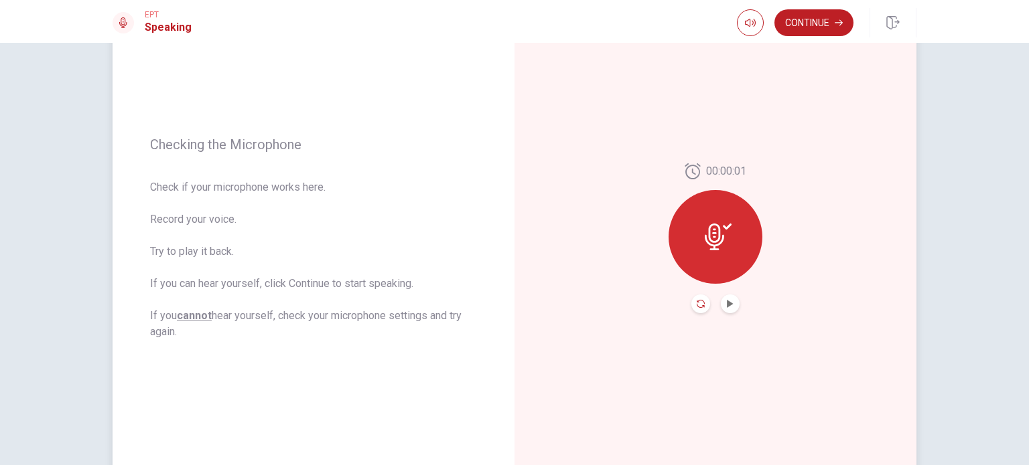
click at [697, 305] on icon "Record Again" at bounding box center [701, 304] width 8 height 8
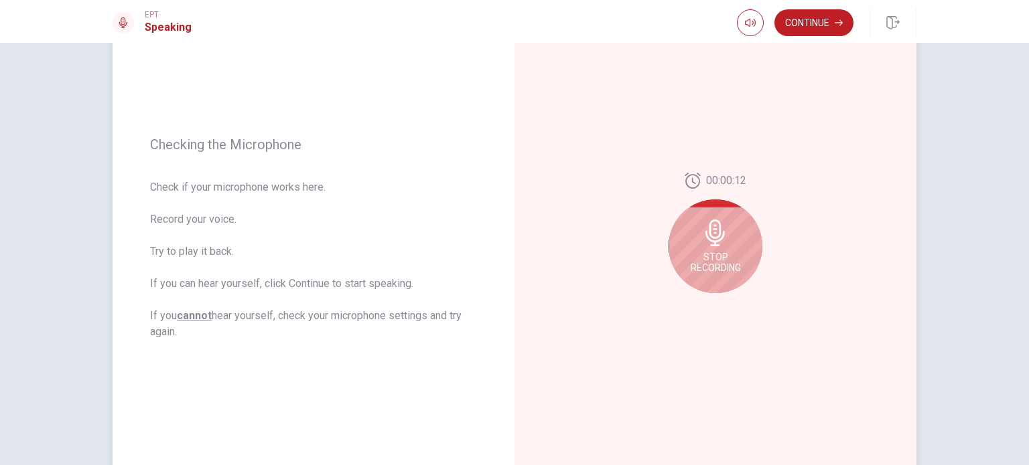
click at [705, 255] on span "Stop Recording" at bounding box center [716, 262] width 50 height 21
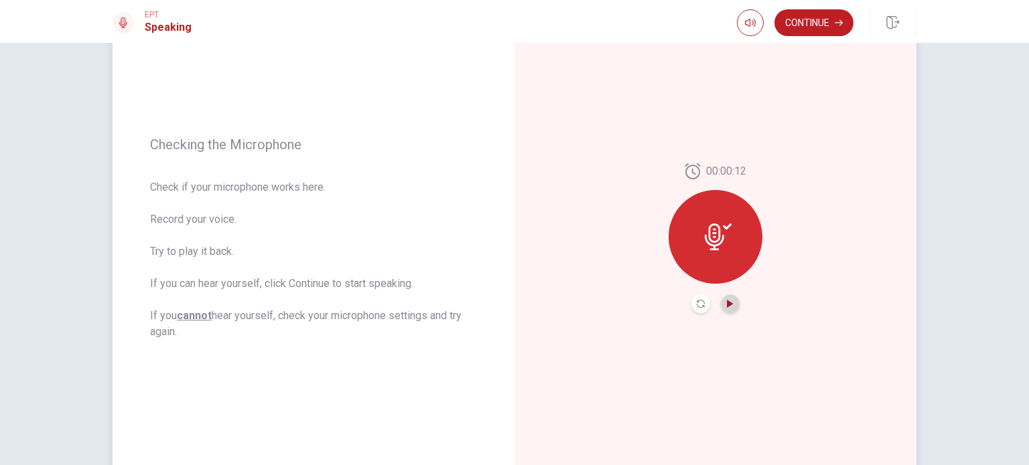
click at [727, 301] on icon "Play Audio" at bounding box center [730, 304] width 6 height 8
click at [823, 19] on button "Continue" at bounding box center [813, 22] width 79 height 27
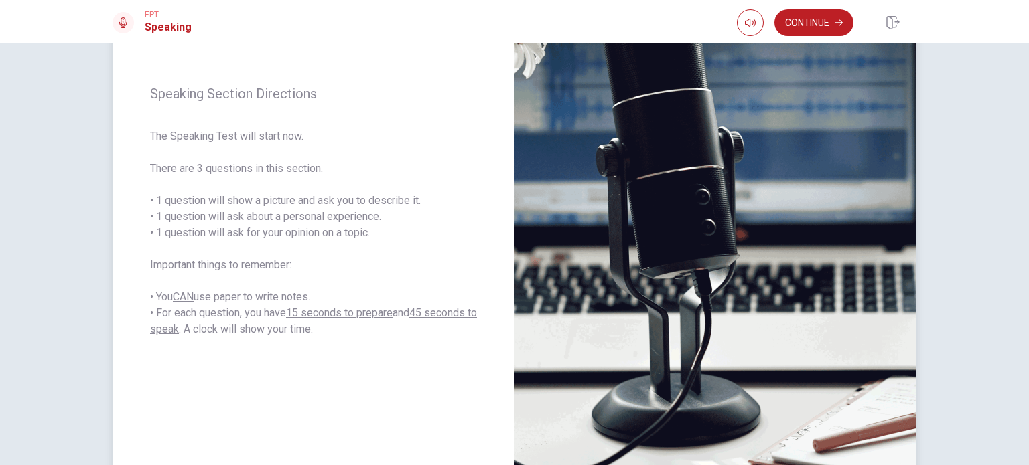
scroll to position [0, 0]
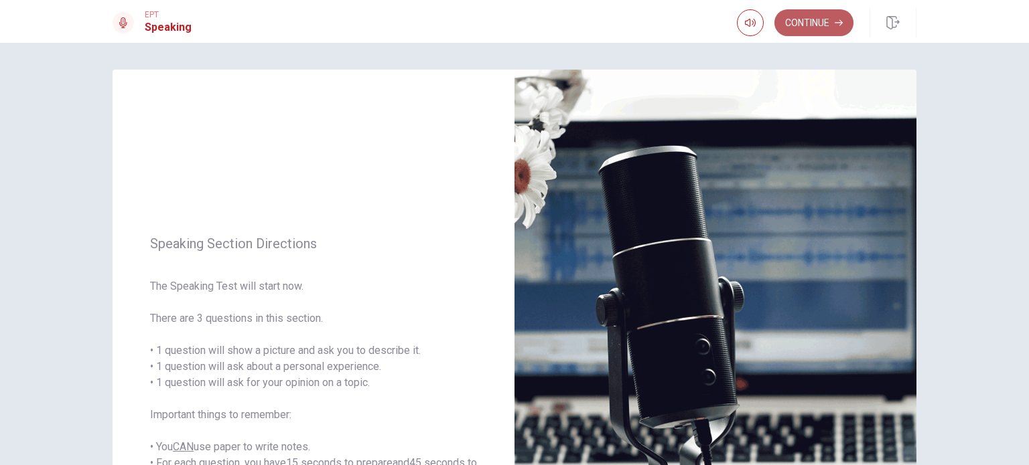
click at [798, 23] on button "Continue" at bounding box center [813, 22] width 79 height 27
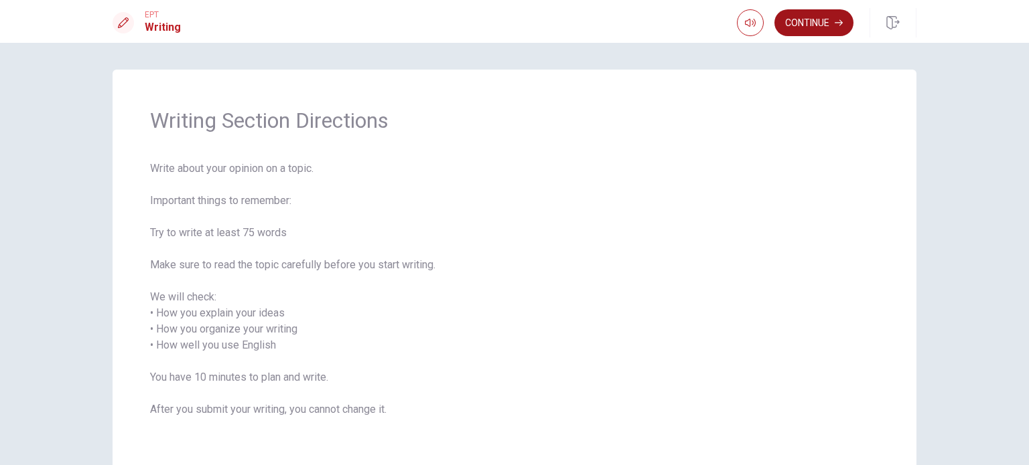
click at [816, 21] on button "Continue" at bounding box center [813, 22] width 79 height 27
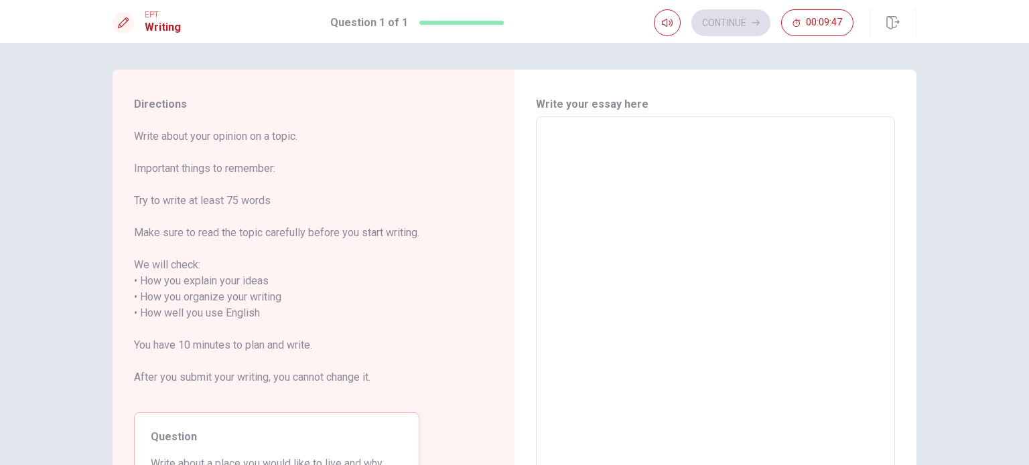
click at [630, 200] on textarea at bounding box center [715, 306] width 340 height 356
type textarea "I"
click at [630, 204] on textarea "I" at bounding box center [715, 306] width 340 height 356
type textarea "x"
type textarea "II"
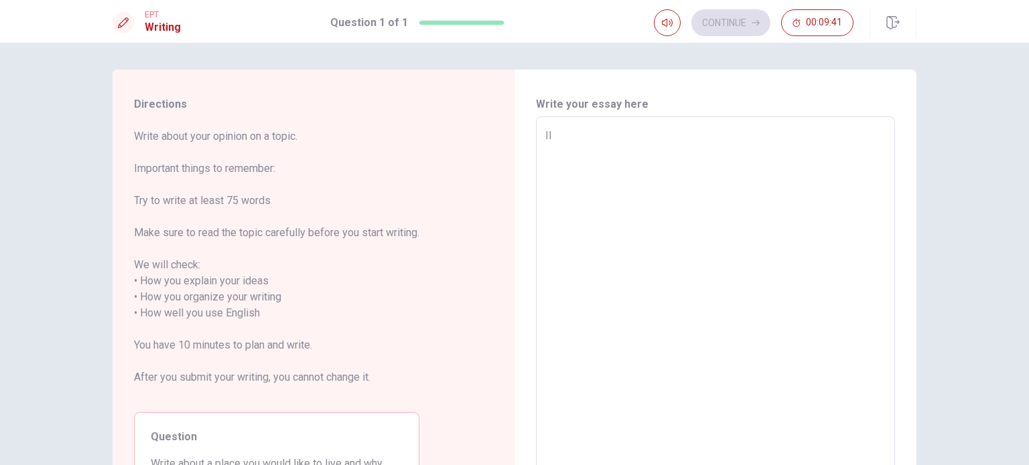
type textarea "x"
type textarea "I"
type textarea "x"
type textarea "I"
type textarea "x"
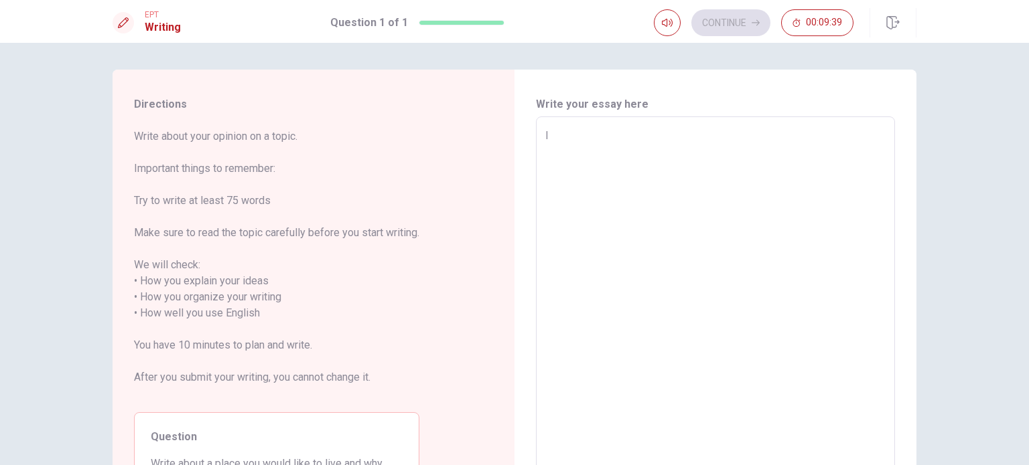
type textarea "I W"
type textarea "x"
type textarea "I WO"
type textarea "x"
type textarea "I WOU"
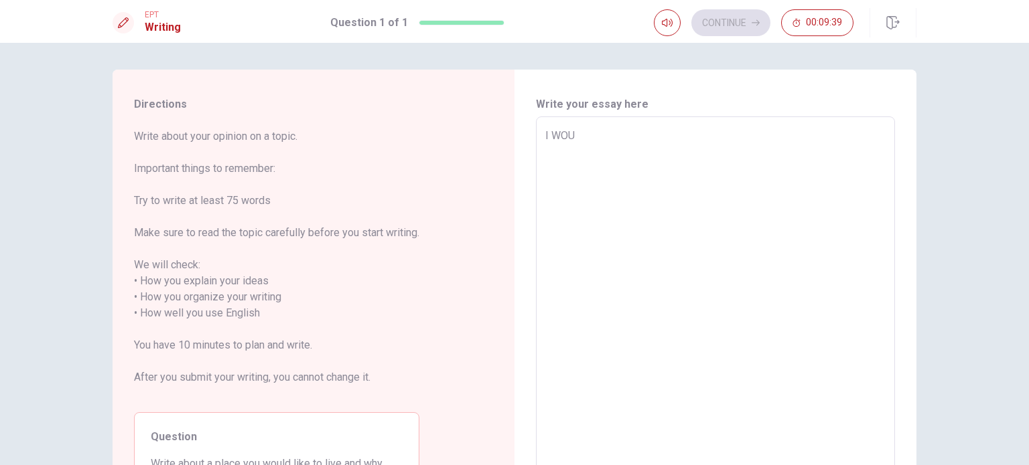
type textarea "x"
type textarea "I WOUL"
type textarea "x"
type textarea "I WOULD"
type textarea "x"
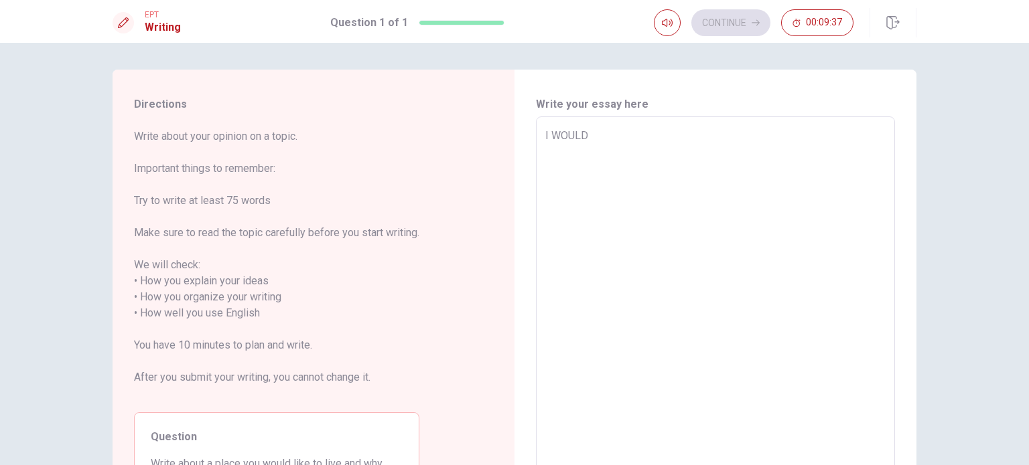
type textarea "I WOUL"
type textarea "x"
type textarea "I WOU"
type textarea "x"
type textarea "I WO"
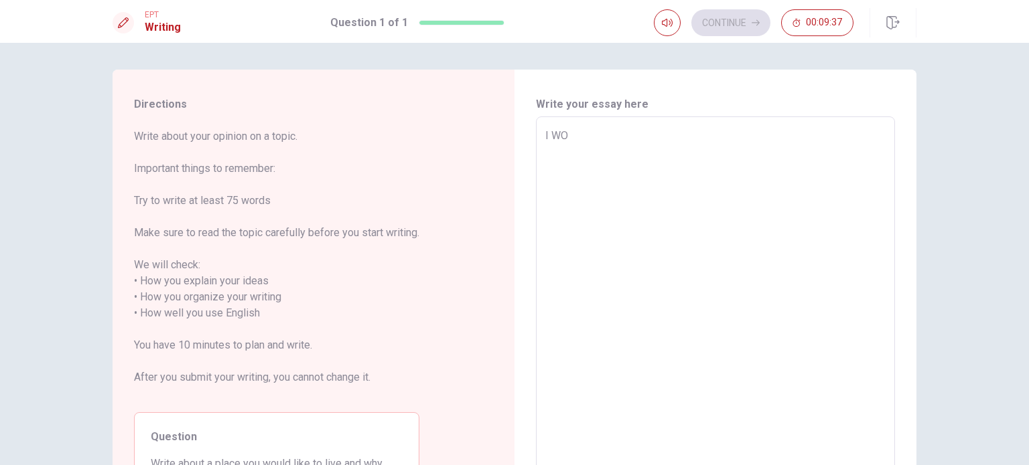
type textarea "x"
type textarea "I W"
type textarea "x"
type textarea "I Would li"
type textarea "x"
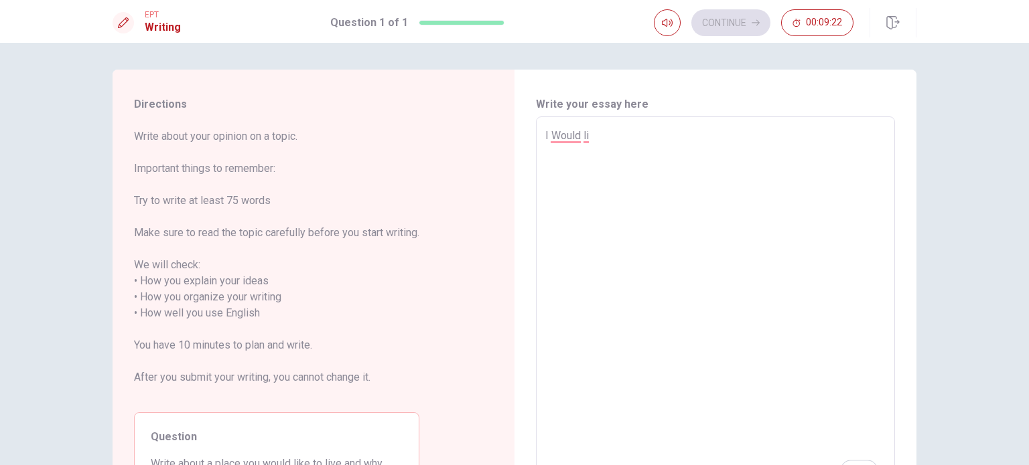
type textarea "I Would liK"
type textarea "x"
type textarea "I Would liKE"
type textarea "x"
type textarea "I Would liKE"
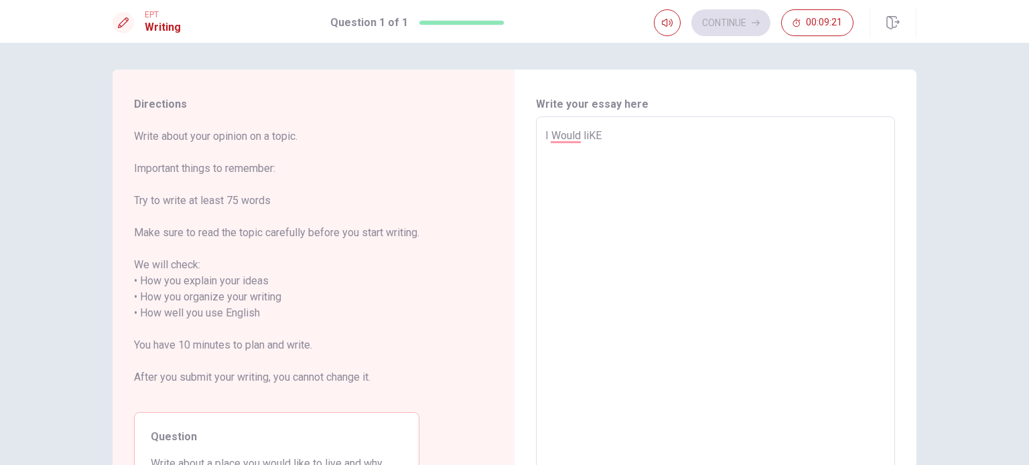
type textarea "x"
type textarea "I Would liKE L"
type textarea "x"
type textarea "I Would liKE LI"
type textarea "x"
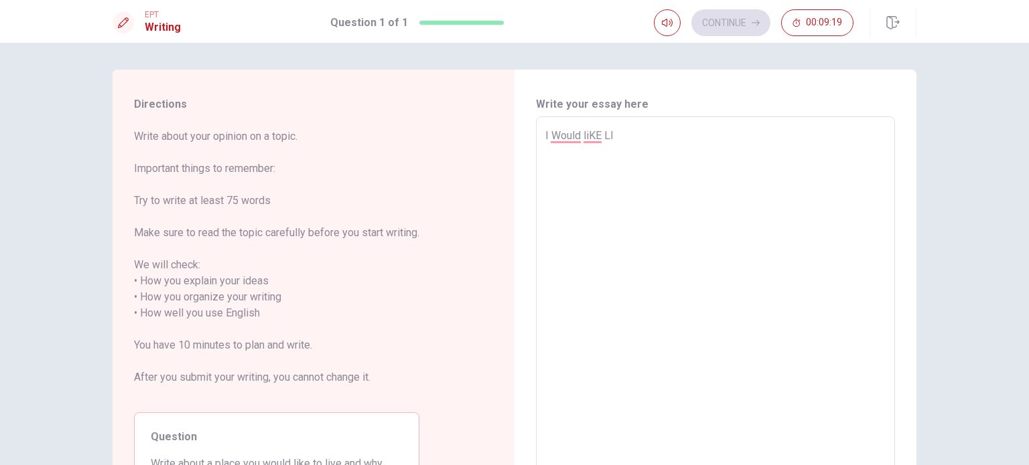
type textarea "I Would liKE LIV"
type textarea "x"
type textarea "I Would liKE LIVE"
type textarea "x"
type textarea "I Would liKE LIVE"
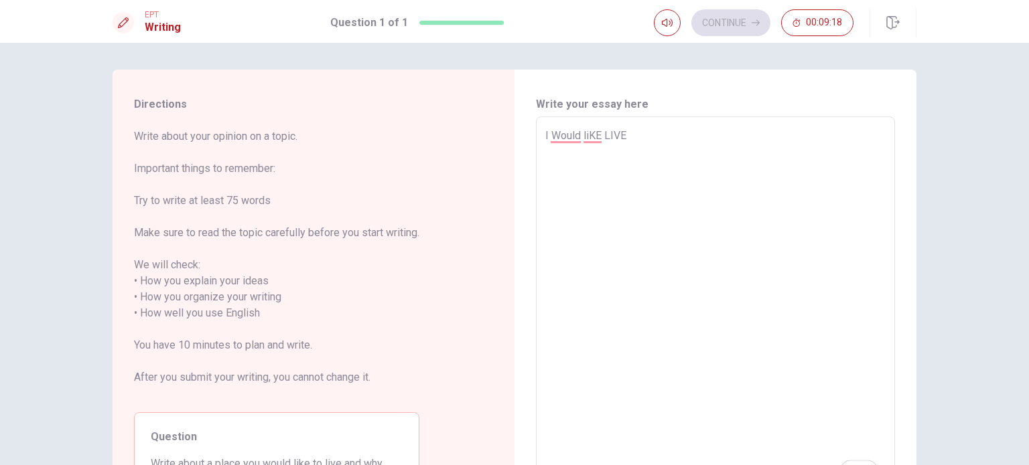
type textarea "x"
type textarea "I Would liKE LIVE I"
type textarea "x"
type textarea "I Would liKE LIVE IN"
type textarea "x"
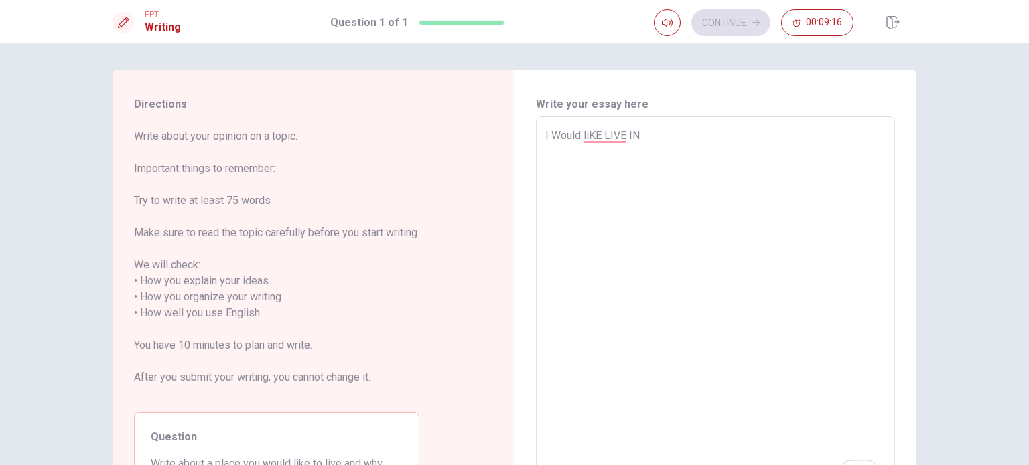
type textarea "I Would liKE LIVE IN"
type textarea "x"
type textarea "I Would liKE LIVE IN V"
type textarea "x"
type textarea "I Would liKE LIVE IN VE"
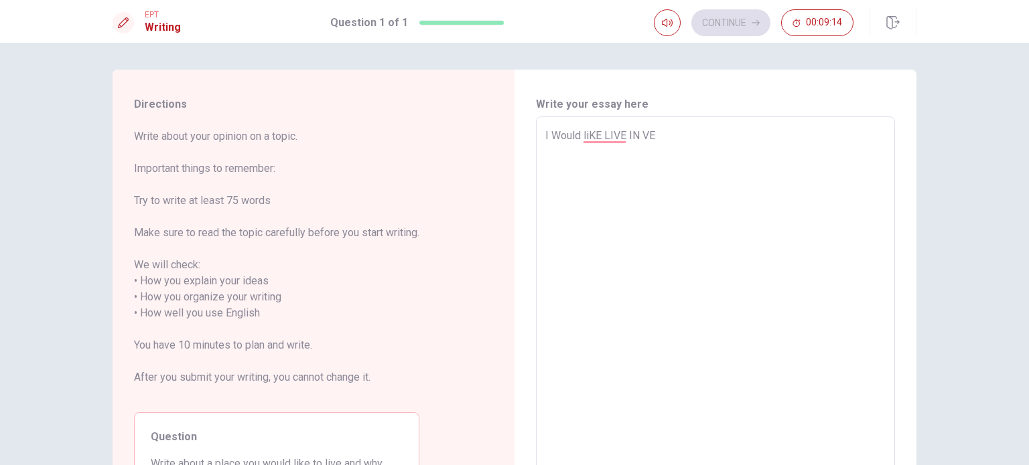
type textarea "x"
type textarea "I Would liKE LIVE IN [GEOGRAPHIC_DATA]"
type textarea "x"
type textarea "I Would liKE LIVE IN [GEOGRAPHIC_DATA]"
type textarea "x"
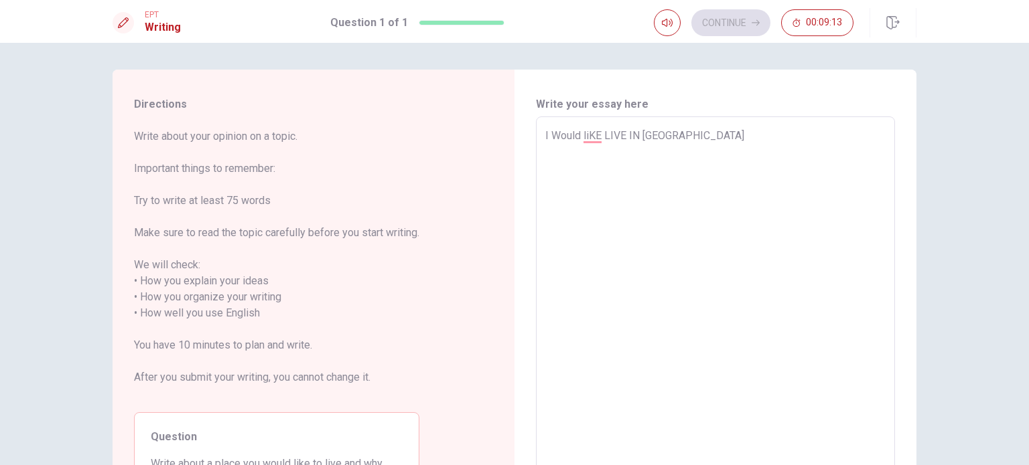
type textarea "I Would liKE LIVE IN [GEOGRAPHIC_DATA]"
type textarea "x"
type textarea "I Would liKE LIVE IN [GEOGRAPHIC_DATA]"
type textarea "x"
type textarea "I Would liKE LIVE IN [GEOGRAPHIC_DATA]"
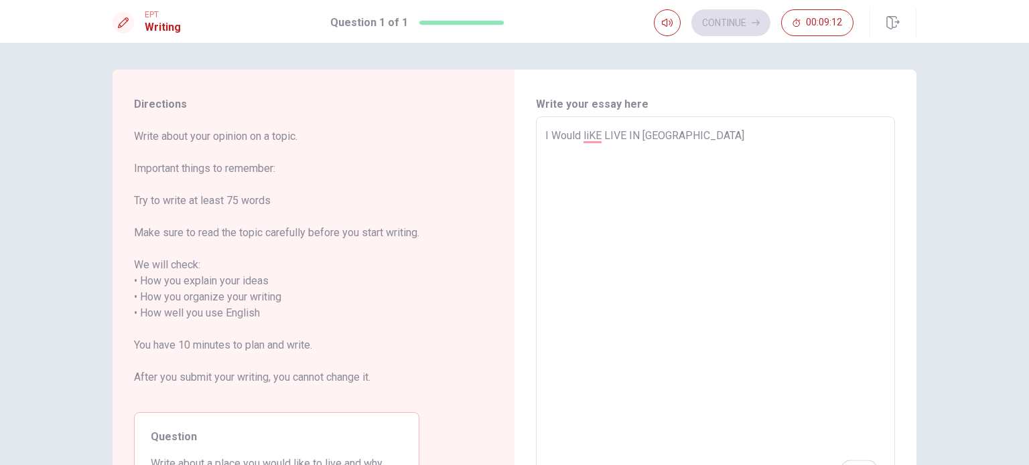
type textarea "x"
type textarea "I Would liKE LIVE IN [GEOGRAPHIC_DATA] IS MY"
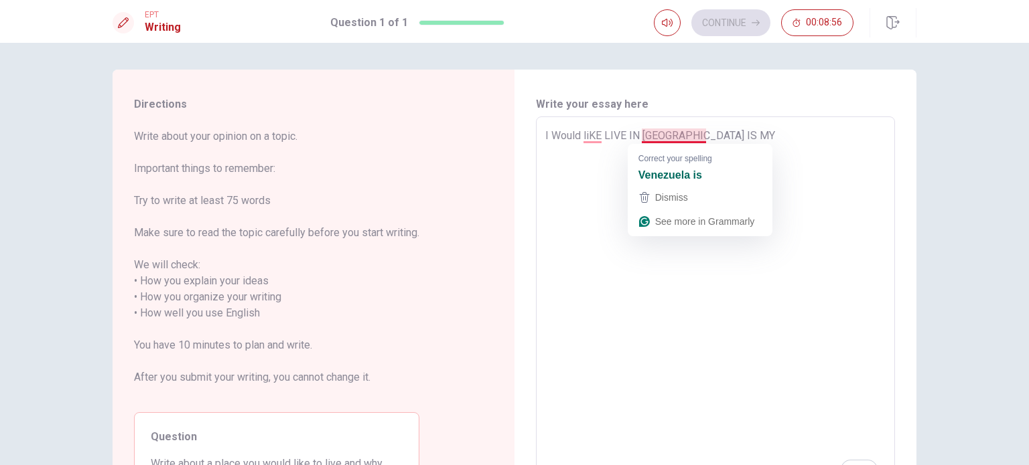
click at [664, 138] on textarea "I Would liKE LIVE IN [GEOGRAPHIC_DATA] IS MY" at bounding box center [715, 306] width 340 height 356
type textarea "x"
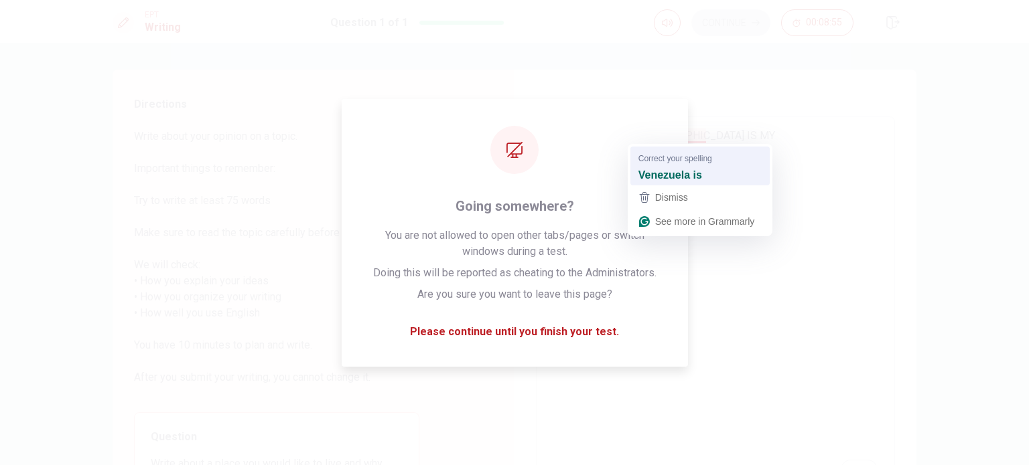
type textarea "I Would liKE LIVE IN [GEOGRAPHIC_DATA] is MY"
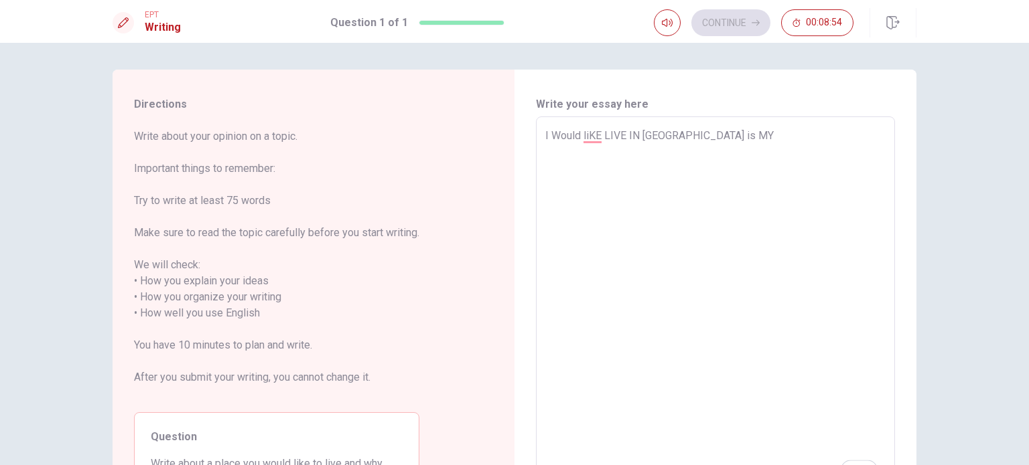
click at [728, 137] on textarea "I Would liKE LIVE IN [GEOGRAPHIC_DATA] is MY" at bounding box center [715, 306] width 340 height 356
type textarea "x"
type textarea "I Would liKE LIVE IN [GEOGRAPHIC_DATA] is MY B"
type textarea "x"
type textarea "I Would liKE LIVE IN [GEOGRAPHIC_DATA] is MY BO"
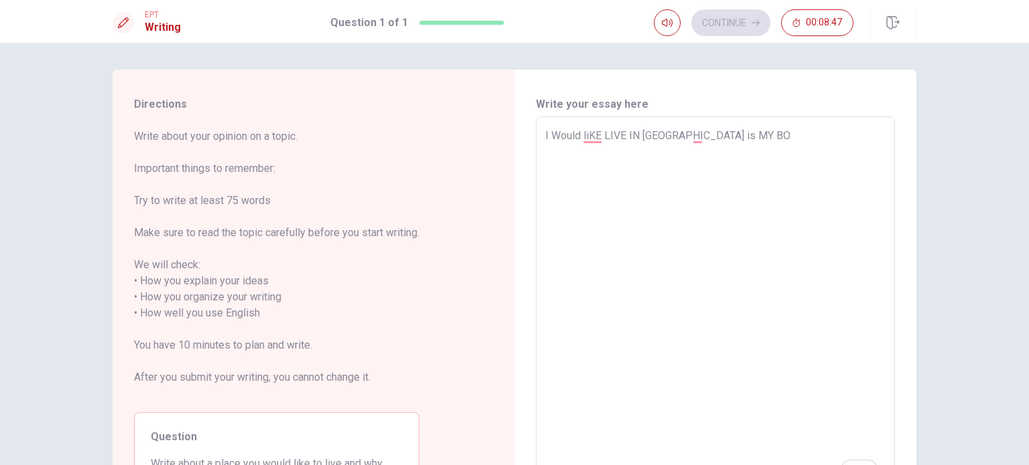
type textarea "x"
type textarea "I Would liKE LIVE IN [GEOGRAPHIC_DATA] is MY BOR"
type textarea "x"
type textarea "I Would liKE LIVE IN [DEMOGRAPHIC_DATA] is MY BORN COUNTRY"
type textarea "x"
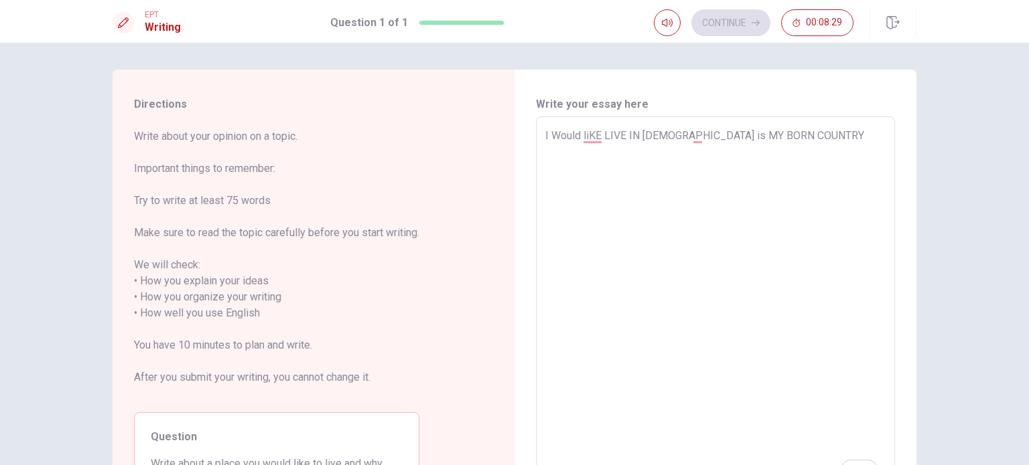
type textarea "I Would liKE LIVE IN [DEMOGRAPHIC_DATA] is MY BORN COUNTRY"
type textarea "x"
type textarea "I Would liKE LIVE IN [DEMOGRAPHIC_DATA] is MY BORN COUNTRY I"
type textarea "x"
type textarea "I Would liKE LIVE IN [DEMOGRAPHIC_DATA] is MY BORN COUNTRY IS"
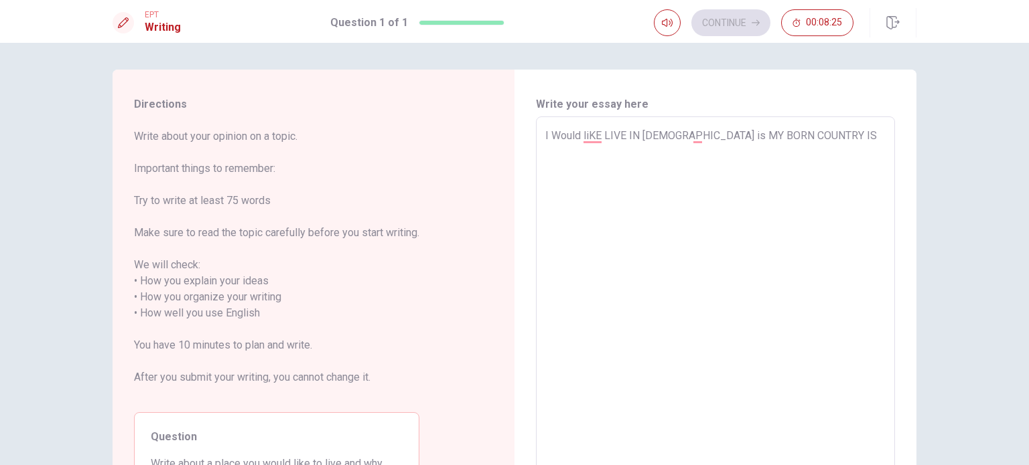
type textarea "x"
type textarea "I Would liKE LIVE IN [DEMOGRAPHIC_DATA] is MY BORN COUNTRY IS"
type textarea "x"
type textarea "I Would liKE LIVE IN [DEMOGRAPHIC_DATA] is MY BORN COUNTRY IS V"
type textarea "x"
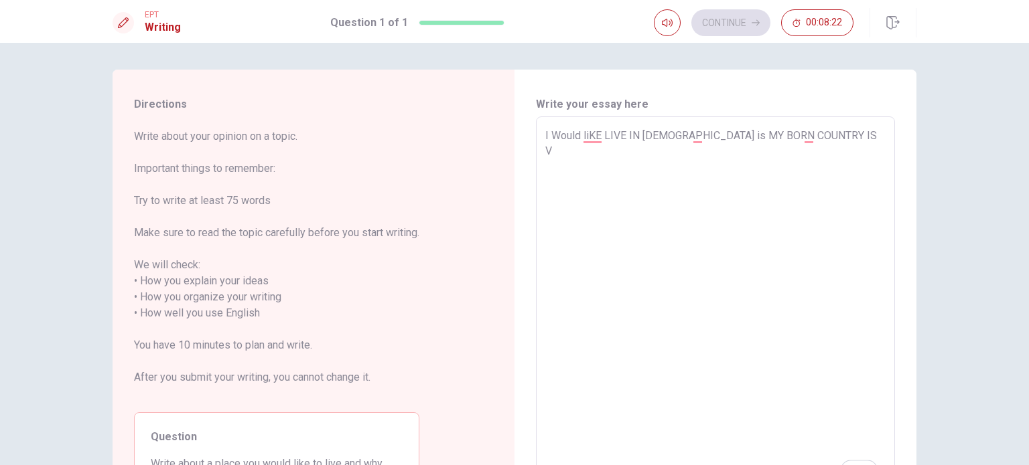
type textarea "I Would liKE LIVE IN [DEMOGRAPHIC_DATA] is MY BORN COUNTRY IS VE"
type textarea "x"
type textarea "I Would liKE LIVE IN [DEMOGRAPHIC_DATA] is MY BORN COUNTRY IS VER"
type textarea "x"
type textarea "I Would liKE LIVE IN [DEMOGRAPHIC_DATA] is MY BORN COUNTRY IS VERY"
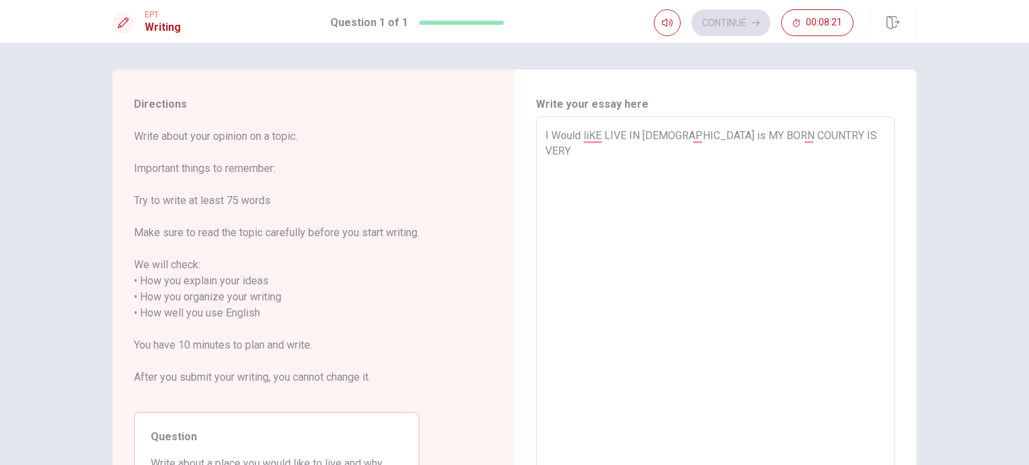
type textarea "x"
type textarea "I Would liKE LIVE IN [DEMOGRAPHIC_DATA] is MY BORN COUNTRY IS VERY WARM"
type textarea "x"
type textarea "I Would liKE LIVE IN [DEMOGRAPHIC_DATA] is MY BORN COUNTRY IS VERY WARM"
type textarea "x"
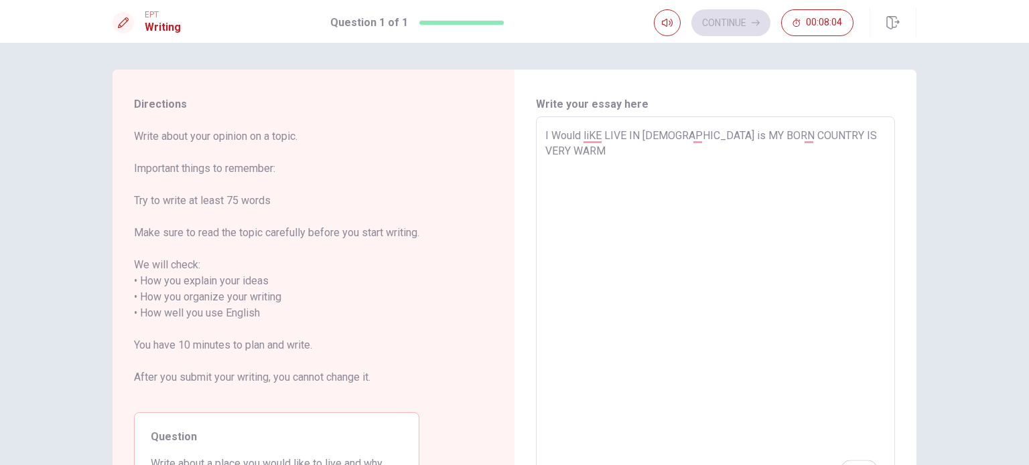
type textarea "I Would liKE LIVE IN [DEMOGRAPHIC_DATA] is MY BORN COUNTRY IS VERY WARM A"
type textarea "x"
type textarea "I Would liKE LIVE IN [DEMOGRAPHIC_DATA] is MY BORN COUNTRY IS VERY WARM AN"
type textarea "x"
type textarea "I Would liKE LIVE IN [DEMOGRAPHIC_DATA] is MY BORN COUNTRY IS VERY WARM AND"
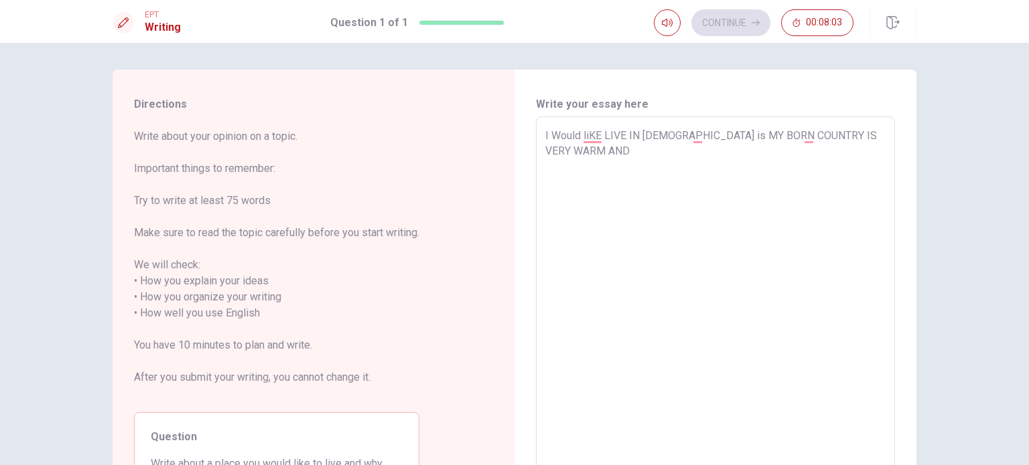
type textarea "x"
type textarea "I Would liKE LIVE IN [DEMOGRAPHIC_DATA] is MY BORN COUNTRY IS VERY WARM AND"
type textarea "x"
type textarea "I Would liKE LIVE IN [DEMOGRAPHIC_DATA] is MY BORN COUNTRY IS VERY WARM AND T"
type textarea "x"
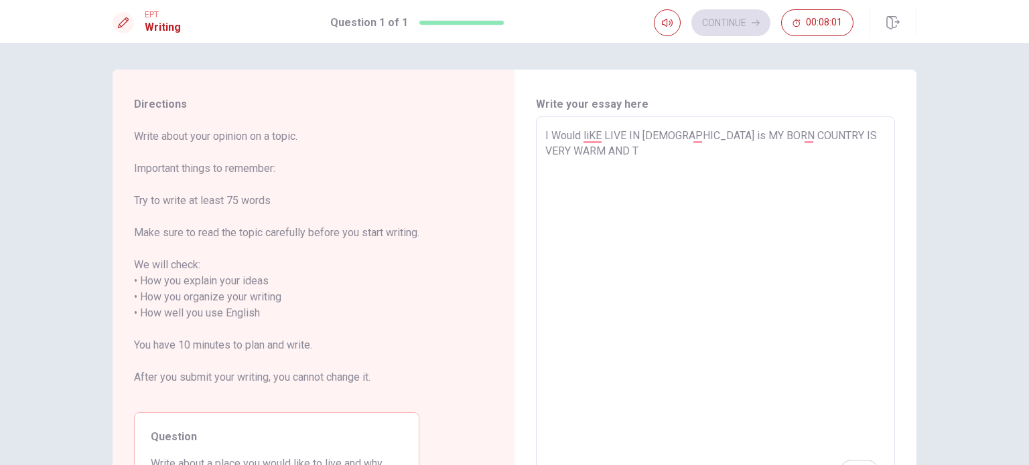
type textarea "I Would liKE LIVE IN [DEMOGRAPHIC_DATA] is MY BORN COUNTRY IS VERY WARM AND TH"
type textarea "x"
type textarea "I Would liKE LIVE IN [DEMOGRAPHIC_DATA] is MY BORN COUNTRY IS VERY WARM AND THE"
type textarea "x"
type textarea "I Would liKE LIVE IN [DEMOGRAPHIC_DATA] is MY BORN COUNTRY IS VERY WARM AND THE"
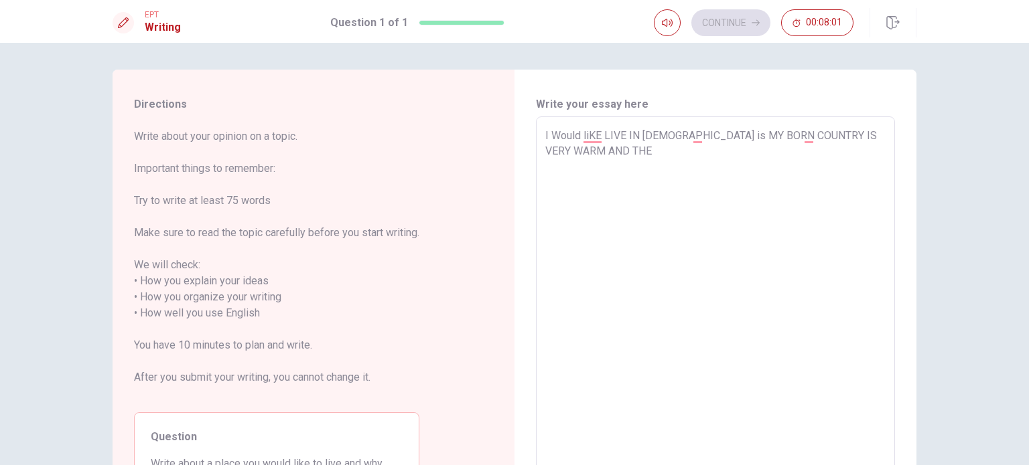
type textarea "x"
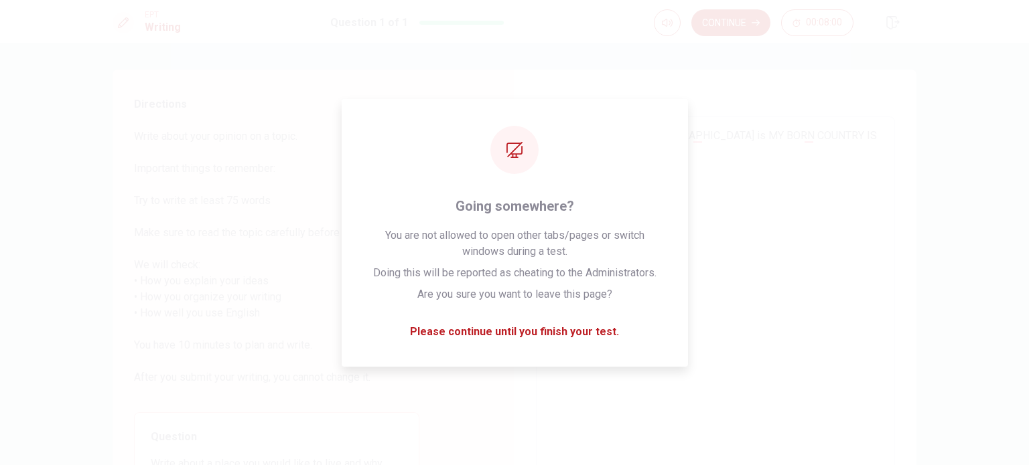
type textarea "I Would liKE LIVE IN [DEMOGRAPHIC_DATA] is MY BORN COUNTRY IS VERY WARM AND THE…"
type textarea "x"
click at [776, 208] on textarea "I Would liKE LIVE IN [DEMOGRAPHIC_DATA] is MY BORN COUNTRY IS VERY WARM AND THE…" at bounding box center [715, 306] width 340 height 356
click at [753, 280] on textarea "I Would liKE LIVE IN [DEMOGRAPHIC_DATA] is MY BORN COUNTRY IS VERY WARM AND THE…" at bounding box center [715, 306] width 340 height 356
type textarea "I Would liKE LIVE IN [DEMOGRAPHIC_DATA] is MY BORN COUNTRY IS VERY WARM AND THE…"
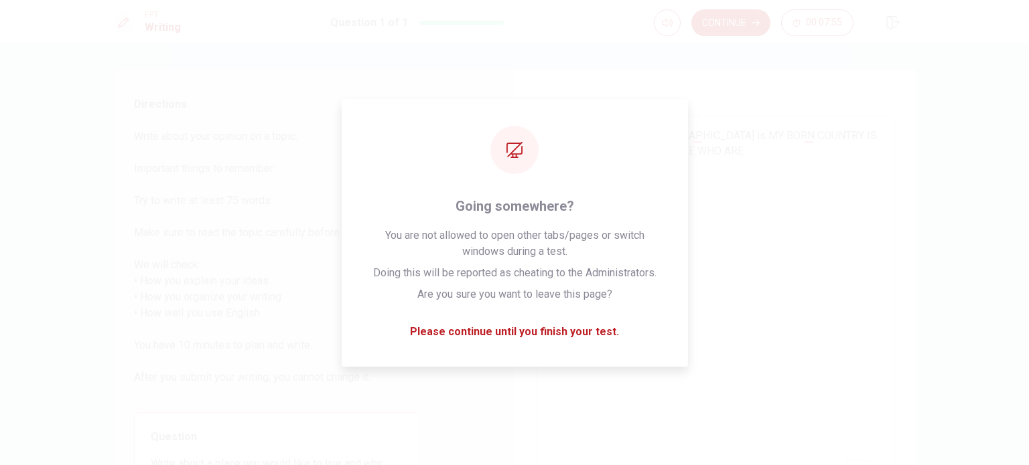
click at [490, 391] on div "Directions Write about your opinion on a topic. Important things to remember: T…" at bounding box center [314, 306] width 402 height 473
click at [806, 240] on textarea "I Would liKE LIVE IN [DEMOGRAPHIC_DATA] is MY BORN COUNTRY IS VERY WARM AND THE…" at bounding box center [715, 306] width 340 height 356
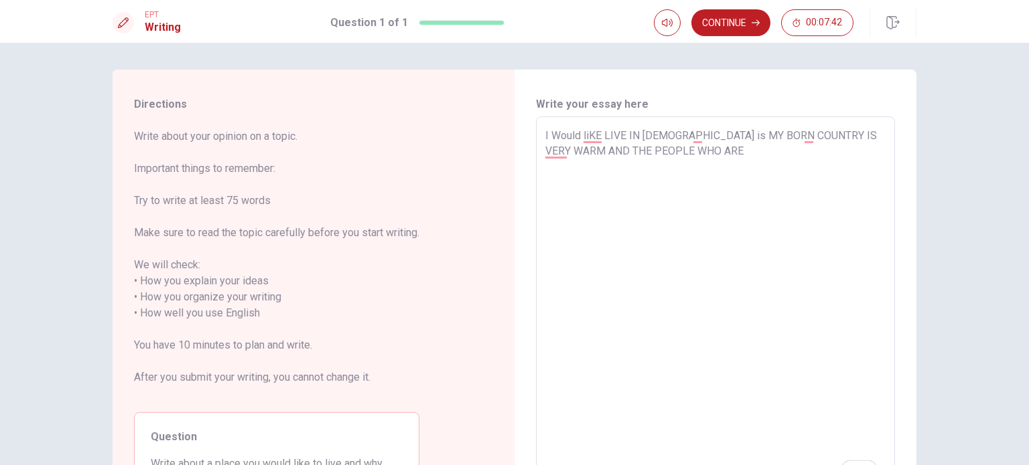
type textarea "x"
type textarea "I Would liKE LIVE IN [DEMOGRAPHIC_DATA] is MY BORN COUNTRY IS VERY WARM AND THE…"
type textarea "x"
type textarea "I Would liKE LIVE IN [DEMOGRAPHIC_DATA] is MY BORN COUNTRY IS VERY WARM AND THE…"
type textarea "x"
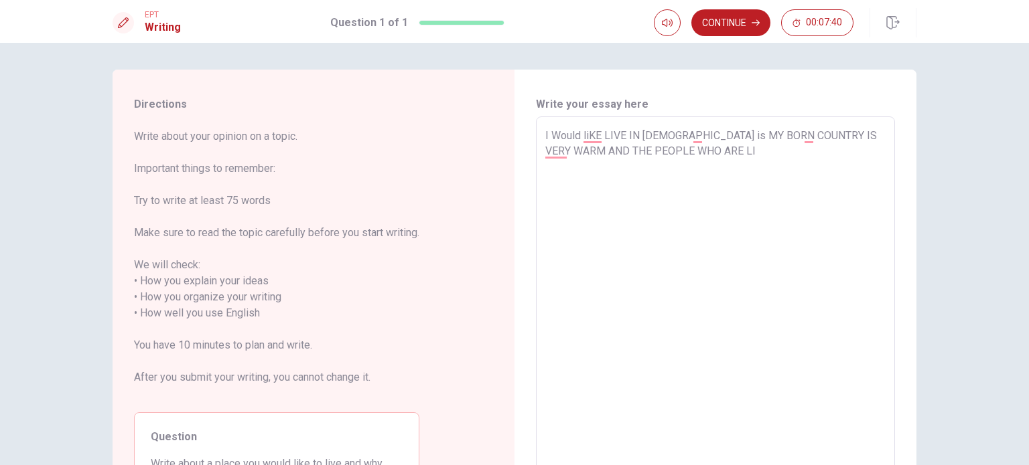
type textarea "I Would liKE LIVE IN [DEMOGRAPHIC_DATA] is MY BORN COUNTRY IS VERY WARM AND THE…"
type textarea "x"
type textarea "I Would liKE LIVE IN [DEMOGRAPHIC_DATA] is MY BORN COUNTRY IS VERY WARM AND THE…"
type textarea "x"
type textarea "I Would liKE LIVE IN [DEMOGRAPHIC_DATA] is MY BORN COUNTRY IS VERY WARM AND THE…"
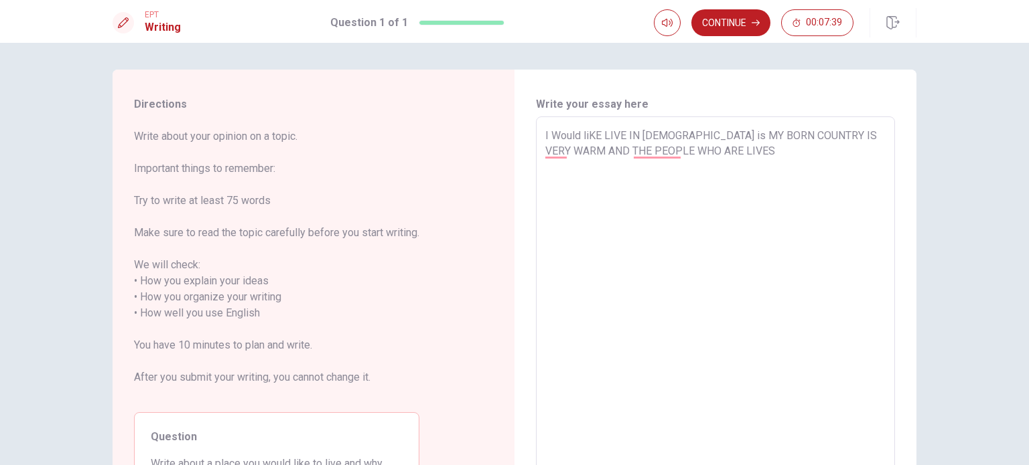
type textarea "x"
type textarea "I Would liKE LIVE IN [DEMOGRAPHIC_DATA] is MY BORN COUNTRY IS VERY WARM AND THE…"
type textarea "x"
type textarea "I Would liKE LIVE IN [DEMOGRAPHIC_DATA] is MY BORN COUNTRY IS VERY WARM AND THE…"
type textarea "x"
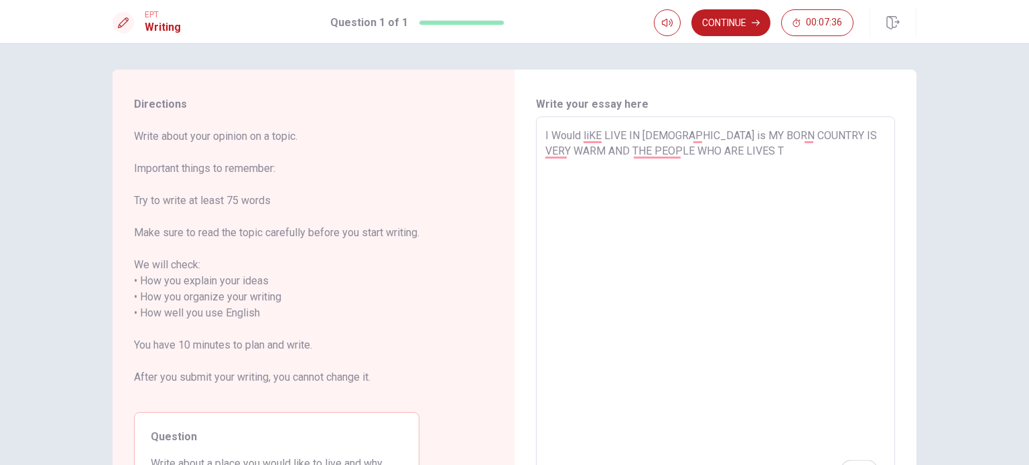
type textarea "I Would liKE LIVE IN [DEMOGRAPHIC_DATA] is MY BORN COUNTRY IS VERY WARM AND THE…"
type textarea "x"
type textarea "I Would liKE LIVE IN [DEMOGRAPHIC_DATA] is MY BORN COUNTRY IS VERY WARM AND THE…"
type textarea "x"
type textarea "I Would liKE LIVE IN [DEMOGRAPHIC_DATA] is MY BORN COUNTRY IS VERY WARM AND THE…"
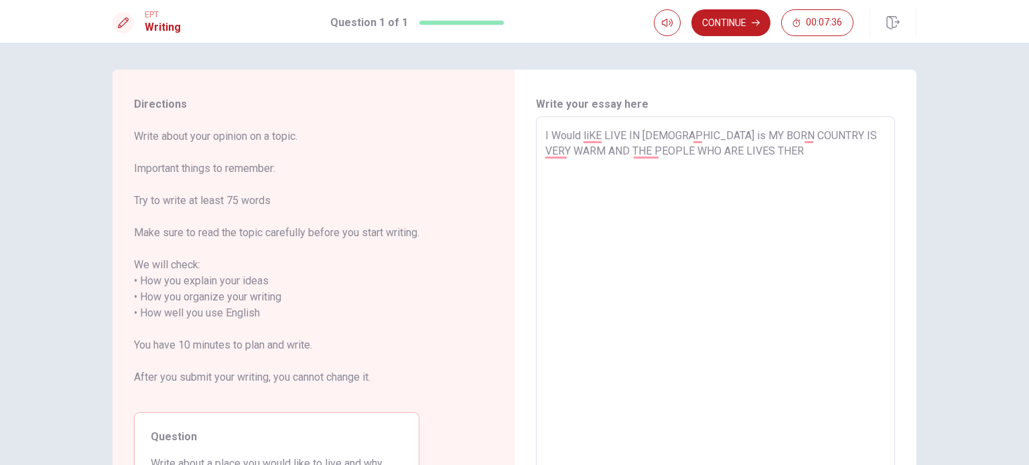
type textarea "x"
type textarea "I Would liKE LIVE IN [DEMOGRAPHIC_DATA] is MY BORN COUNTRY IS VERY WARM AND THE…"
type textarea "x"
type textarea "I Would liKE LIVE IN [DEMOGRAPHIC_DATA] is MY BORN COUNTRY IS VERY WARM AND THE…"
type textarea "x"
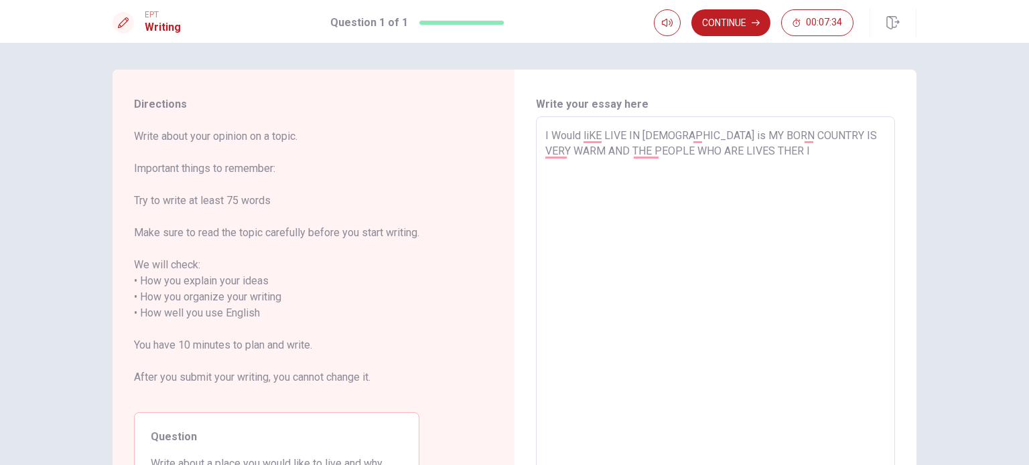
type textarea "I Would liKE LIVE IN [DEMOGRAPHIC_DATA] is MY BORN COUNTRY IS VERY WARM AND THE…"
type textarea "x"
type textarea "I Would liKE LIVE IN [DEMOGRAPHIC_DATA] is MY BORN COUNTRY IS VERY WARM AND THE…"
type textarea "x"
type textarea "I Would liKE LIVE IN [DEMOGRAPHIC_DATA] is MY BORN COUNTRY IS VERY WARM AND THE…"
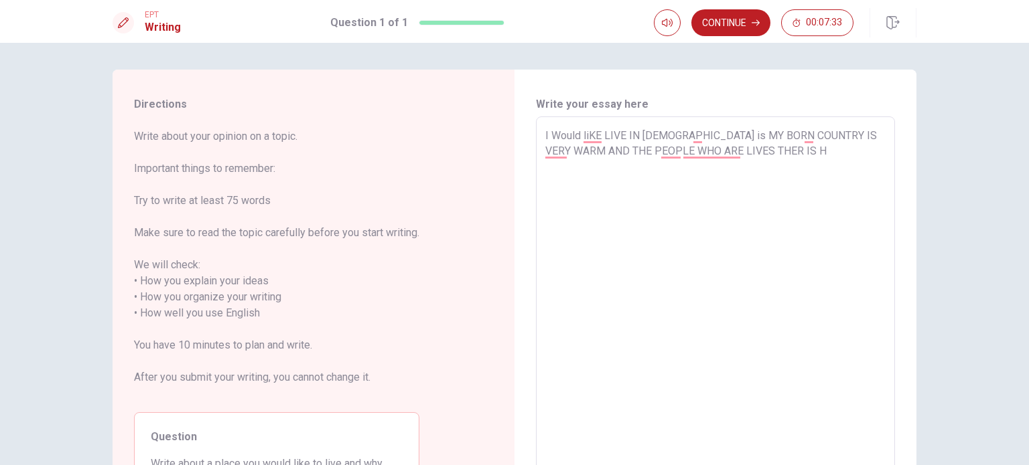
type textarea "x"
type textarea "I Would liKE LIVE IN [DEMOGRAPHIC_DATA] is MY BORN COUNTRY IS VERY WARM AND THE…"
type textarea "x"
type textarea "I Would liKE LIVE IN [DEMOGRAPHIC_DATA] is MY BORN COUNTRY IS VERY WARM AND THE…"
type textarea "x"
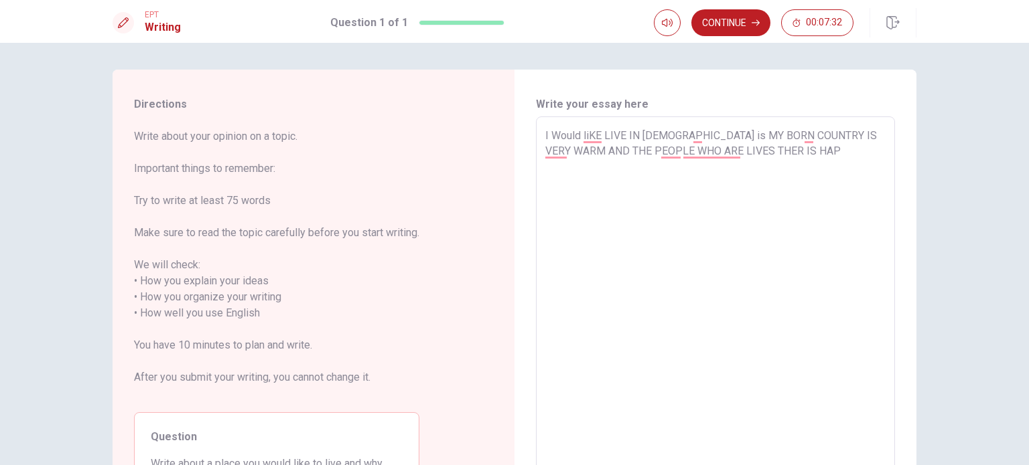
type textarea "I Would liKE LIVE IN [DEMOGRAPHIC_DATA] is MY BORN COUNTRY IS VERY WARM AND THE…"
type textarea "x"
type textarea "I Would liKE LIVE IN [DEMOGRAPHIC_DATA] is MY BORN COUNTRY IS VERY WARM AND THE…"
type textarea "x"
type textarea "I Would liKE LIVE IN [DEMOGRAPHIC_DATA] is MY BORN COUNTRY IS VERY WARM AND THE…"
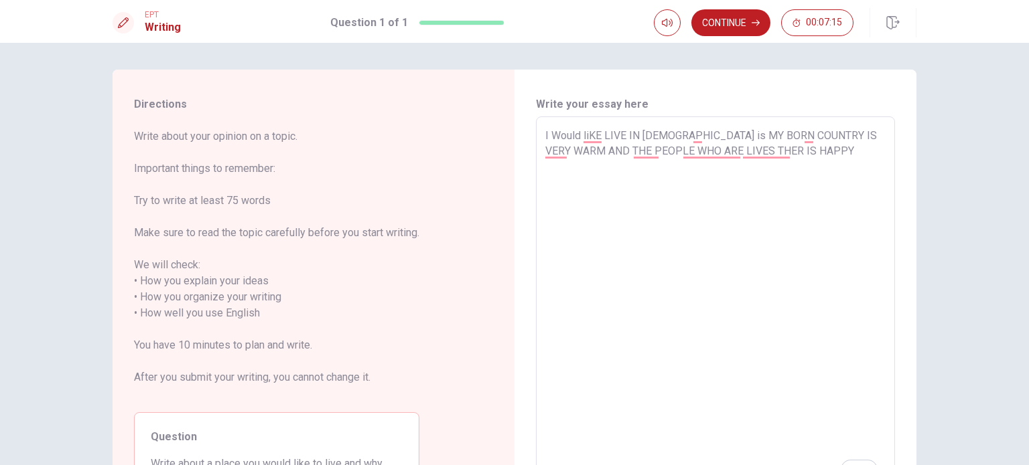
type textarea "x"
type textarea "I Would liKE LIVE IN [DEMOGRAPHIC_DATA] is MY BORN COUNTRY IS VERY WARM AND THE…"
type textarea "x"
type textarea "I Would liKE LIVE IN [DEMOGRAPHIC_DATA] is MY BORN COUNTRY IS VERY WARM AND THE…"
type textarea "x"
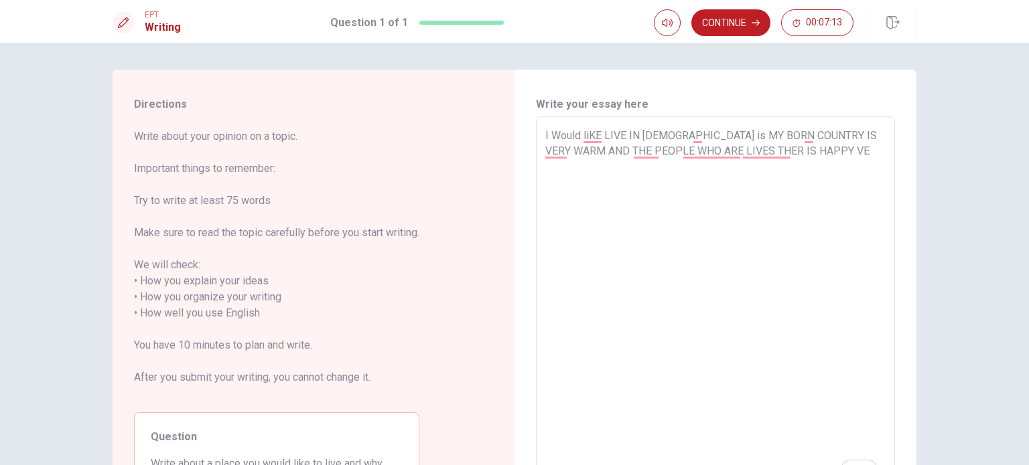
type textarea "I Would liKE LIVE IN [DEMOGRAPHIC_DATA] is MY BORN COUNTRY IS VERY WARM AND THE…"
type textarea "x"
type textarea "I Would liKE LIVE IN [DEMOGRAPHIC_DATA] is MY BORN COUNTRY IS VERY WARM AND THE…"
type textarea "x"
type textarea "I Would liKE LIVE IN [DEMOGRAPHIC_DATA] is MY BORN COUNTRY IS VERY WARM AND THE…"
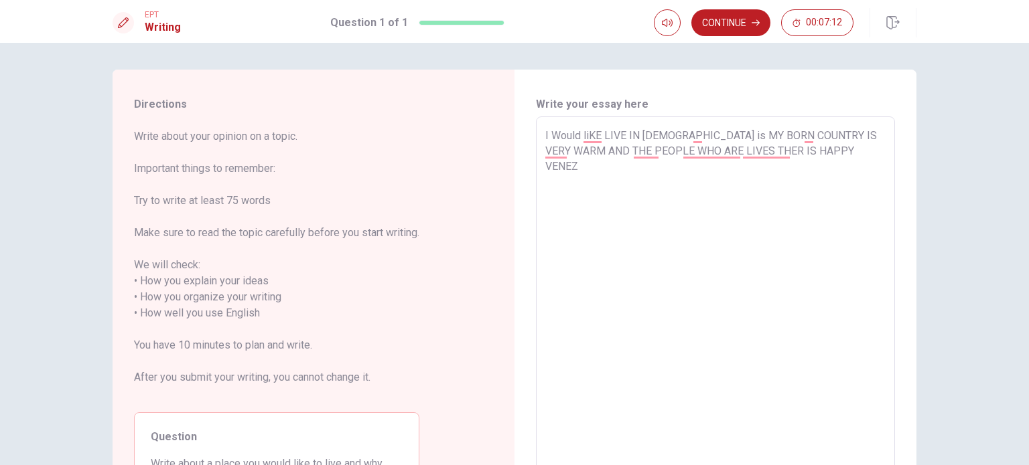
type textarea "x"
type textarea "I Would liKE LIVE IN [DEMOGRAPHIC_DATA] is MY BORN COUNTRY IS VERY WARM AND THE…"
type textarea "x"
type textarea "I Would liKE LIVE IN [DEMOGRAPHIC_DATA] is MY BORN COUNTRY IS VERY WARM AND THE…"
type textarea "x"
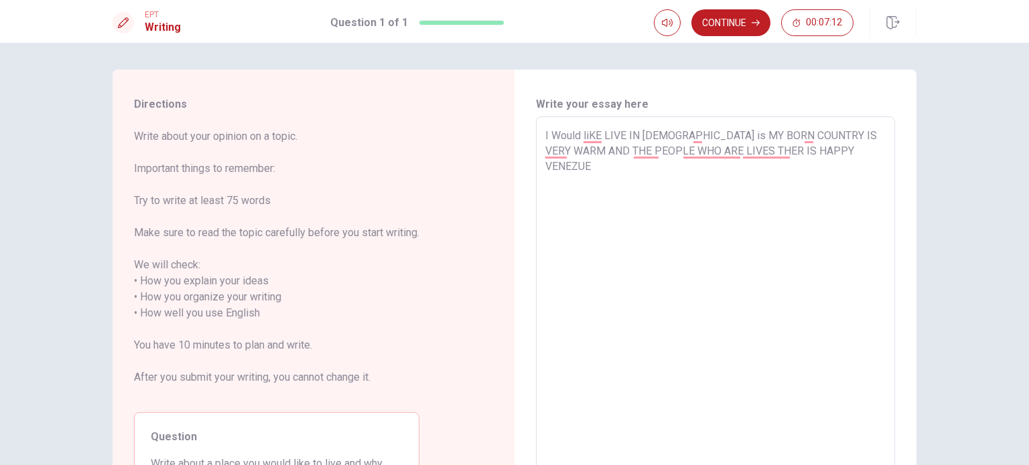
type textarea "I Would liKE LIVE IN [DEMOGRAPHIC_DATA] is MY BORN COUNTRY IS VERY WARM AND THE…"
type textarea "x"
type textarea "I Would liKE LIVE IN [DEMOGRAPHIC_DATA] is MY BORN COUNTRY IS VERY WARM AND THE…"
type textarea "x"
type textarea "I Would liKE LIVE IN [DEMOGRAPHIC_DATA] is MY BORN COUNTRY IS VERY WARM AND THE…"
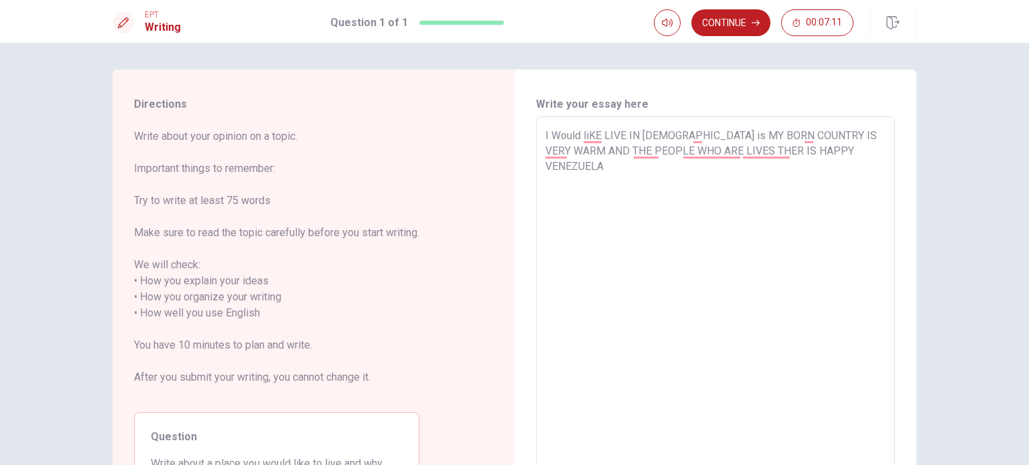
type textarea "x"
type textarea "I Would liKE LIVE IN [DEMOGRAPHIC_DATA] is MY BORN COUNTRY IS VERY WARM AND THE…"
type textarea "x"
type textarea "I Would liKE LIVE IN [DEMOGRAPHIC_DATA] is MY BORN COUNTRY IS VERY WARM AND THE…"
type textarea "x"
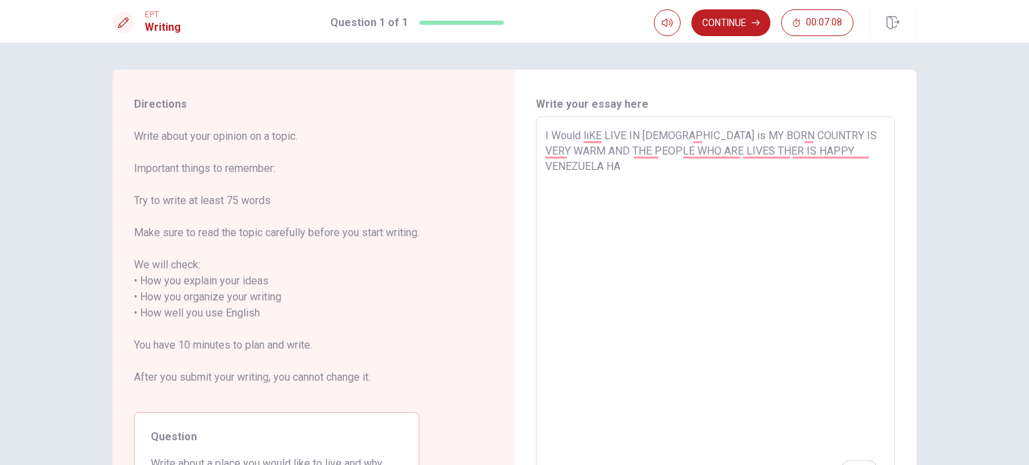
type textarea "I Would liKE LIVE IN [DEMOGRAPHIC_DATA] is MY BORN COUNTRY IS VERY WARM AND THE…"
type textarea "x"
type textarea "I Would liKE LIVE IN [DEMOGRAPHIC_DATA] is MY BORN COUNTRY IS VERY WARM AND THE…"
type textarea "x"
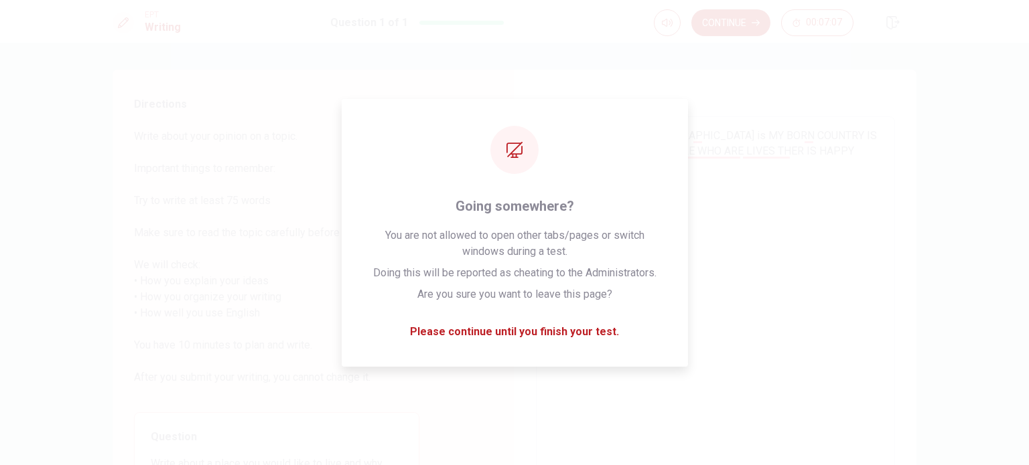
type textarea "I Would liKE LIVE IN [DEMOGRAPHIC_DATA] is MY BORN COUNTRY IS VERY WARM AND THE…"
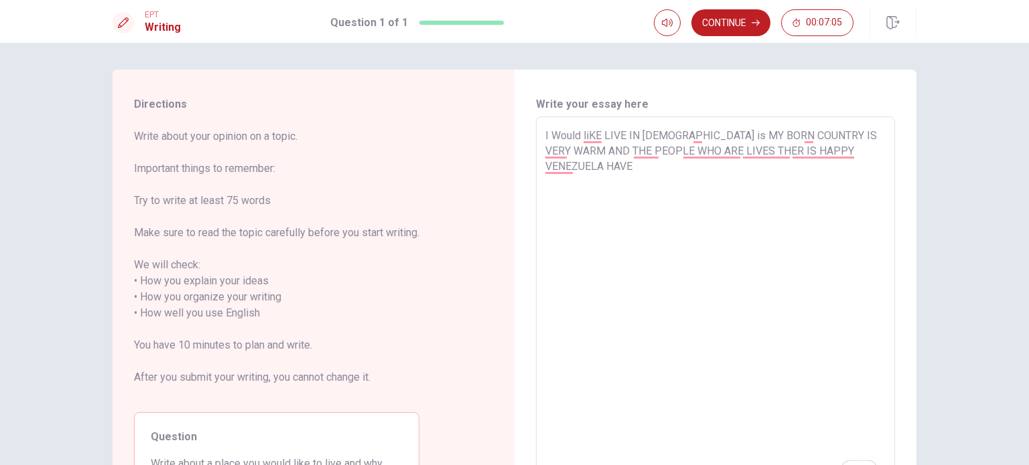
type textarea "x"
click at [715, 213] on textarea "I Would liKE LIVE IN [DEMOGRAPHIC_DATA] is MY BORN COUNTRY IS VERY WARM AND THE…" at bounding box center [715, 306] width 340 height 356
type textarea "I Would liKE LIVE IN [DEMOGRAPHIC_DATA] is MY BORN COUNTRY IS VERY WARM AND THE…"
type textarea "x"
type textarea "I Would liKE LIVE IN [DEMOGRAPHIC_DATA] is MY BORN COUNTRY IS VERY WARM AND THE…"
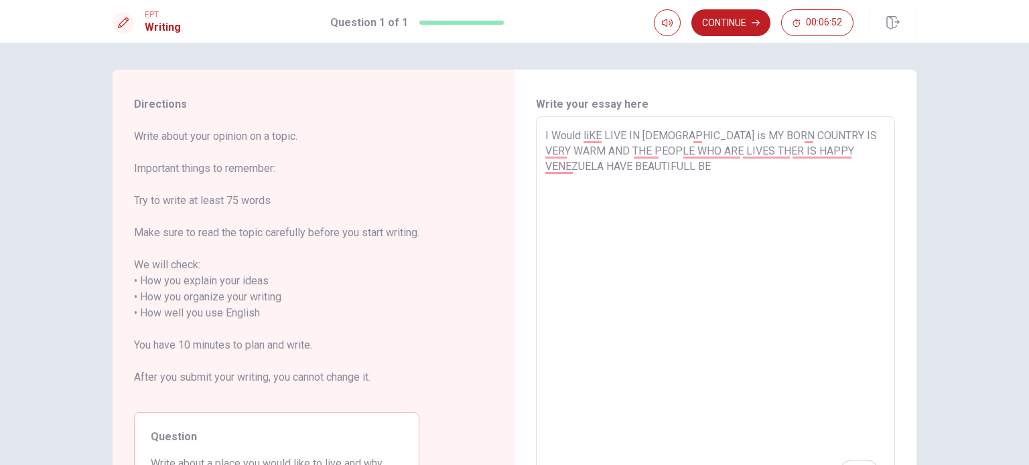
type textarea "x"
type textarea "I Would liKE LIVE IN [DEMOGRAPHIC_DATA] is MY BORN COUNTRY IS VERY WARM AND THE…"
type textarea "x"
type textarea "I Would liKE LIVE IN [DEMOGRAPHIC_DATA] is MY BORN COUNTRY IS VERY WARM AND THE…"
type textarea "x"
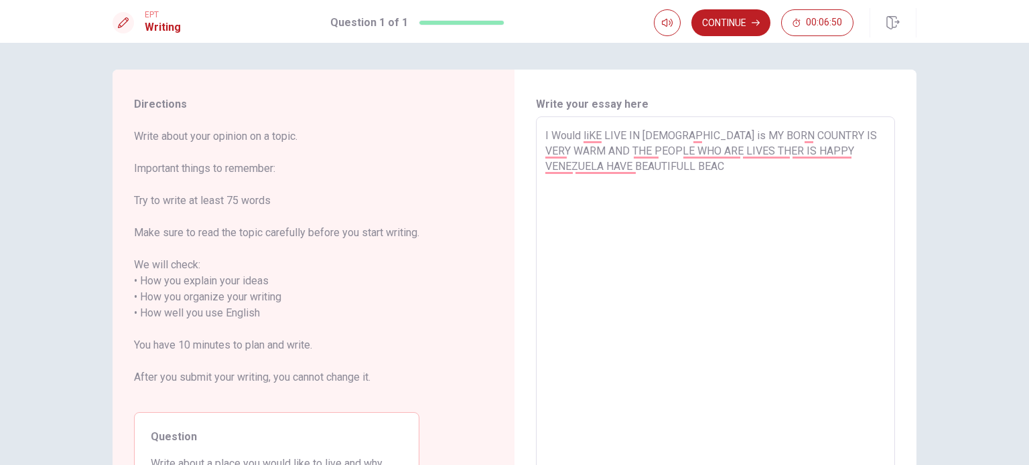
type textarea "I Would liKE LIVE IN [DEMOGRAPHIC_DATA] is MY BORN COUNTRY IS VERY WARM AND THE…"
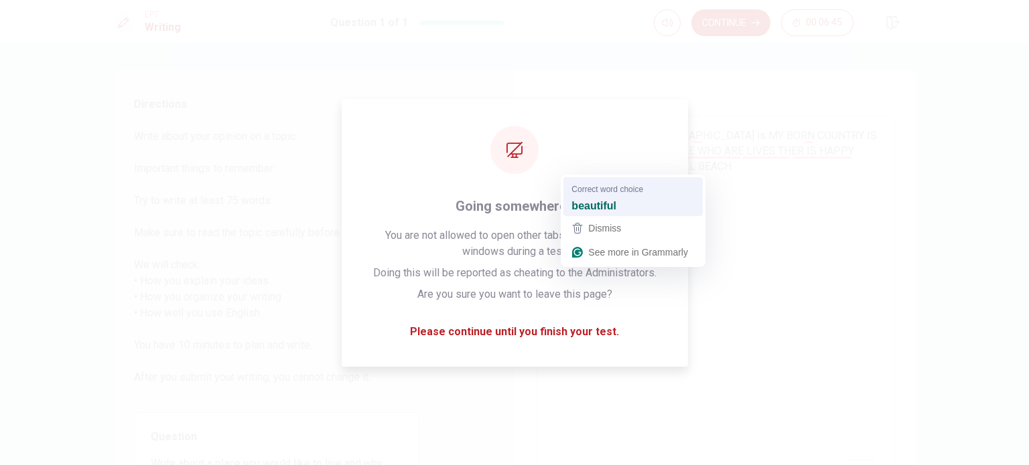
type textarea "x"
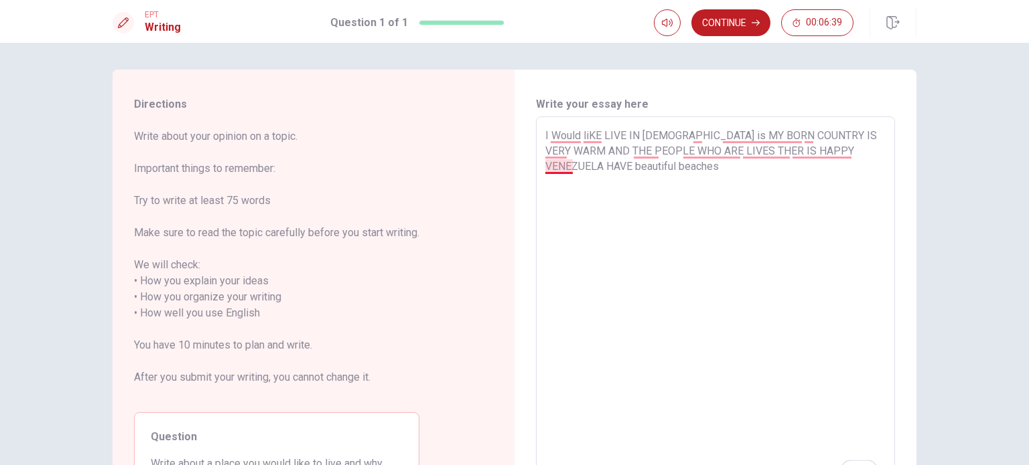
click at [703, 175] on textarea "I Would liKE LIVE IN [DEMOGRAPHIC_DATA] is MY BORN COUNTRY IS VERY WARM AND THE…" at bounding box center [715, 306] width 340 height 356
click at [672, 166] on textarea "I Would liKE LIVE IN [DEMOGRAPHIC_DATA] is MY BORN COUNTRY IS VERY WARM AND THE…" at bounding box center [715, 306] width 340 height 356
click at [778, 152] on textarea "I Would liKE LIVE IN [DEMOGRAPHIC_DATA] is MY BORN COUNTRY IS VERY WARM AND THE…" at bounding box center [715, 306] width 340 height 356
click at [778, 150] on textarea "I Would liKE LIVE IN [DEMOGRAPHIC_DATA] is MY BORN COUNTRY IS VERY WARM AND THE…" at bounding box center [715, 306] width 340 height 356
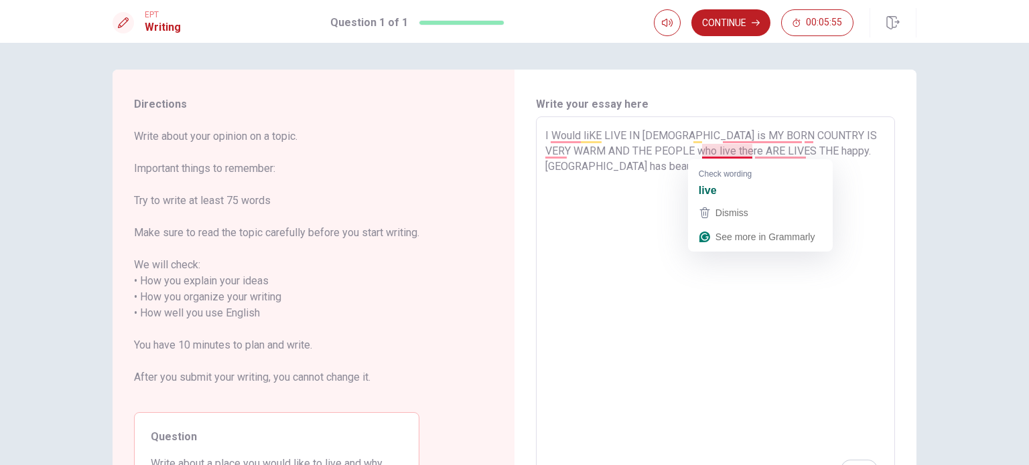
click at [747, 153] on textarea "I Would liKE LIVE IN [DEMOGRAPHIC_DATA] is MY BORN COUNTRY IS VERY WARM AND THE…" at bounding box center [715, 306] width 340 height 356
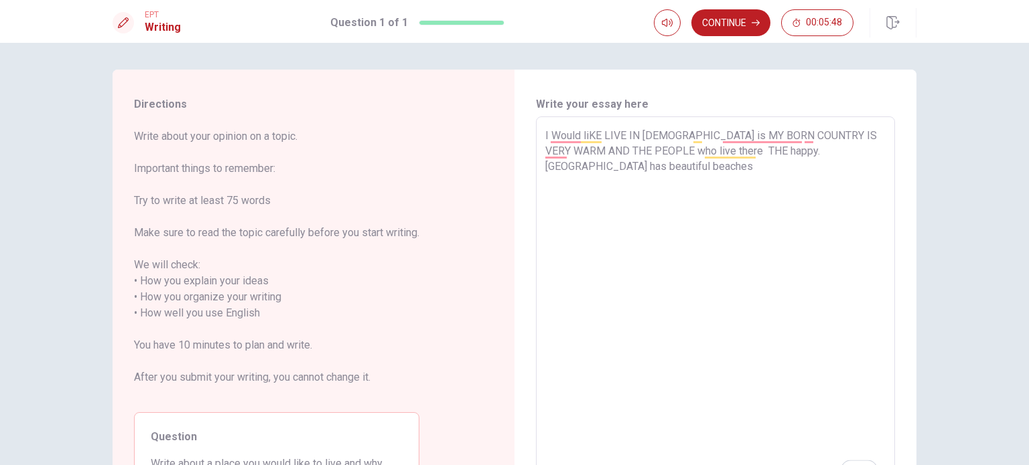
click at [718, 171] on textarea "I Would liKE LIVE IN [DEMOGRAPHIC_DATA] is MY BORN COUNTRY IS VERY WARM AND THE…" at bounding box center [715, 306] width 340 height 356
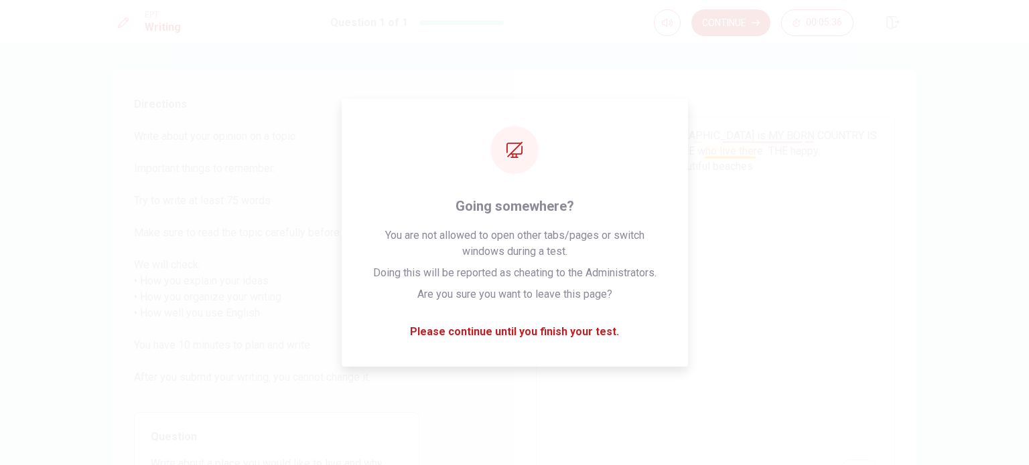
click at [743, 155] on textarea "I Would liKE LIVE IN [DEMOGRAPHIC_DATA] is MY BORN COUNTRY IS VERY WARM AND THE…" at bounding box center [715, 306] width 340 height 356
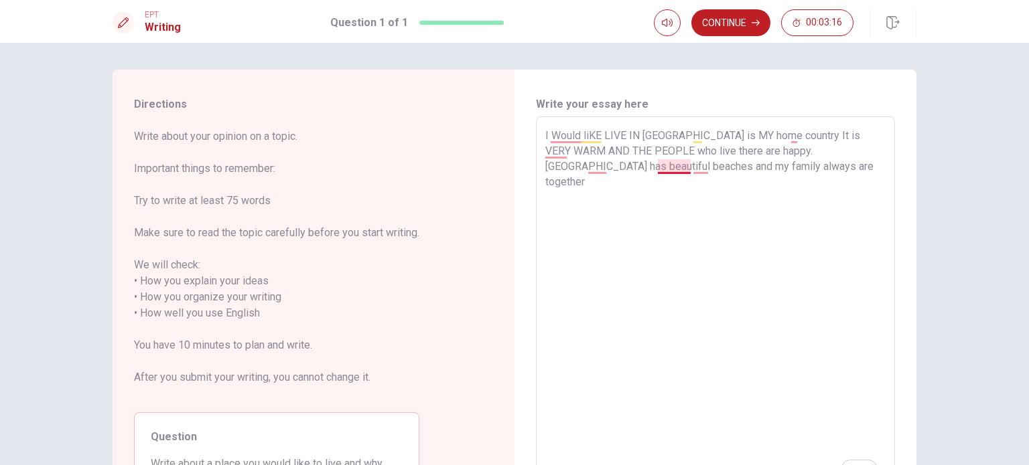
click at [695, 206] on textarea "I Would liKE LIVE IN Venezuela is MY home country It is VERY WARM AND THE PEOPL…" at bounding box center [715, 306] width 340 height 356
click at [697, 170] on textarea "I Would liKE LIVE IN Venezuela is MY home country It is VERY WARM AND THE PEOPL…" at bounding box center [715, 306] width 340 height 356
click at [743, 167] on textarea "I Would liKE LIVE IN Venezuela is MY home country It is VERY WARM AND THE PEOPL…" at bounding box center [715, 306] width 340 height 356
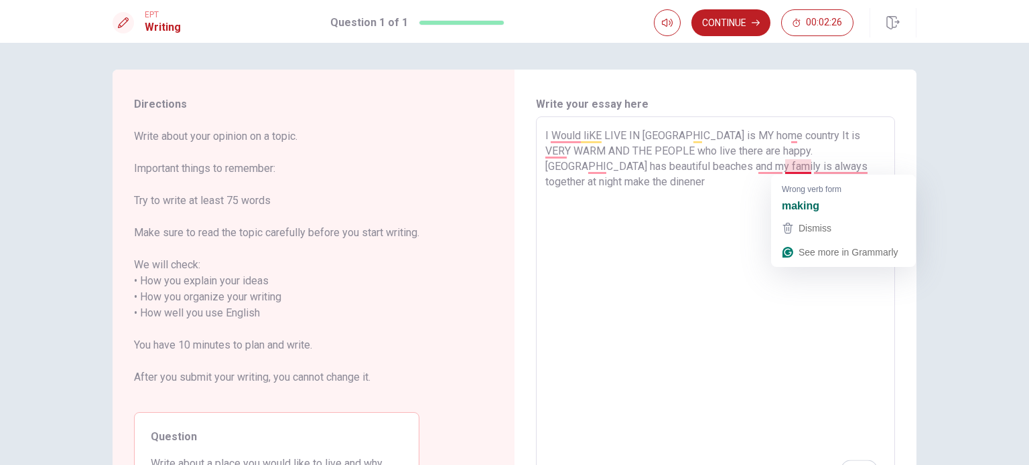
click at [807, 202] on textarea "I Would liKE LIVE IN Venezuela is MY home country It is VERY WARM AND THE PEOPL…" at bounding box center [715, 306] width 340 height 356
click at [747, 246] on textarea "I Would liKE LIVE IN Venezuela is MY home country It is VERY WARM AND THE PEOPL…" at bounding box center [715, 306] width 340 height 356
click at [863, 190] on textarea "I Would liKE LIVE IN Venezuela is MY home country It is VERY WARM AND THE PEOPL…" at bounding box center [715, 306] width 340 height 356
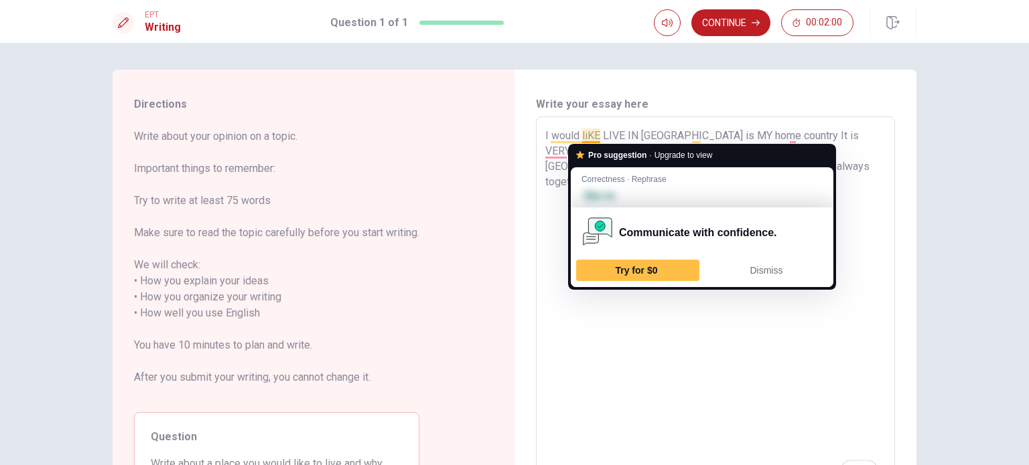
click at [559, 235] on textarea "I would liKE LIVE IN Venezuela is MY home country It is VERY WARM AND THE PEOPL…" at bounding box center [715, 306] width 340 height 356
click at [820, 332] on textarea "I would liKE LIVE IN Venezuela is MY home country It is VERY WARM AND THE PEOPL…" at bounding box center [715, 306] width 340 height 356
click at [852, 209] on textarea "I would liKE LIVE IN Venezuela is MY home country It is VERY WARM AND THE PEOPL…" at bounding box center [715, 306] width 340 height 356
click at [845, 346] on textarea "I would liKE LIVE IN Venezuela is MY home country It is VERY WARM AND THE PEOPL…" at bounding box center [715, 306] width 340 height 356
click at [871, 189] on textarea "I would liKE LIVE IN Venezuela is MY home country It is VERY WARM AND THE PEOPL…" at bounding box center [715, 306] width 340 height 356
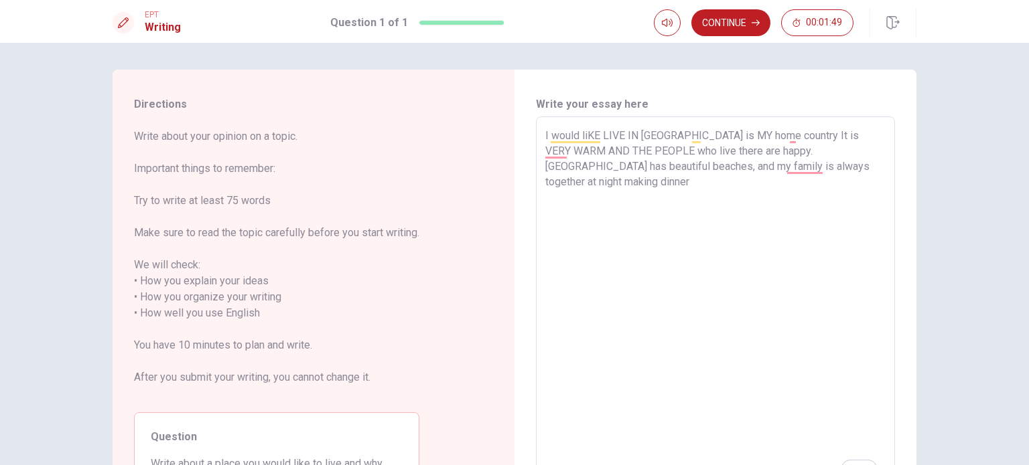
click at [759, 342] on textarea "I would liKE LIVE IN Venezuela is MY home country It is VERY WARM AND THE PEOPL…" at bounding box center [715, 306] width 340 height 356
click at [864, 166] on textarea "I would liKE LIVE IN Venezuela is MY home country. It is VERY WARM AND THE PEOP…" at bounding box center [715, 306] width 340 height 356
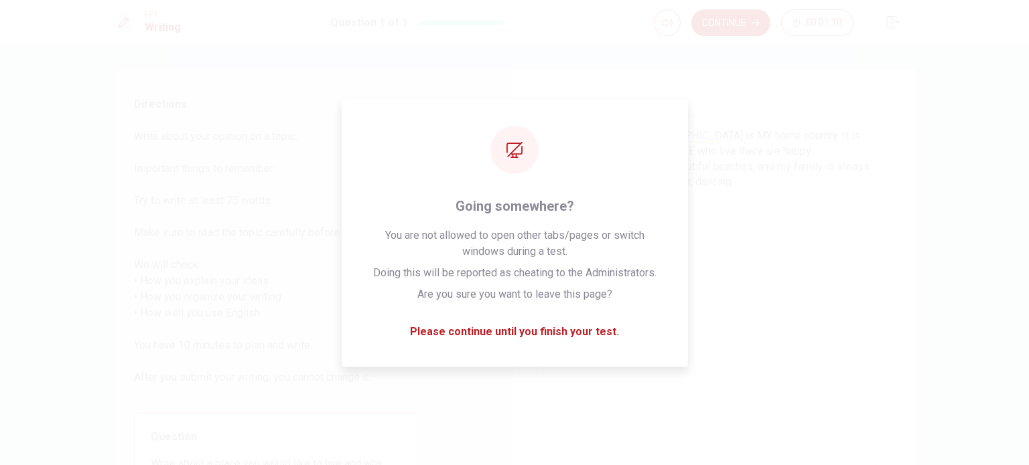
click at [769, 242] on textarea "I would liKE LIVE IN Venezuela is MY home country. It is VERY WARM AND THE PEOP…" at bounding box center [715, 306] width 340 height 356
click at [806, 198] on textarea "I would liKE LIVE IN Venezuela is MY home country. It is VERY WARM AND THE PEOP…" at bounding box center [715, 306] width 340 height 356
click at [772, 201] on textarea "I would liKE LIVE IN Venezuela is MY home country. It is VERY WARM AND THE PEOP…" at bounding box center [715, 306] width 340 height 356
click at [821, 221] on textarea "I would liKE LIVE IN Venezuela is MY home country. It is VERY WARM AND THE PEOP…" at bounding box center [715, 306] width 340 height 356
click at [769, 204] on textarea "I would liKE LIVE IN Venezuela is MY home country. It is VERY WARM AND THE PEOP…" at bounding box center [715, 306] width 340 height 356
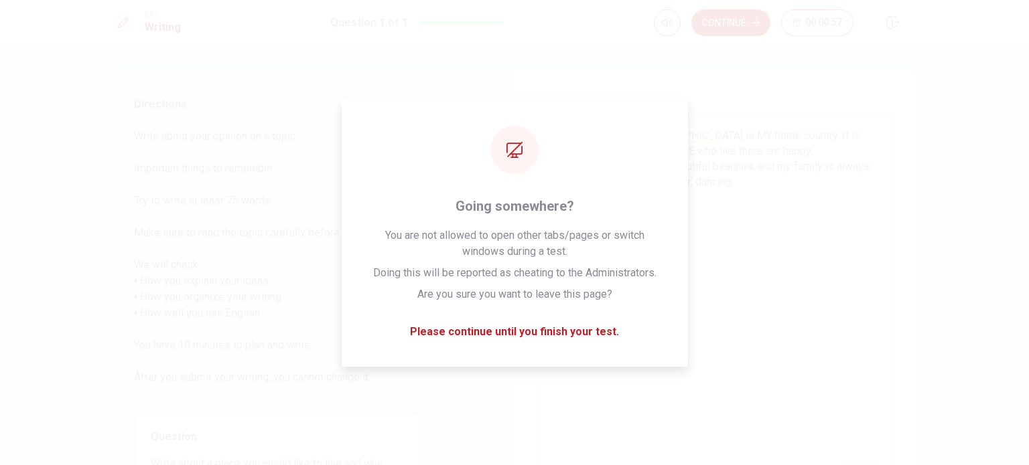
click at [766, 209] on textarea "I would liKE LIVE IN Venezuela is MY home country. It is VERY WARM AND THE PEOP…" at bounding box center [715, 306] width 340 height 356
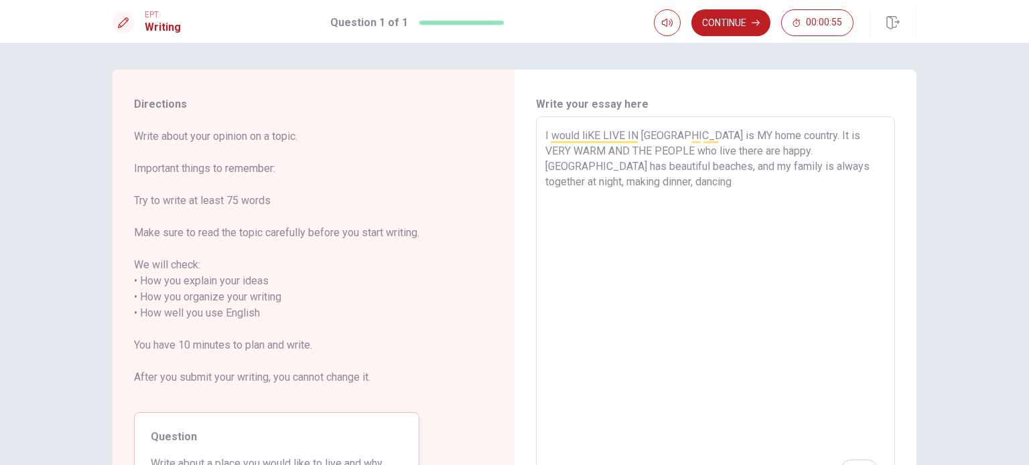
click at [734, 106] on h6 "Write your essay here" at bounding box center [715, 104] width 359 height 16
click at [601, 184] on textarea "I would liKE LIVE IN Venezuela is MY home country. It is VERY WARM AND THE PEOP…" at bounding box center [715, 306] width 340 height 356
click at [713, 181] on textarea "I would liKE LIVE IN Venezuela is MY home country. It is VERY WARM AND THE PEOP…" at bounding box center [715, 306] width 340 height 356
type textarea "I would liKE LIVE IN Venezuela is MY home country. It is VERY WARM AND THE PEOP…"
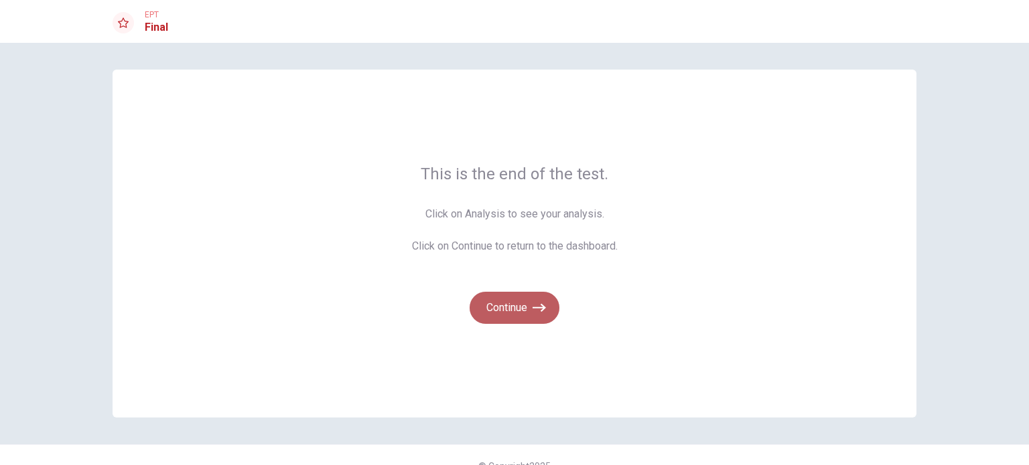
click at [520, 313] on button "Continue" at bounding box center [514, 308] width 90 height 32
